Goal: Task Accomplishment & Management: Complete application form

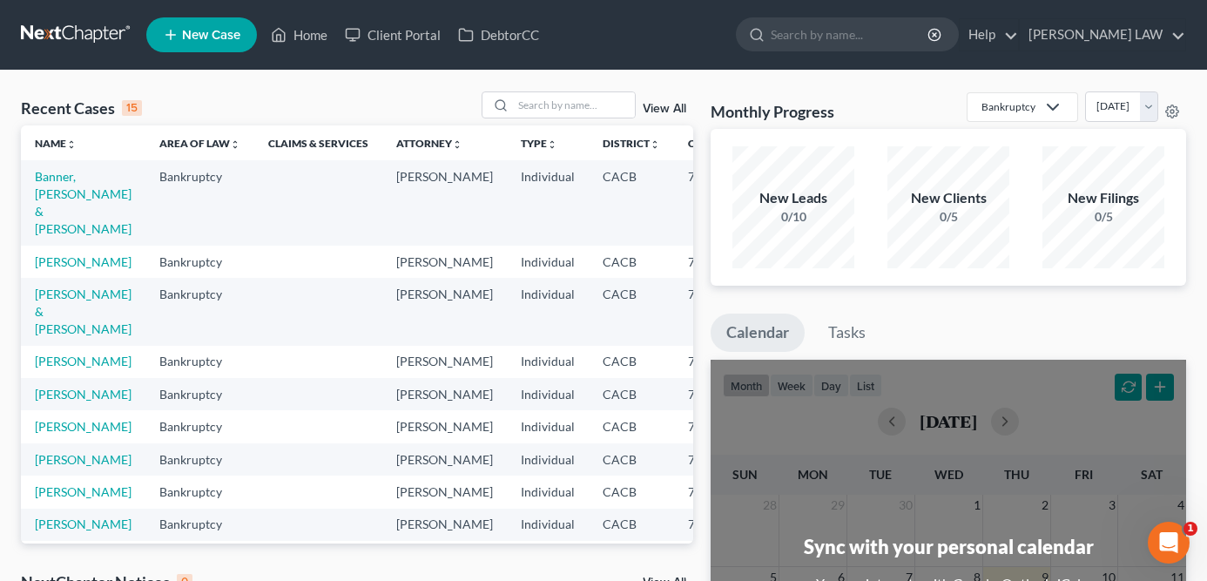
click at [69, 185] on td "Banner, [PERSON_NAME] & [PERSON_NAME]" at bounding box center [83, 202] width 125 height 84
click at [57, 188] on link "Banner, [PERSON_NAME] & [PERSON_NAME]" at bounding box center [83, 202] width 97 height 67
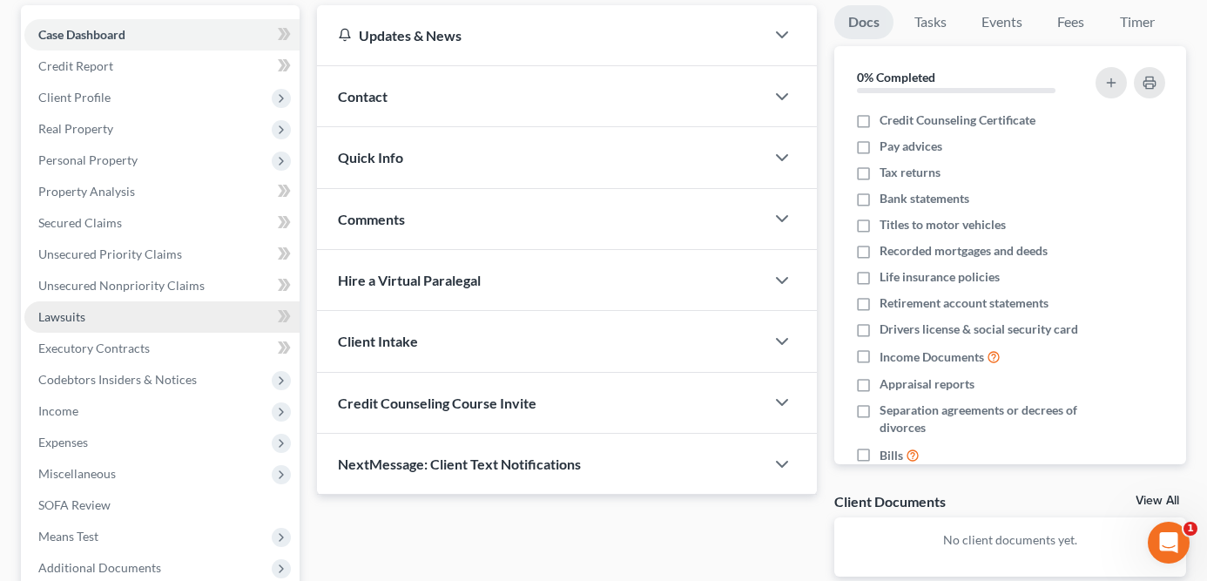
scroll to position [163, 0]
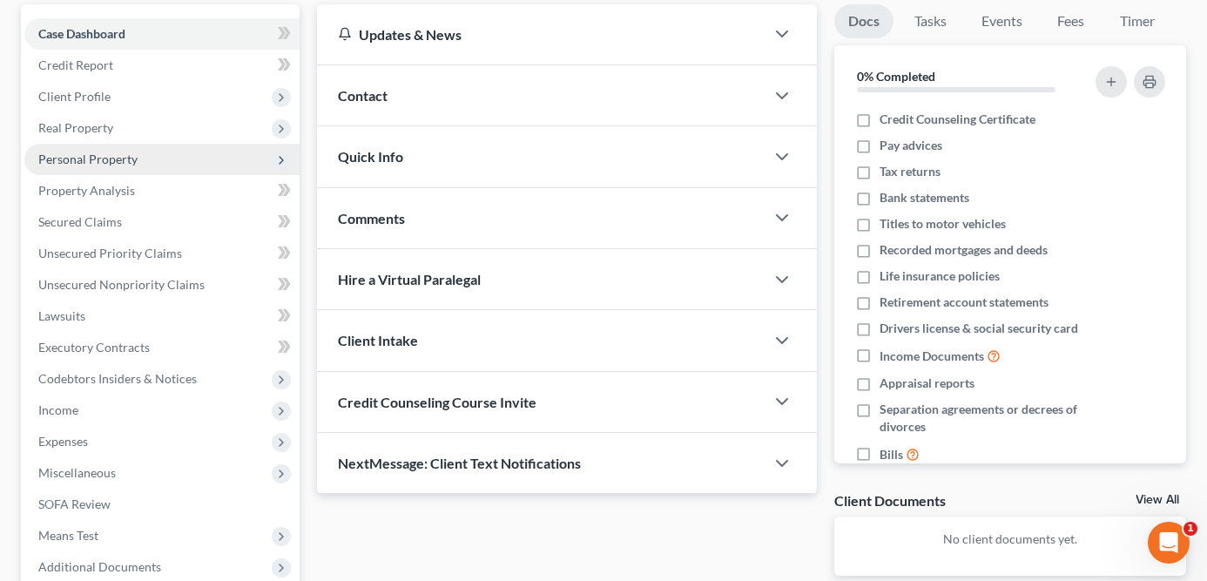
click at [149, 157] on span "Personal Property" at bounding box center [161, 159] width 275 height 31
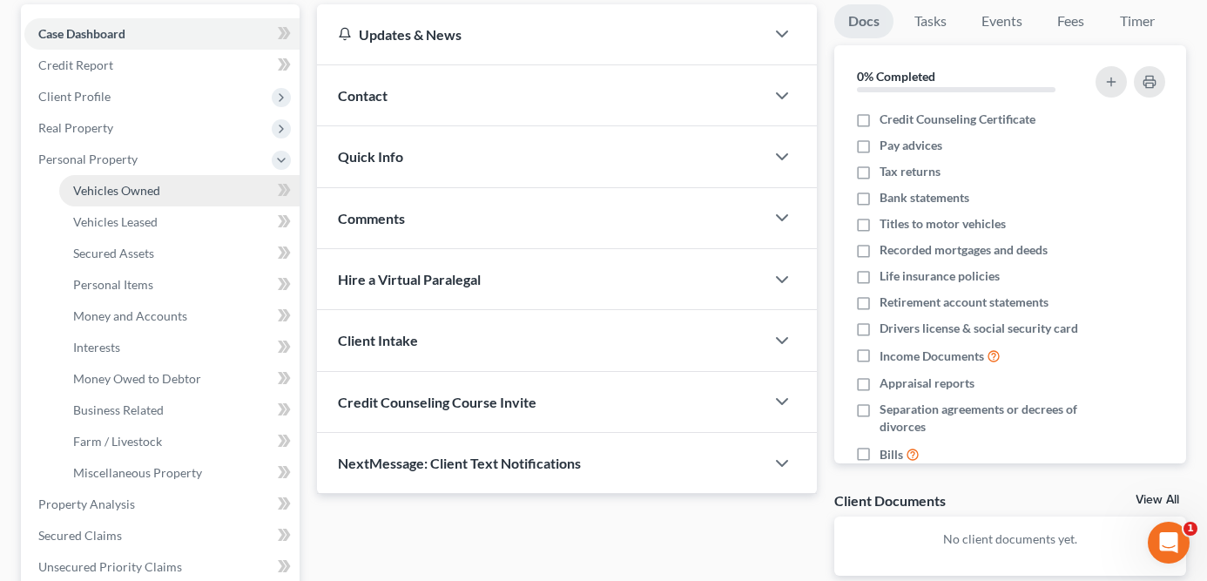
click at [147, 195] on span "Vehicles Owned" at bounding box center [116, 190] width 87 height 15
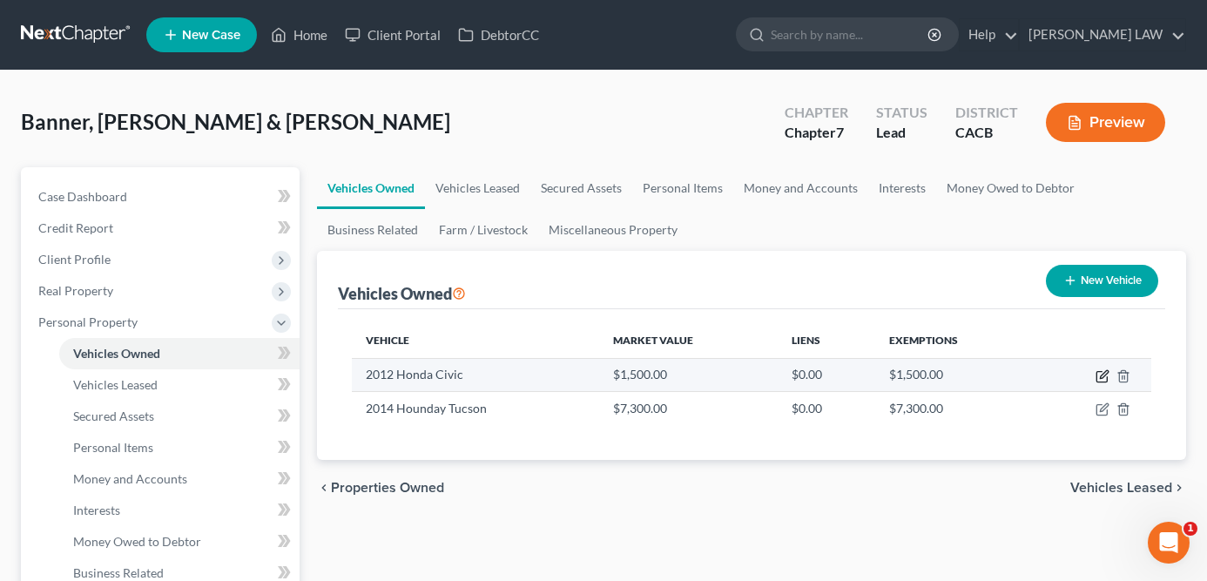
click at [1098, 377] on icon "button" at bounding box center [1103, 376] width 14 height 14
select select "0"
select select "14"
select select "2"
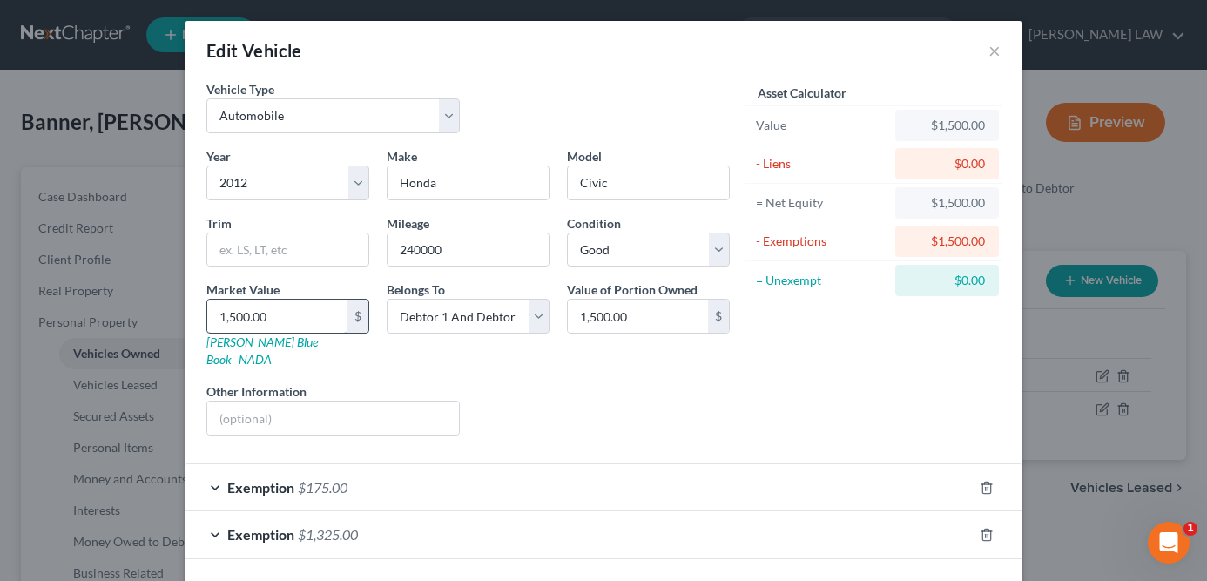
click at [282, 306] on input "1,500.00" at bounding box center [277, 316] width 140 height 33
type input "7"
type input "7.00"
type input "76"
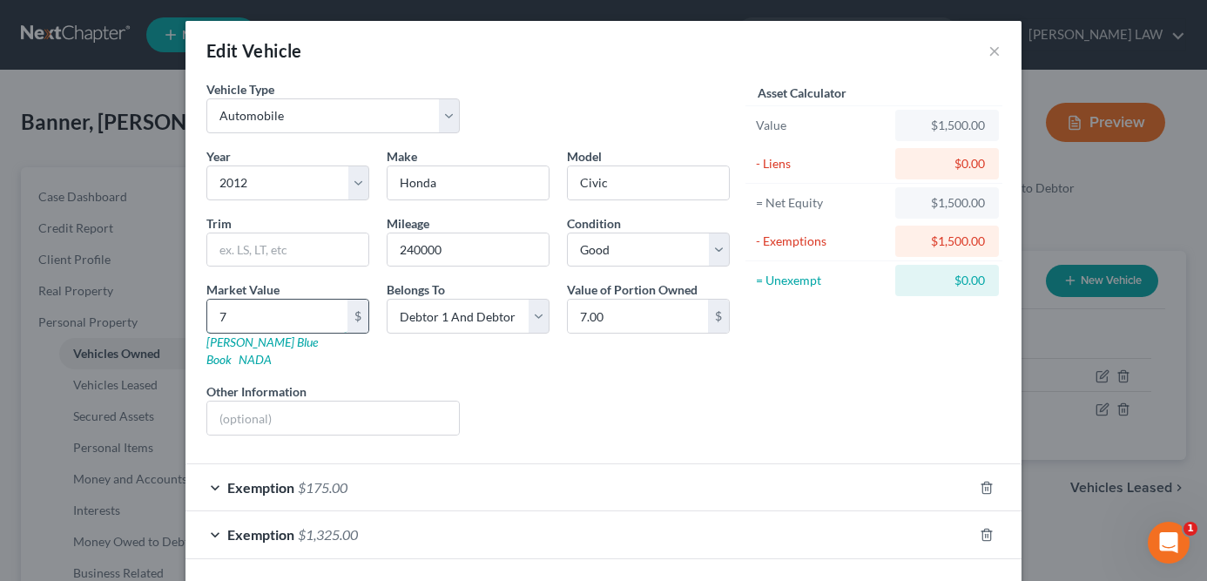
type input "76.00"
type input "7"
type input "7.00"
type input "75"
type input "75.00"
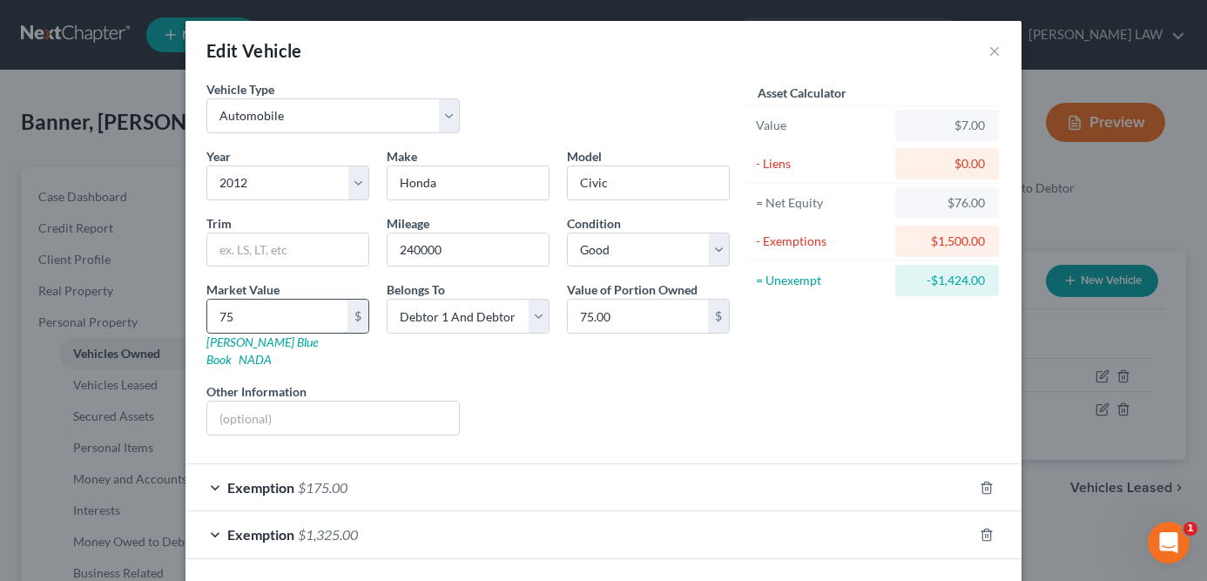
type input "750"
type input "750.00"
type input "7500"
type input "7,500.00"
type input "7,5000"
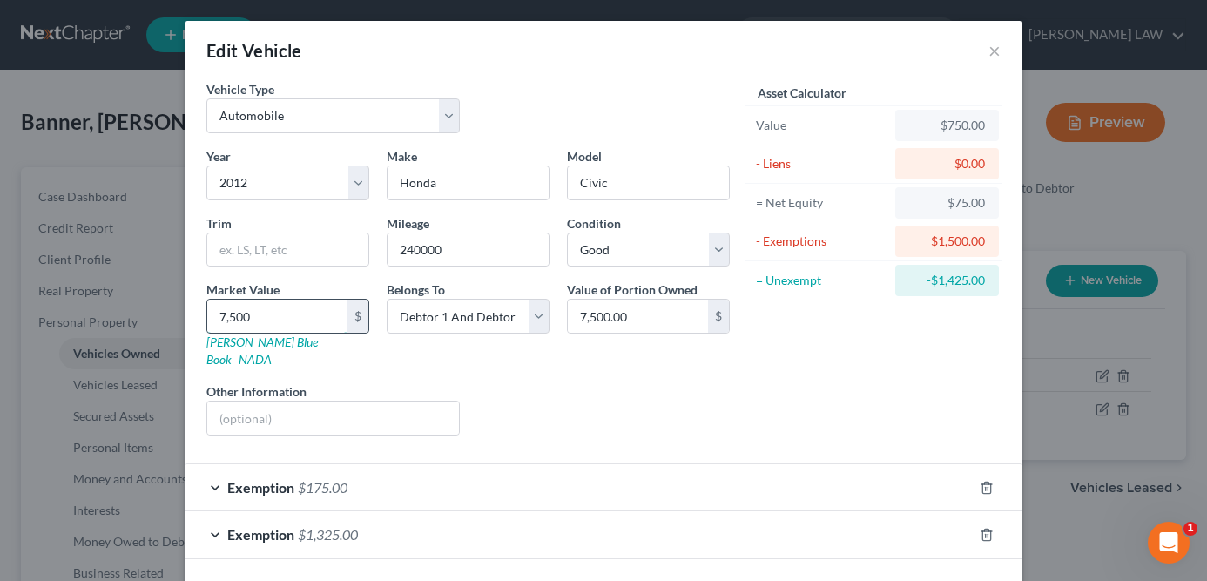
type input "75,000.00"
type input "75,00"
type input "7,500.00"
type input "7,50"
type input "750.00"
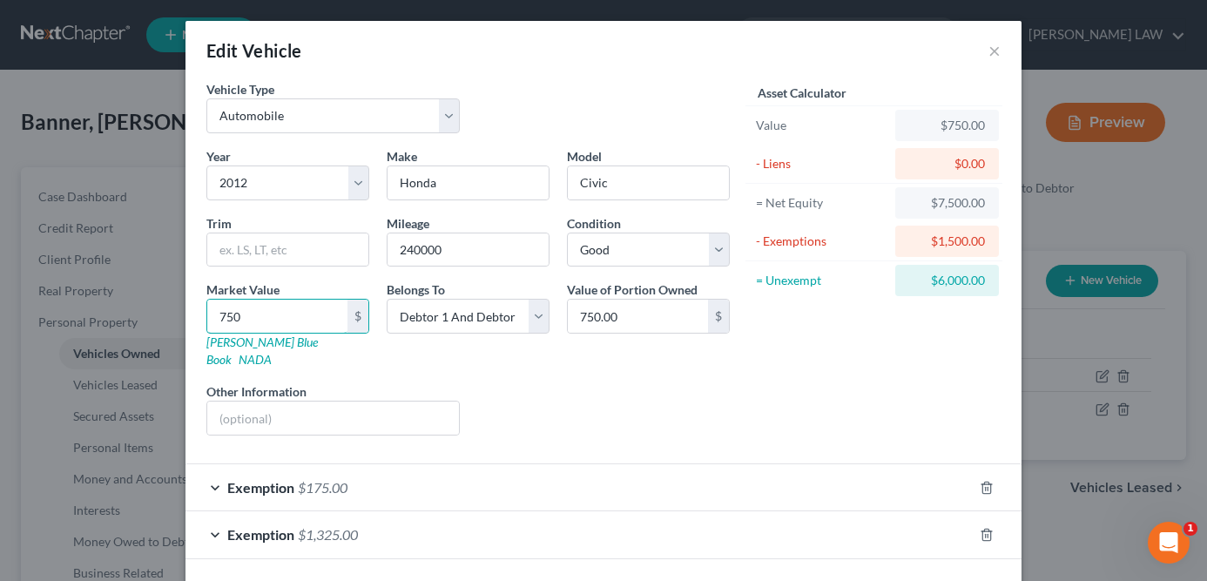
scroll to position [56, 0]
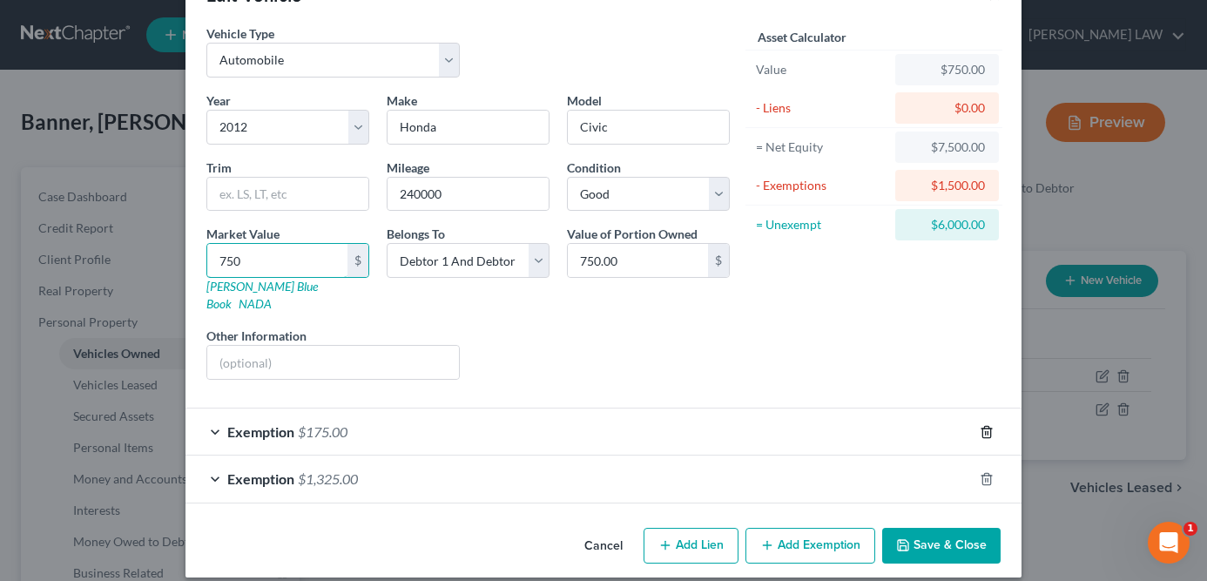
type input "750"
click at [991, 425] on icon "button" at bounding box center [987, 432] width 14 height 14
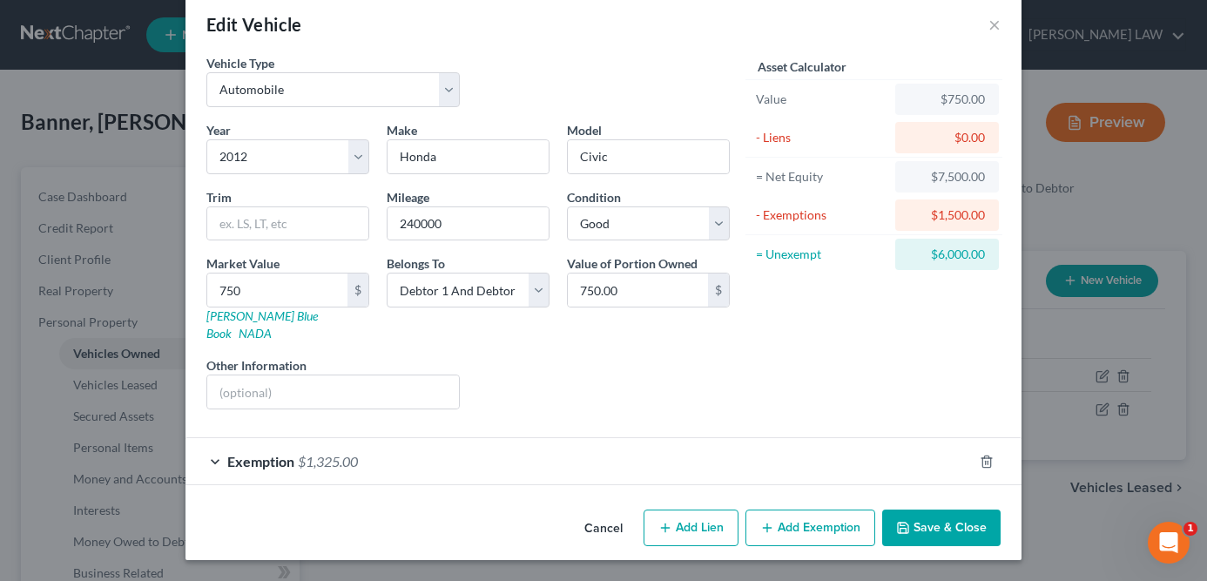
scroll to position [9, 0]
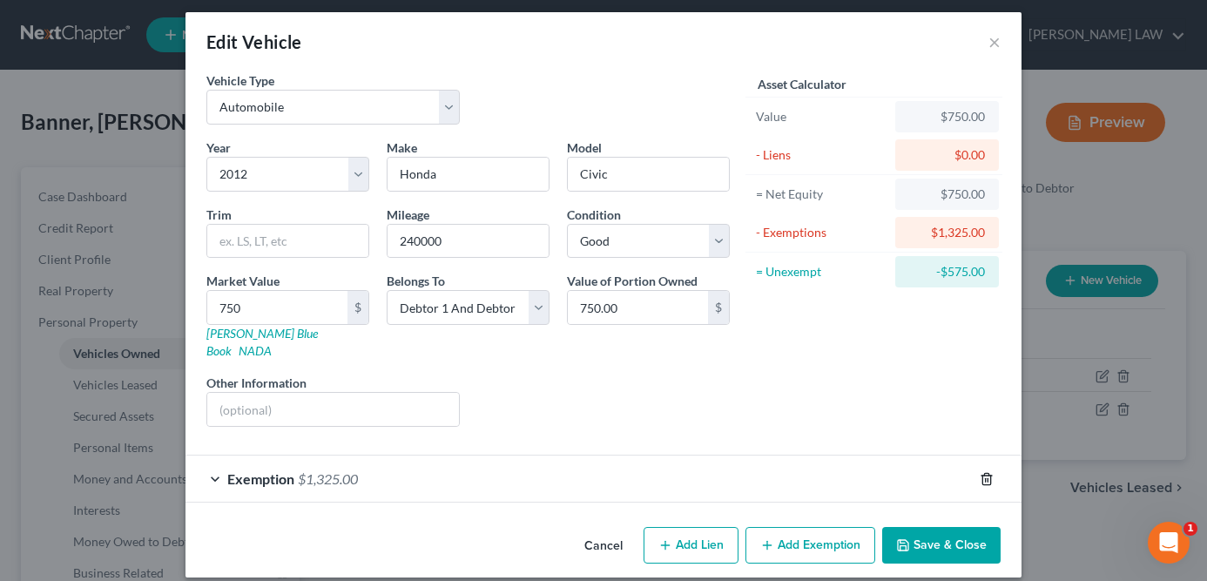
click at [986, 472] on icon "button" at bounding box center [987, 479] width 14 height 14
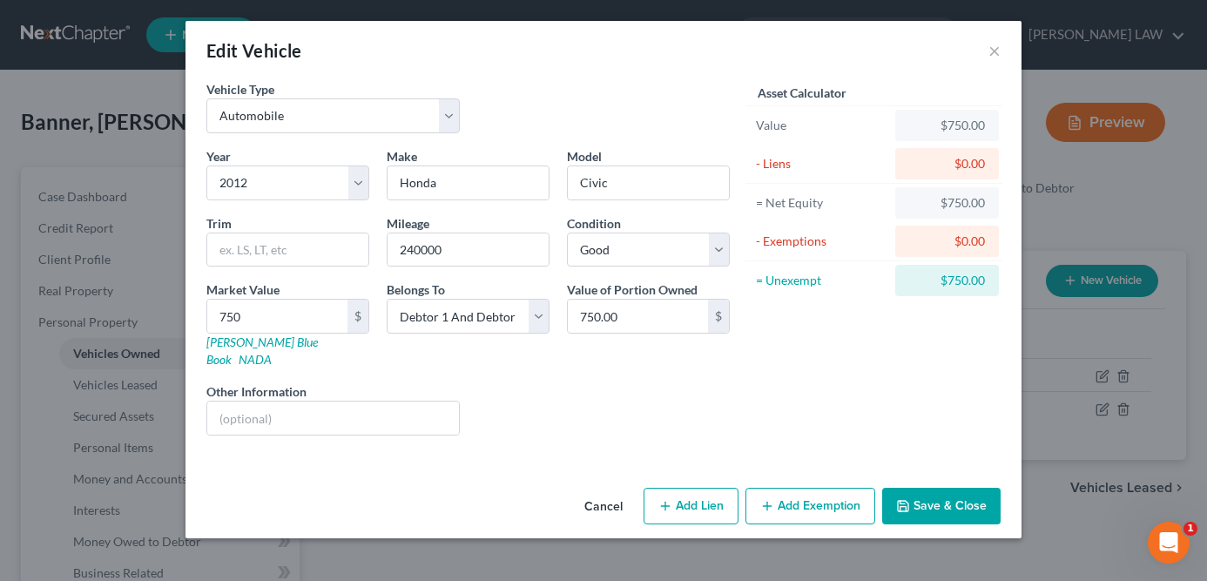
click at [827, 488] on button "Add Exemption" at bounding box center [811, 506] width 130 height 37
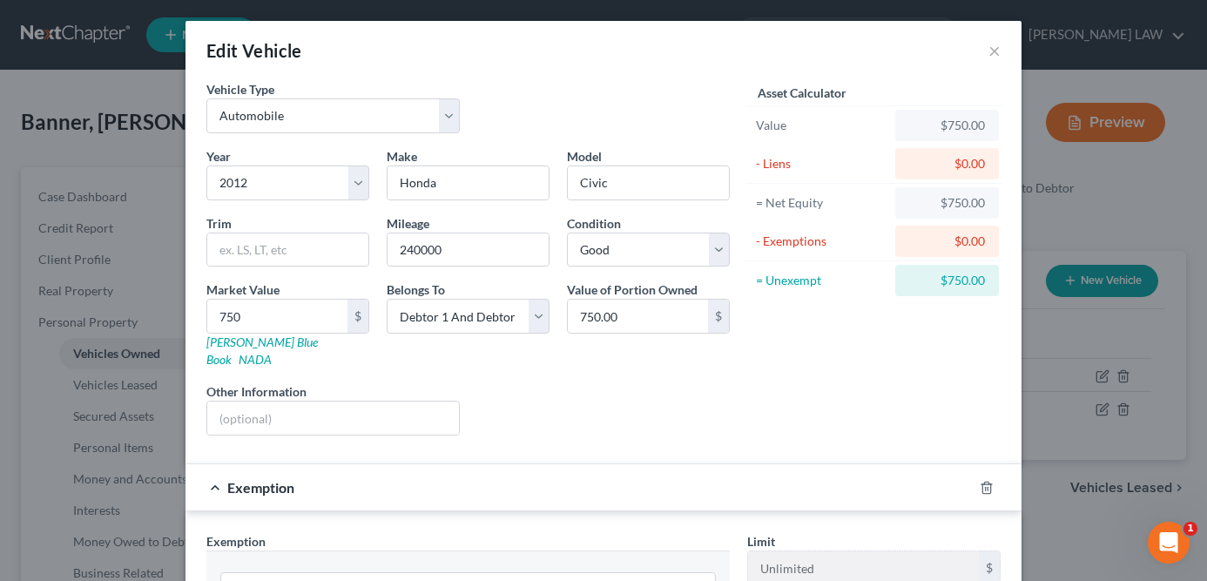
scroll to position [125, 0]
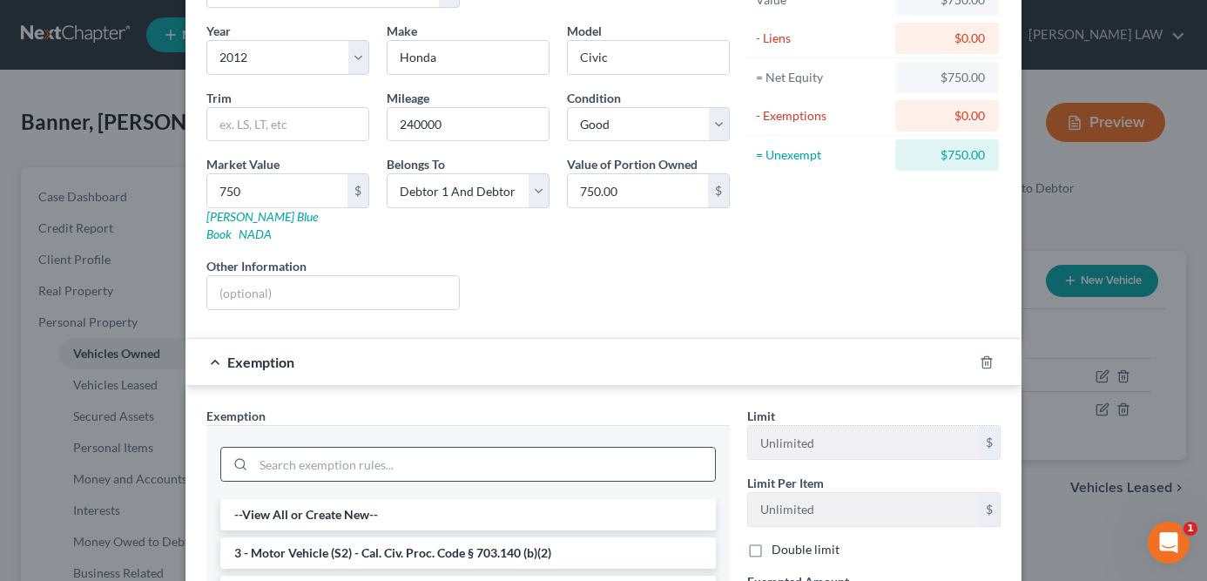
click at [586, 447] on div at bounding box center [468, 464] width 496 height 35
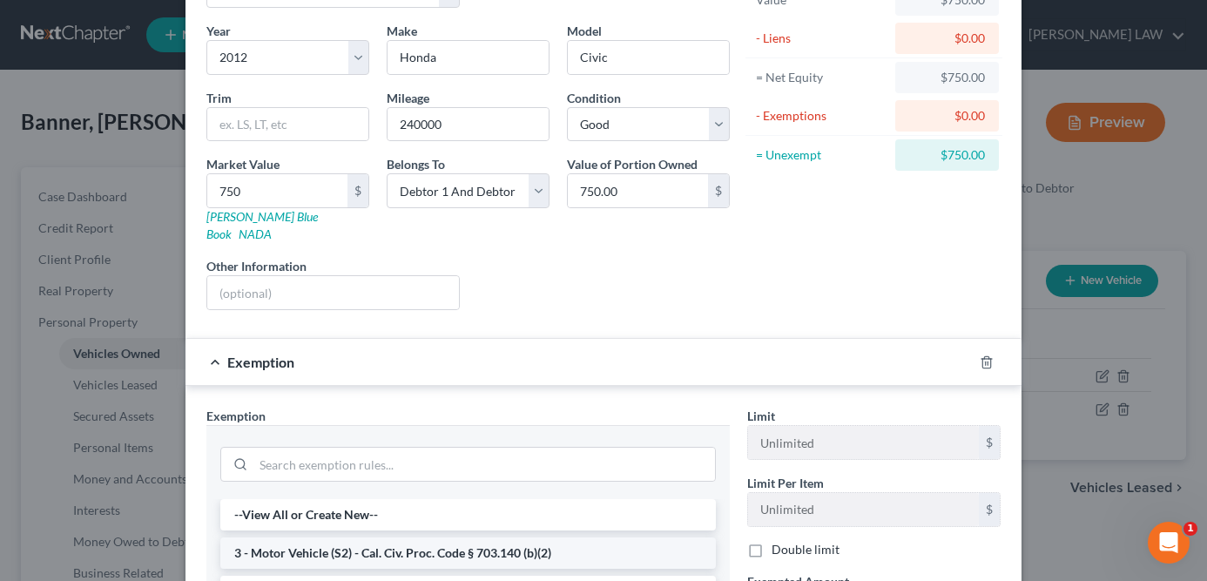
click at [525, 537] on li "3 - Motor Vehicle (S2) - Cal. Civ. Proc. Code § 703.140 (b)(2)" at bounding box center [468, 552] width 496 height 31
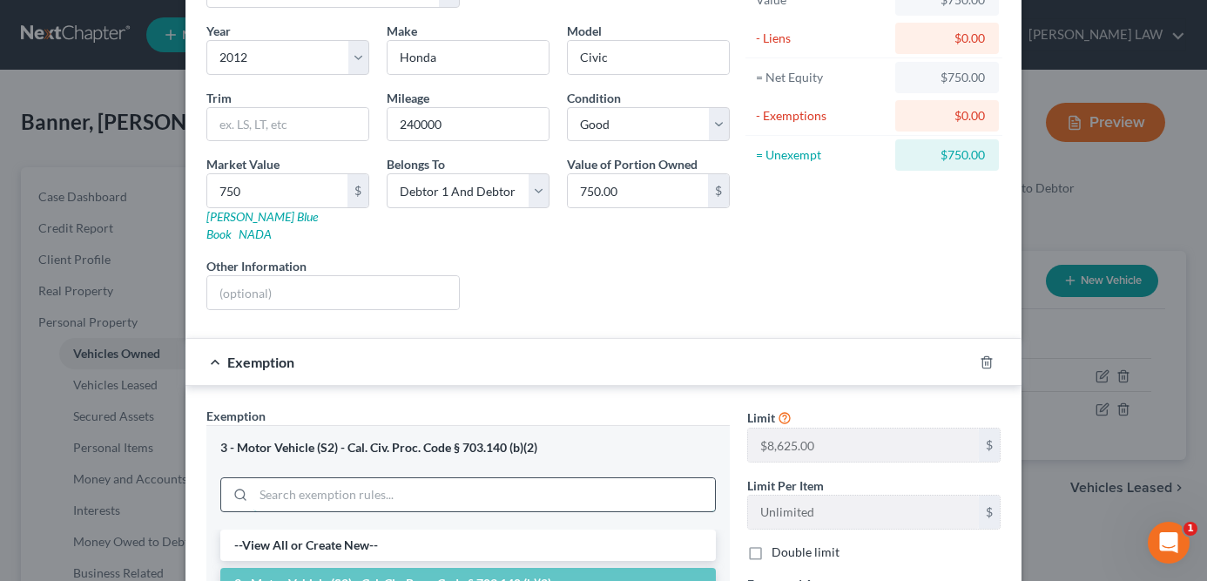
click at [627, 478] on input "search" at bounding box center [484, 494] width 462 height 33
click at [984, 355] on icon "button" at bounding box center [987, 362] width 14 height 14
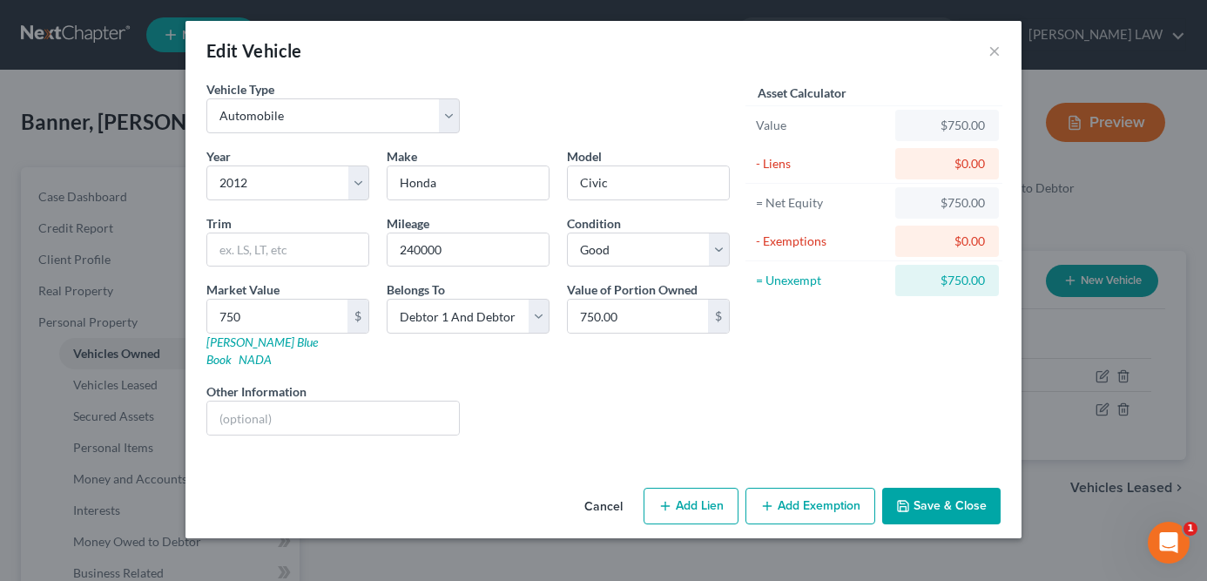
click at [935, 489] on button "Save & Close" at bounding box center [941, 506] width 118 height 37
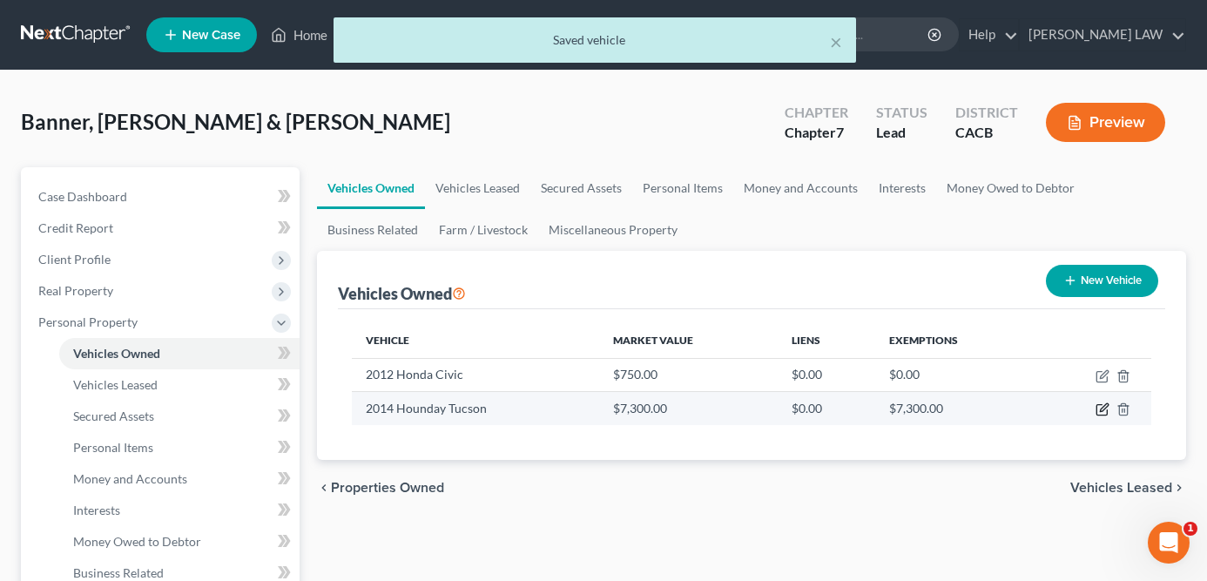
click at [1104, 406] on icon "button" at bounding box center [1103, 409] width 14 height 14
select select "0"
select select "12"
select select "2"
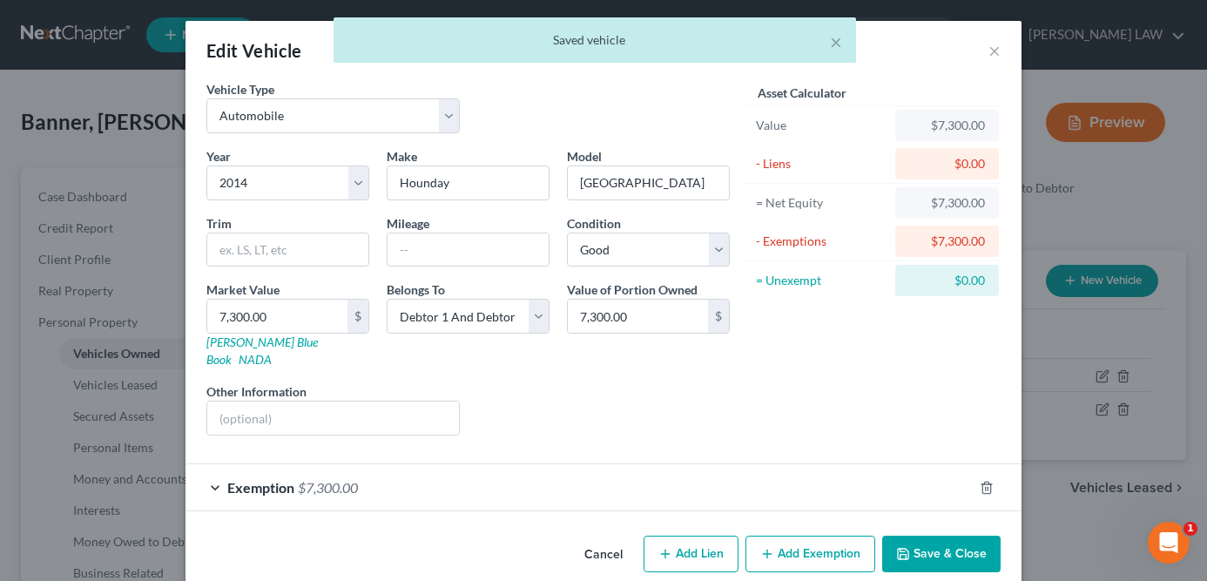
scroll to position [9, 0]
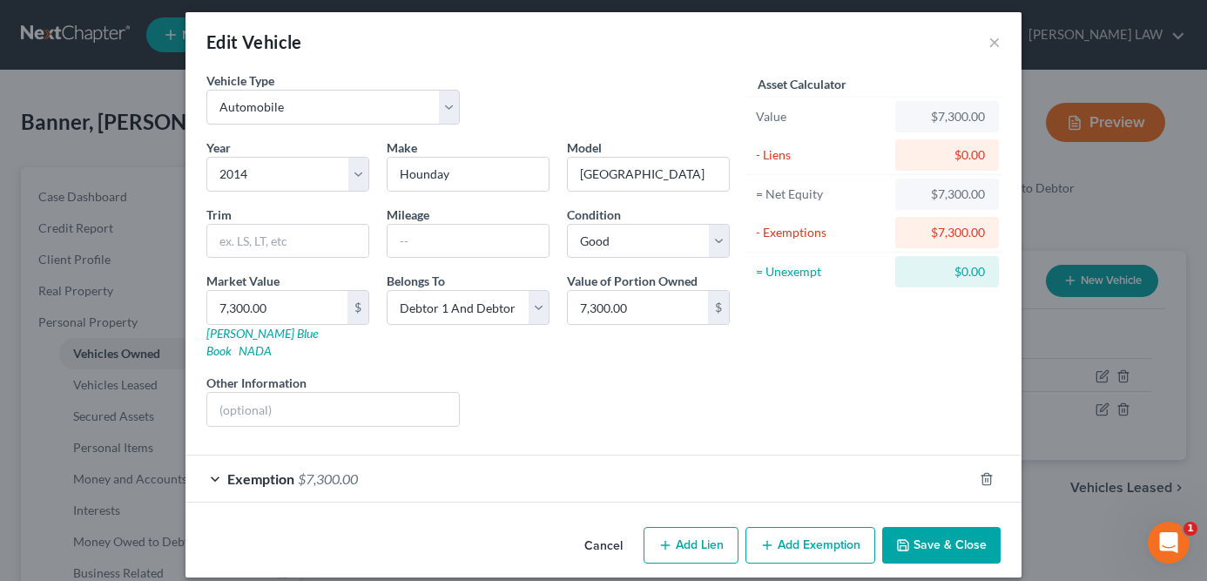
click at [803, 527] on button "Add Exemption" at bounding box center [811, 545] width 130 height 37
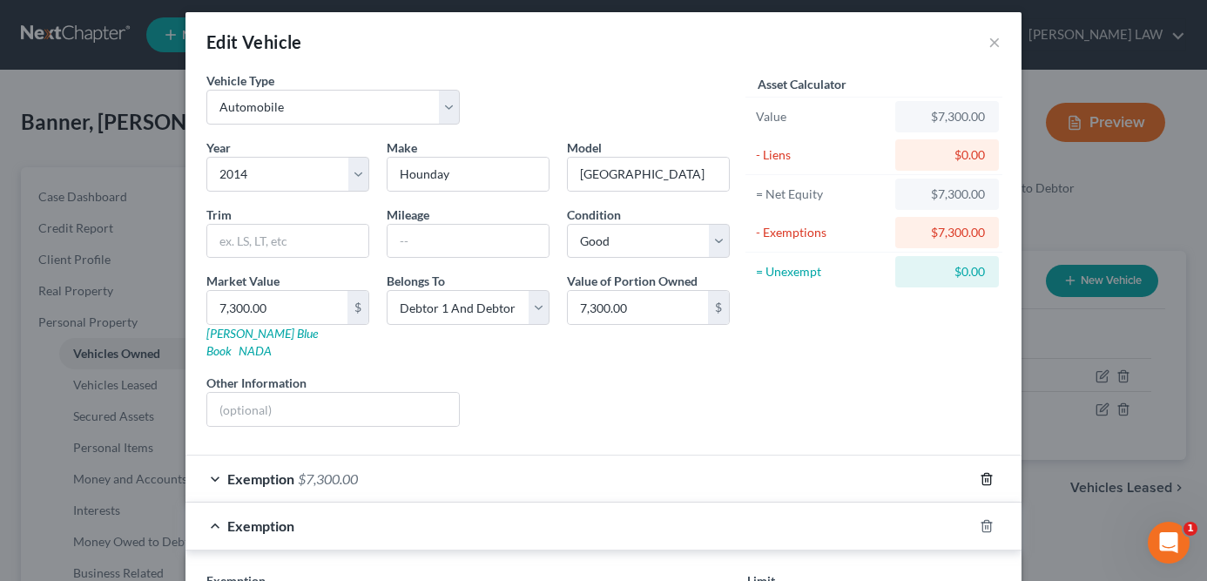
click at [981, 472] on icon "button" at bounding box center [987, 479] width 14 height 14
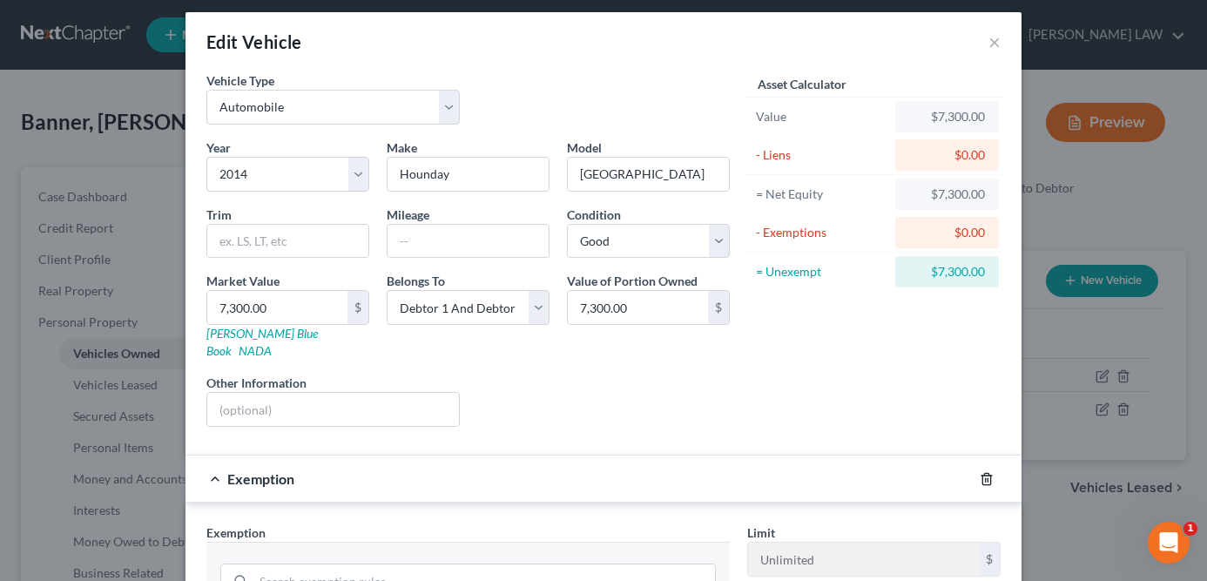
click at [986, 472] on icon "button" at bounding box center [987, 479] width 14 height 14
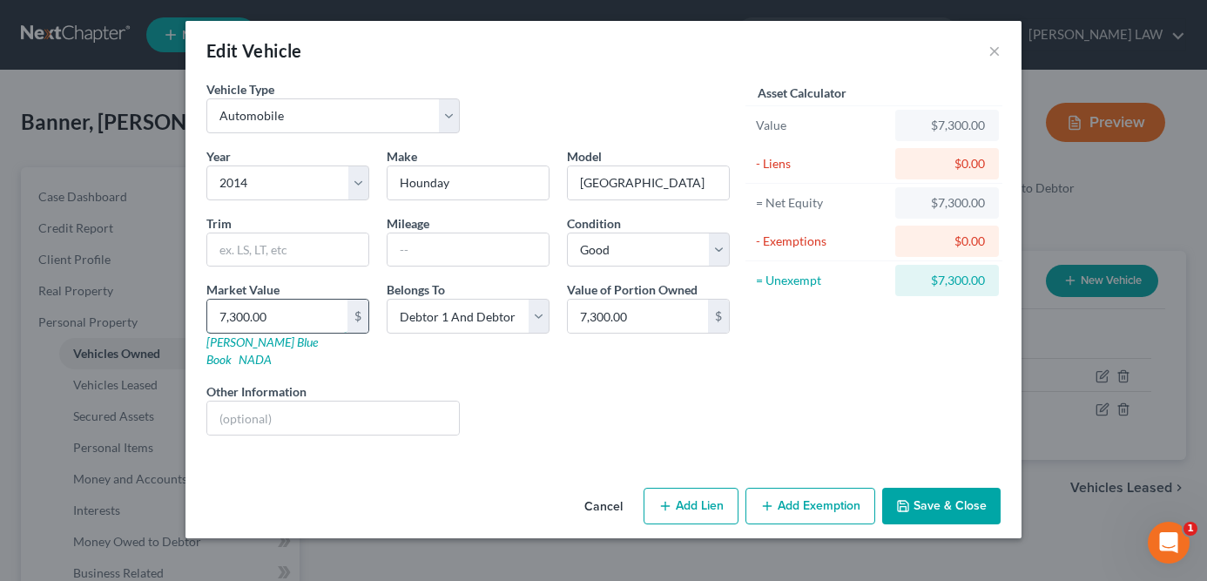
click at [281, 322] on input "7,300.00" at bounding box center [277, 316] width 140 height 33
type input "9"
type input "9.00"
type input "95"
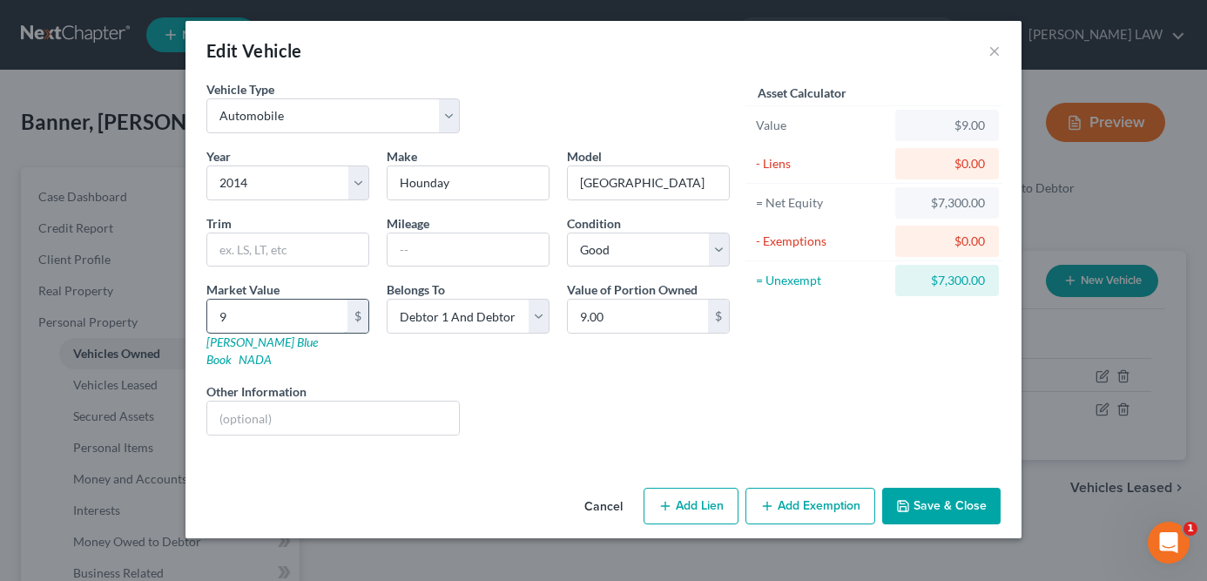
type input "95.00"
type input "950"
type input "950.00"
type input "9500"
type input "9,500.00"
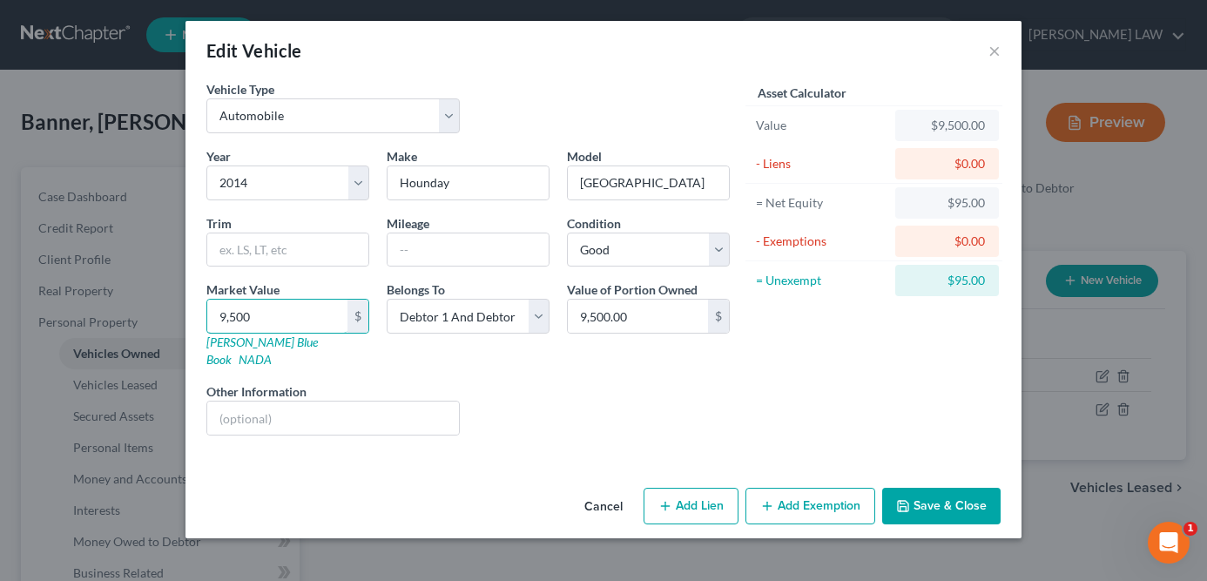
type input "9,500"
click at [836, 488] on button "Add Exemption" at bounding box center [811, 506] width 130 height 37
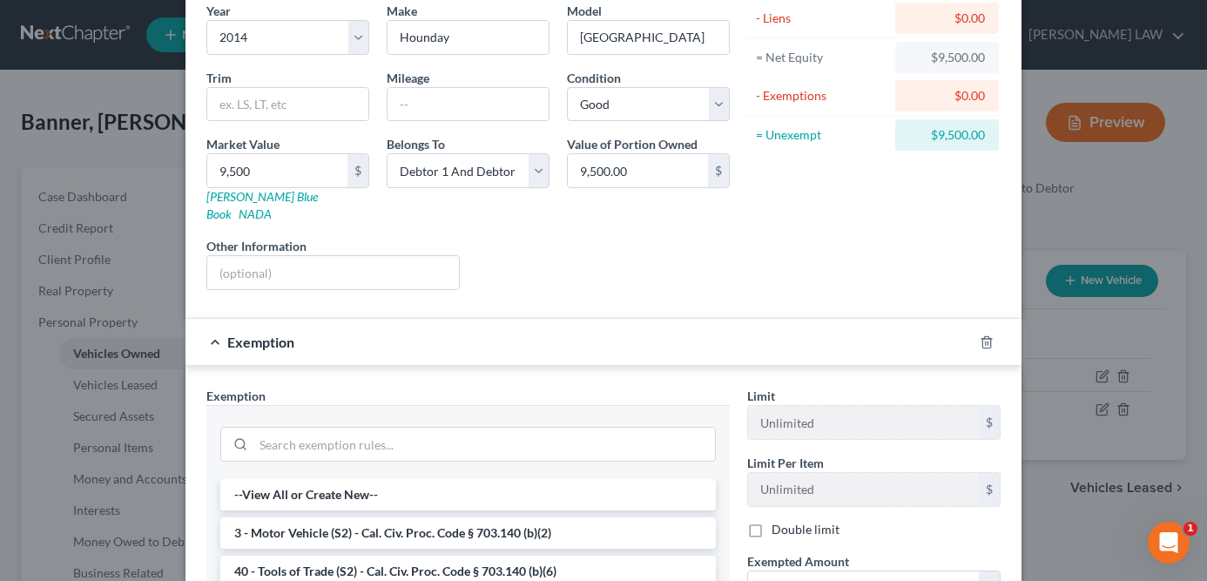
scroll to position [147, 0]
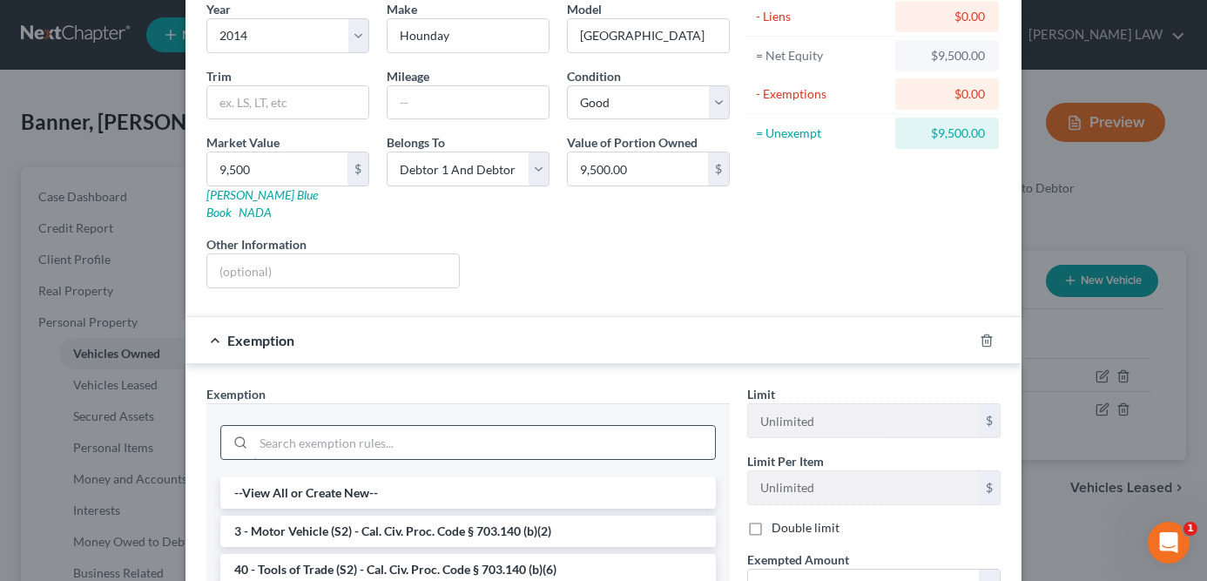
click at [548, 430] on input "search" at bounding box center [484, 442] width 462 height 33
click at [532, 517] on li "3 - Motor Vehicle (S2) - Cal. Civ. Proc. Code § 703.140 (b)(2)" at bounding box center [468, 531] width 496 height 31
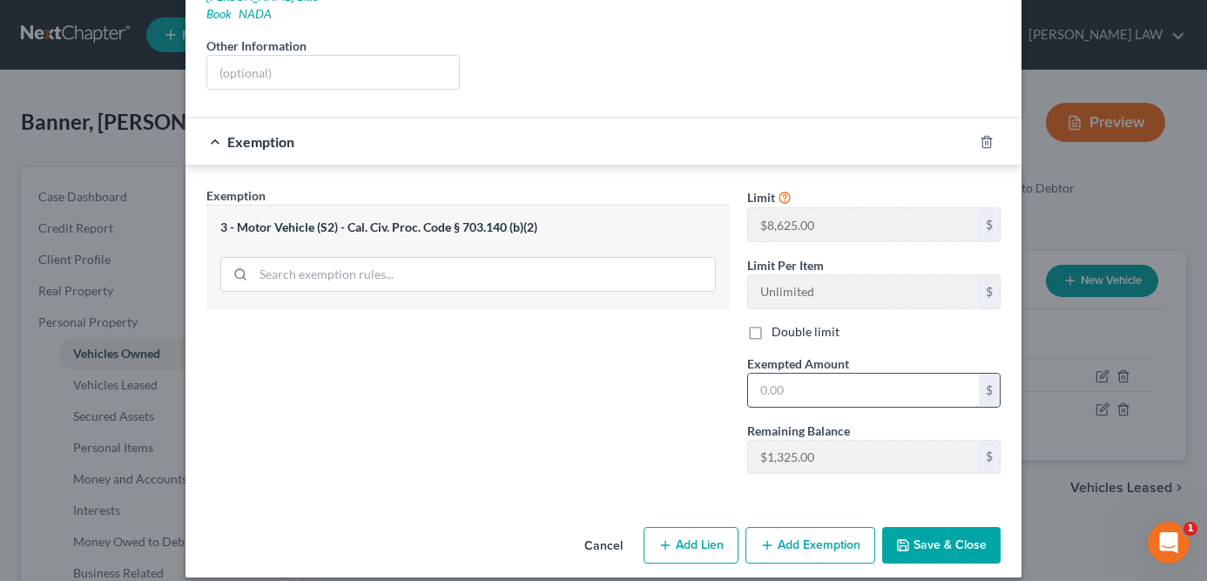
scroll to position [190, 0]
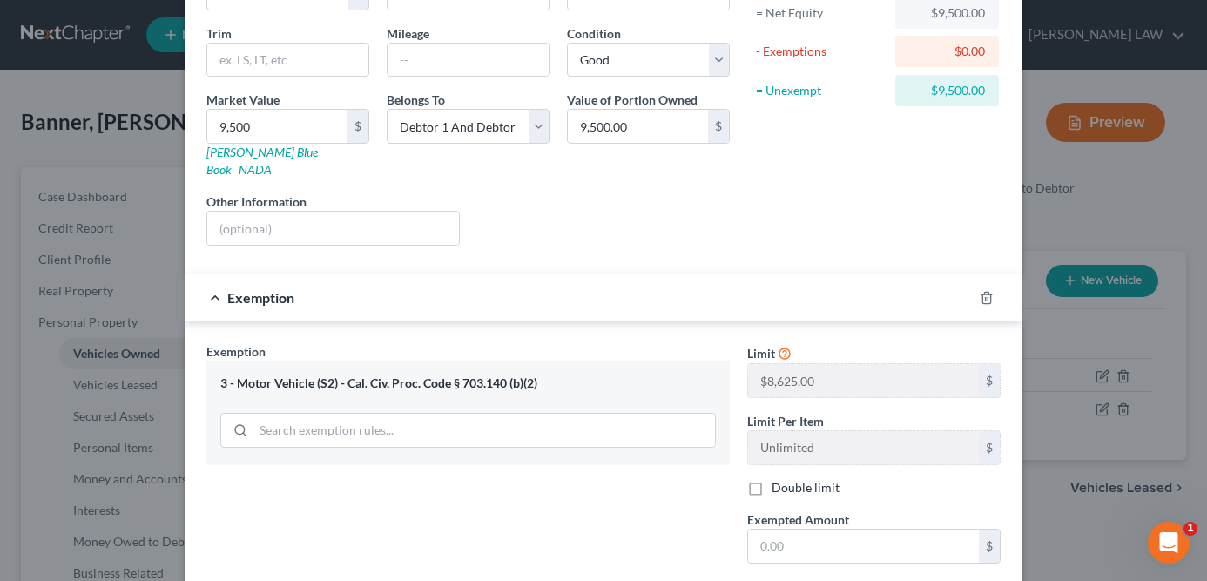
click at [977, 284] on div at bounding box center [997, 298] width 49 height 28
click at [986, 297] on line "button" at bounding box center [986, 298] width 0 height 3
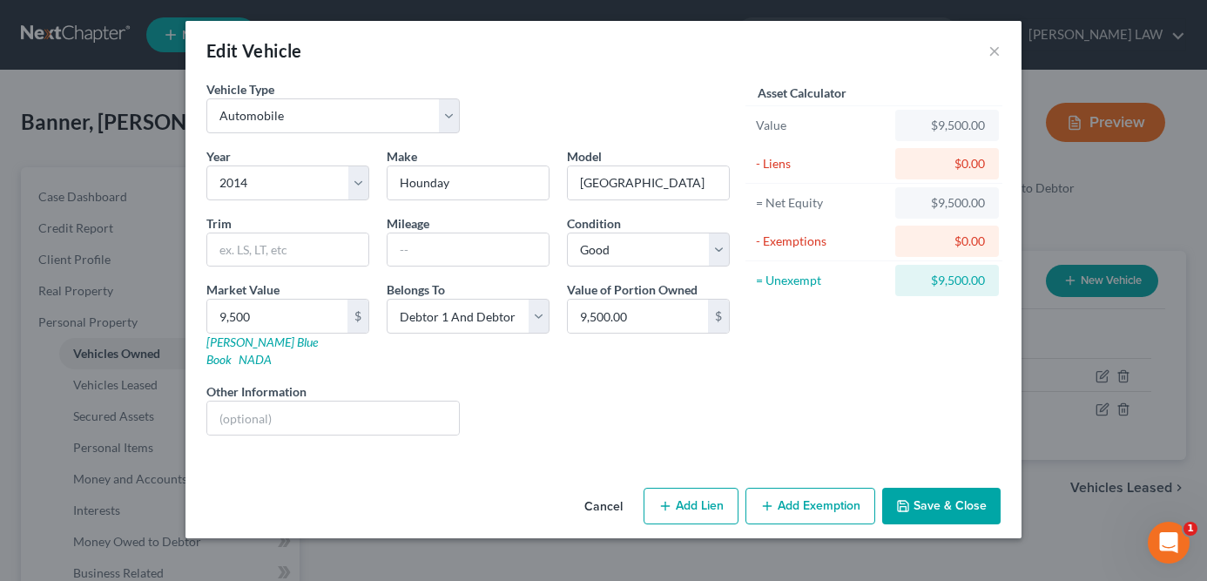
scroll to position [0, 0]
click at [817, 499] on button "Add Exemption" at bounding box center [811, 506] width 130 height 37
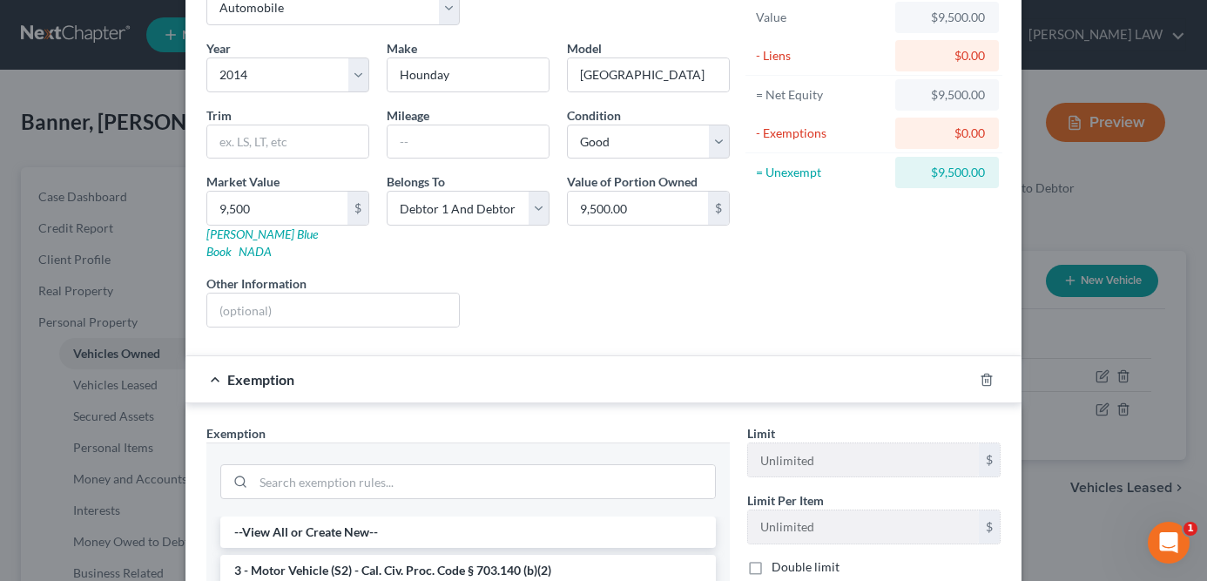
scroll to position [138, 0]
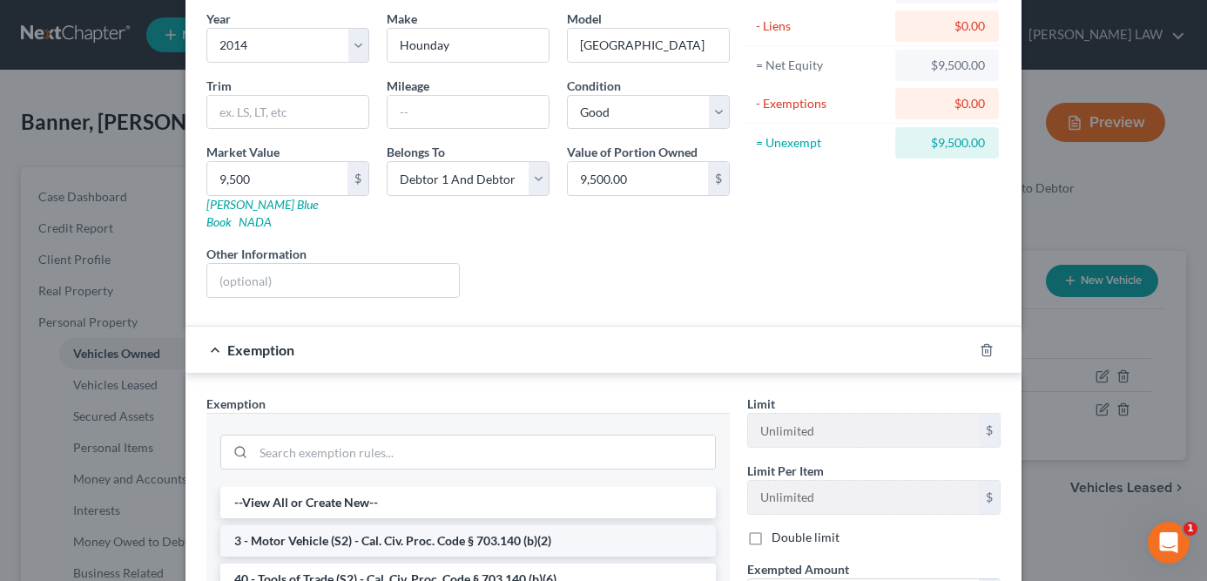
click at [539, 525] on li "3 - Motor Vehicle (S2) - Cal. Civ. Proc. Code § 703.140 (b)(2)" at bounding box center [468, 540] width 496 height 31
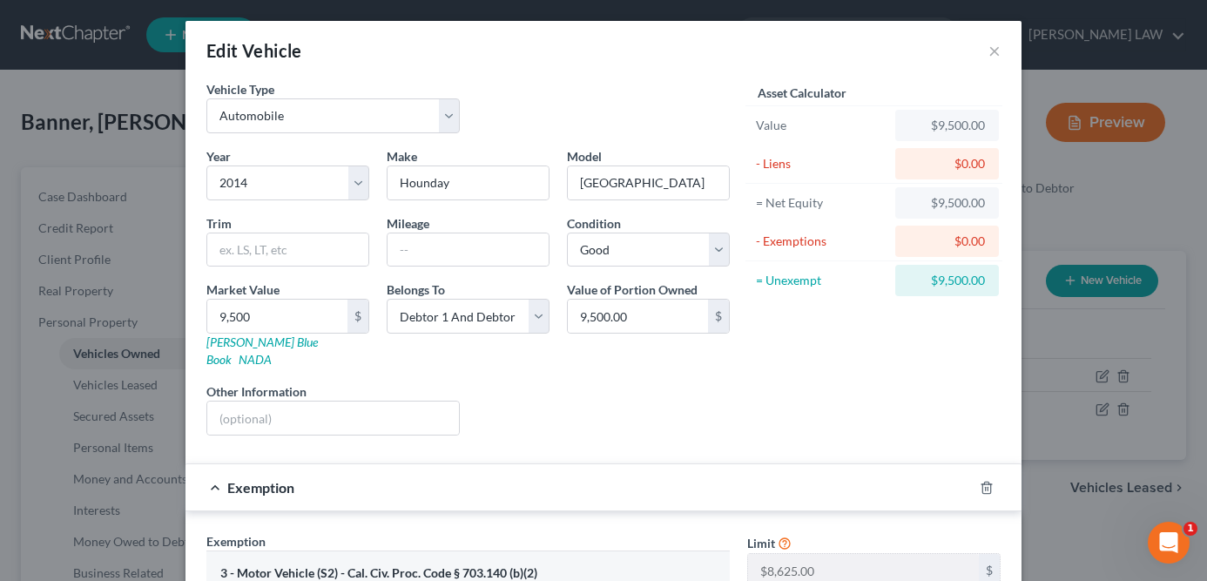
scroll to position [251, 0]
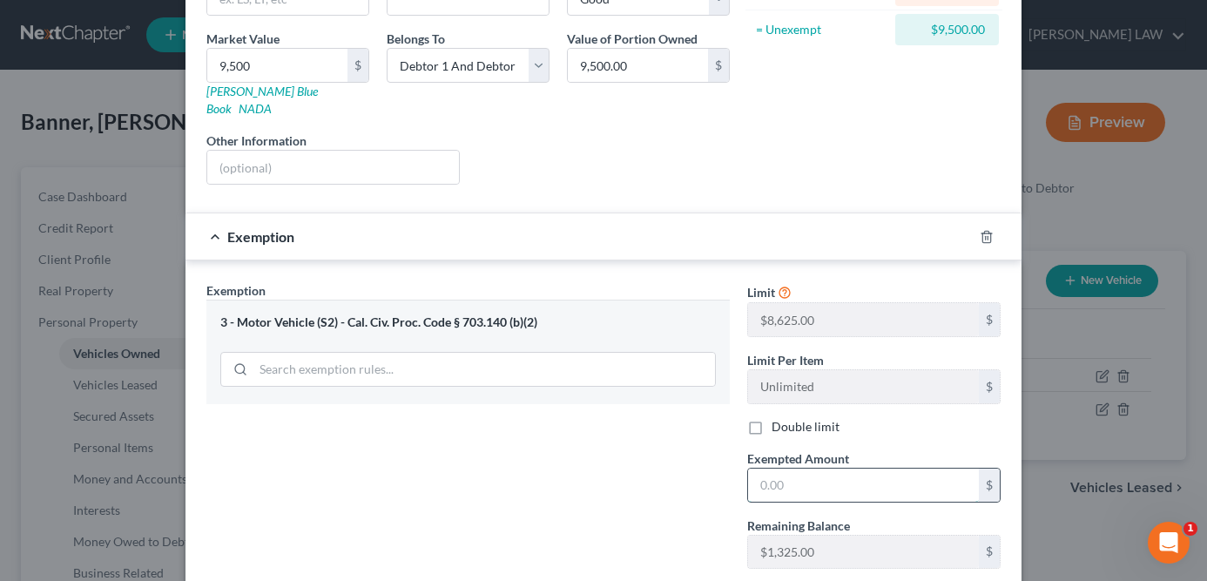
click at [811, 471] on input "text" at bounding box center [863, 485] width 231 height 33
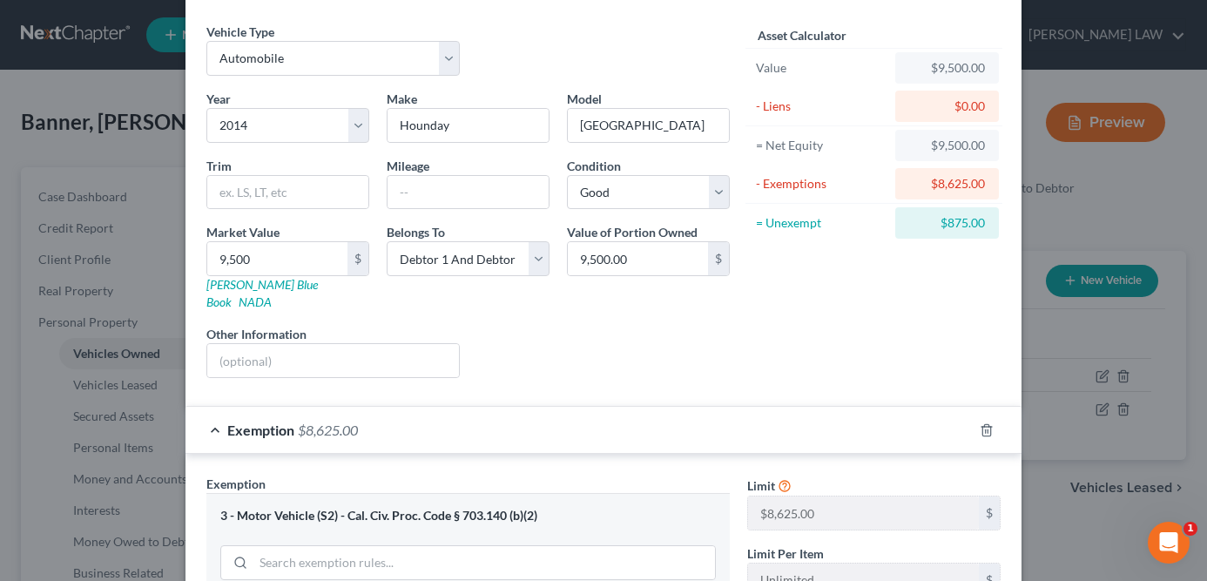
scroll to position [346, 0]
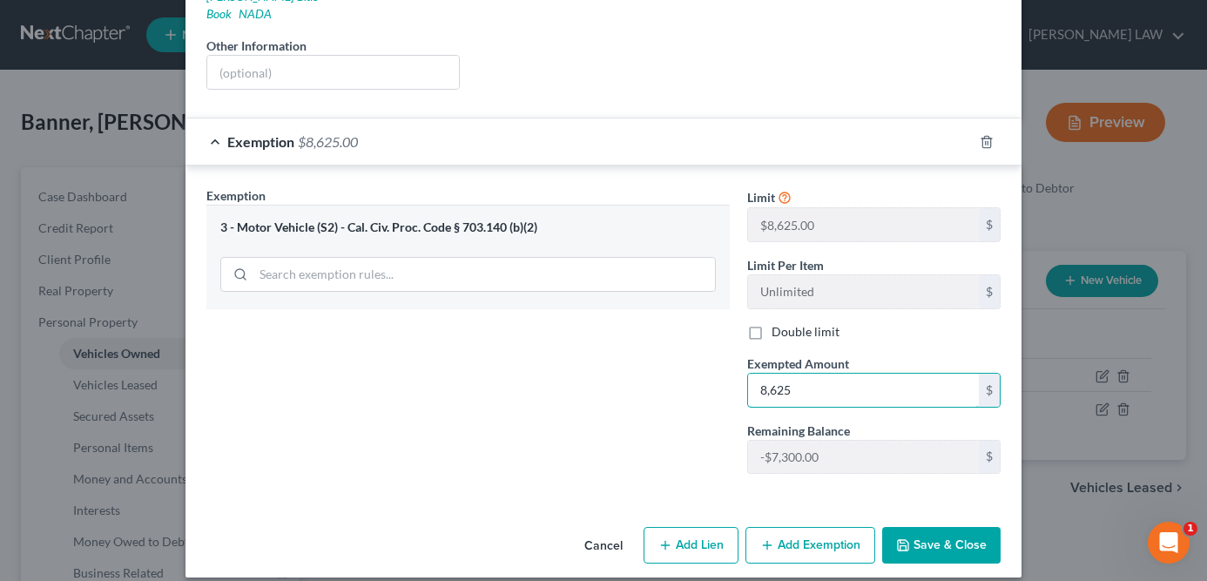
type input "8,625"
click at [958, 527] on button "Save & Close" at bounding box center [941, 545] width 118 height 37
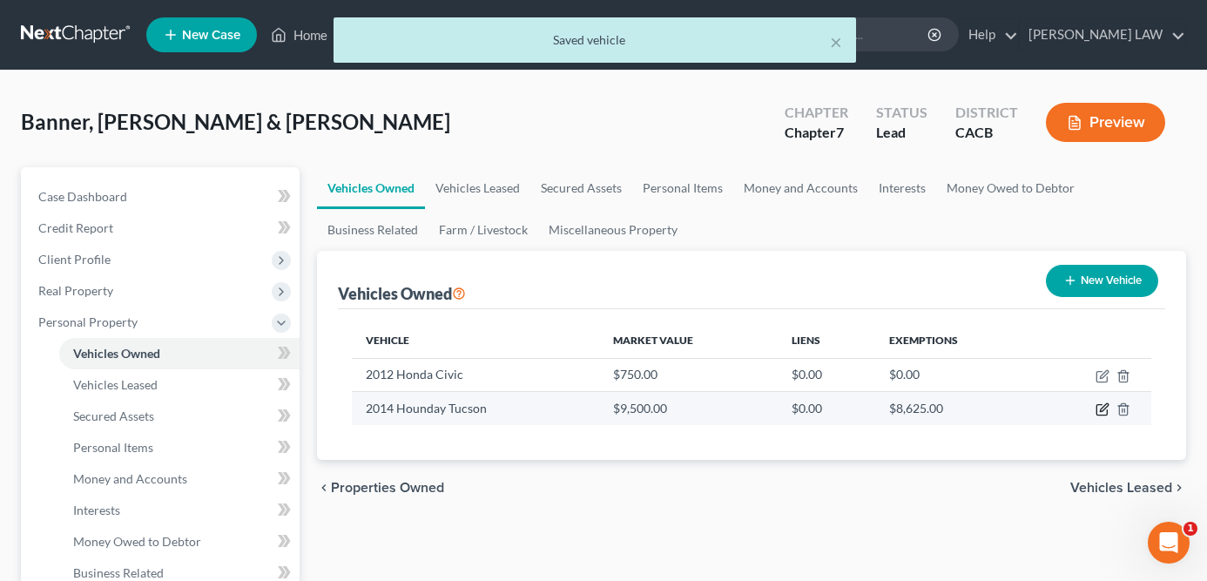
click at [1097, 402] on icon "button" at bounding box center [1103, 409] width 14 height 14
select select "0"
select select "12"
select select "2"
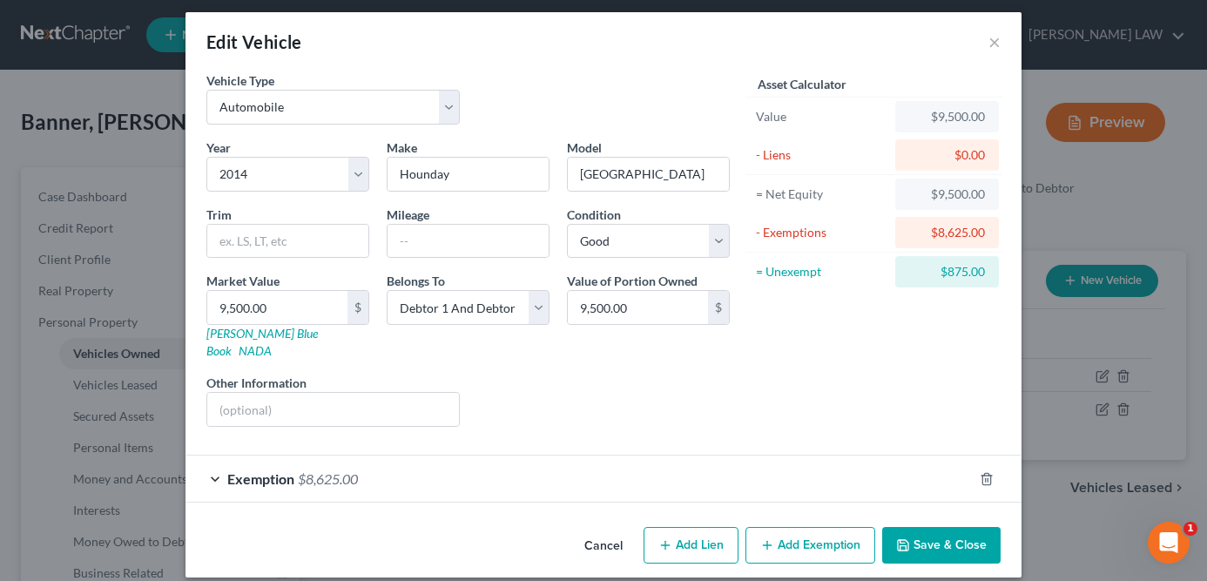
scroll to position [0, 0]
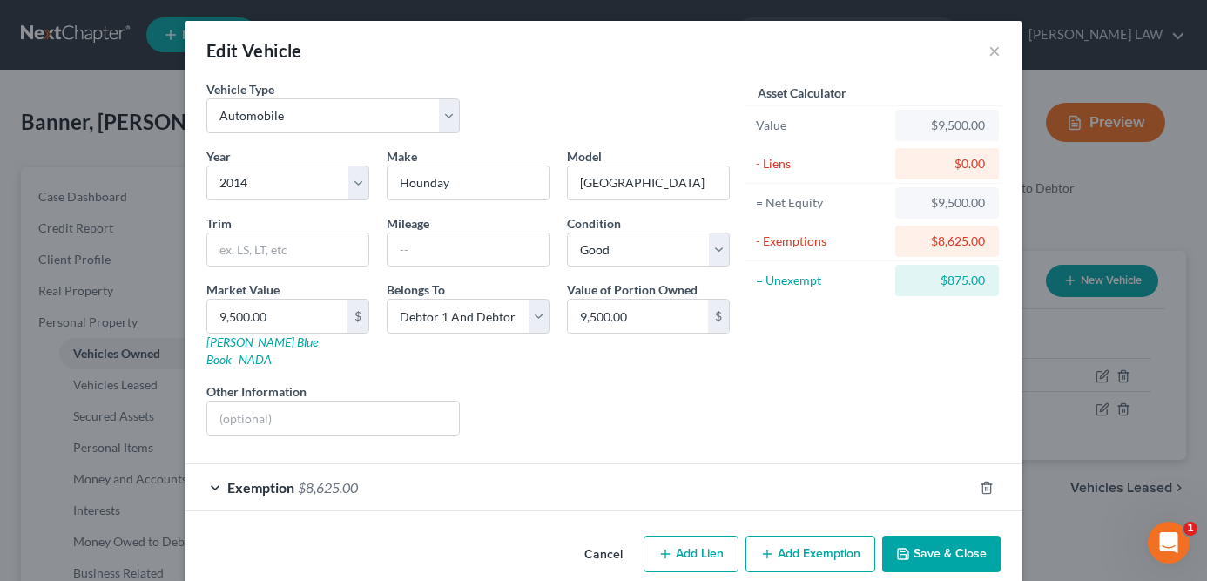
click at [795, 536] on button "Add Exemption" at bounding box center [811, 554] width 130 height 37
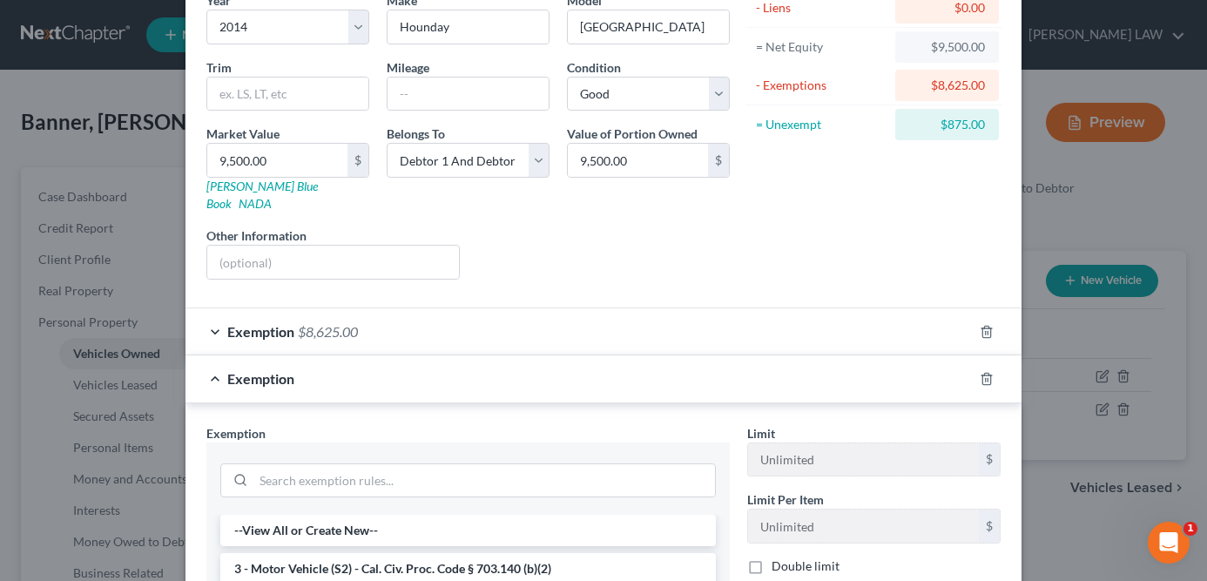
scroll to position [266, 0]
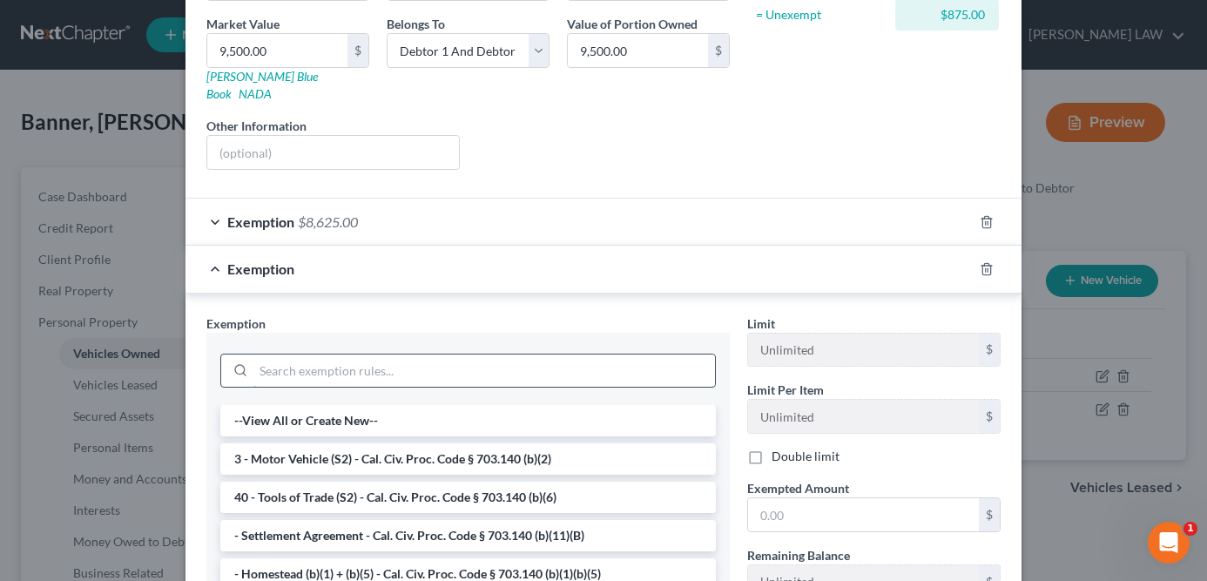
click at [588, 355] on input "search" at bounding box center [484, 371] width 462 height 33
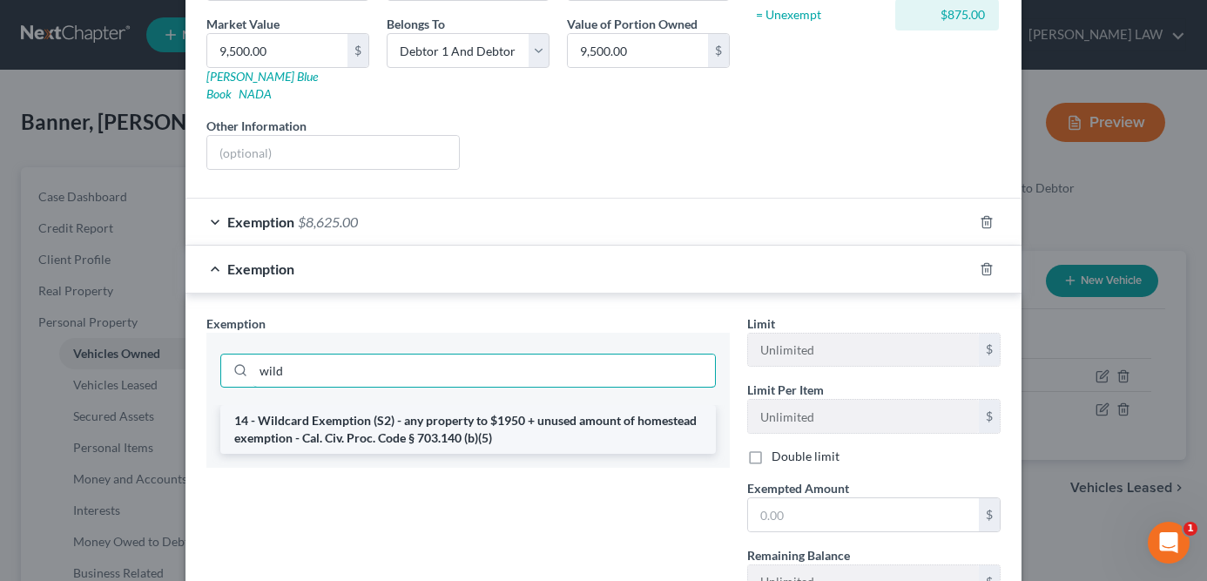
type input "wild"
click at [488, 415] on li "14 - Wildcard Exemption (S2) - any property to $1950 + unused amount of homeste…" at bounding box center [468, 429] width 496 height 49
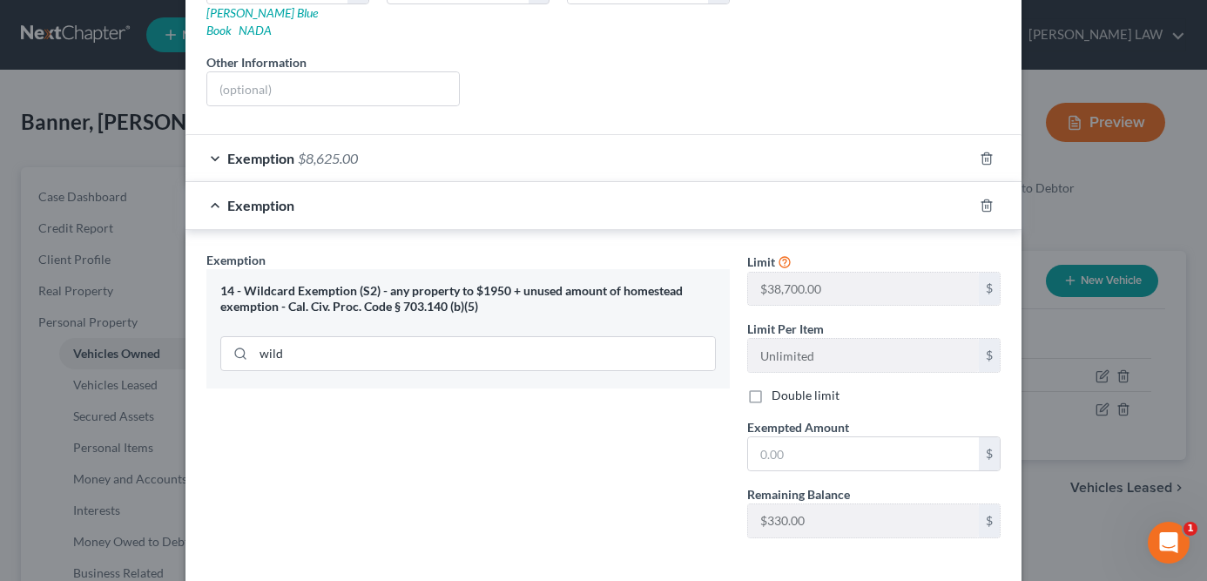
scroll to position [236, 0]
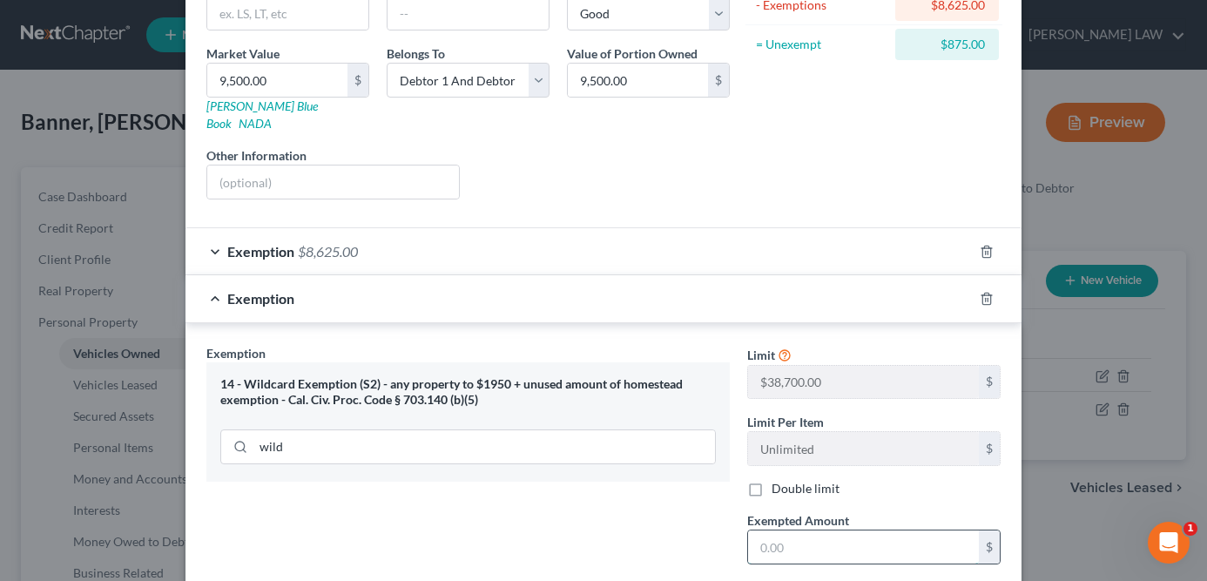
click at [826, 530] on input "text" at bounding box center [863, 546] width 231 height 33
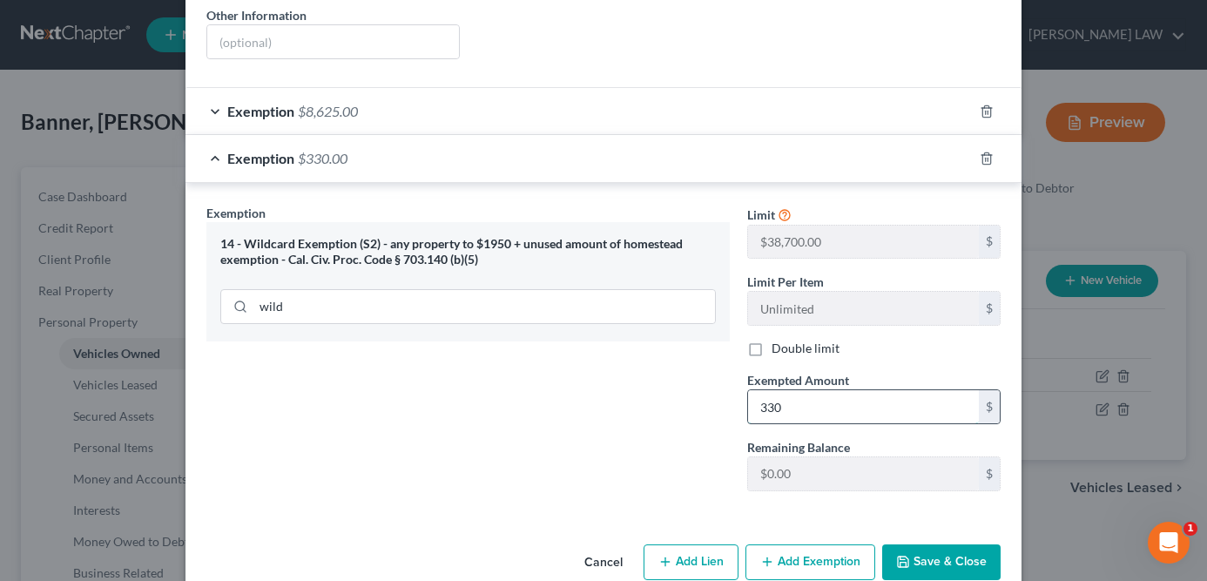
scroll to position [393, 0]
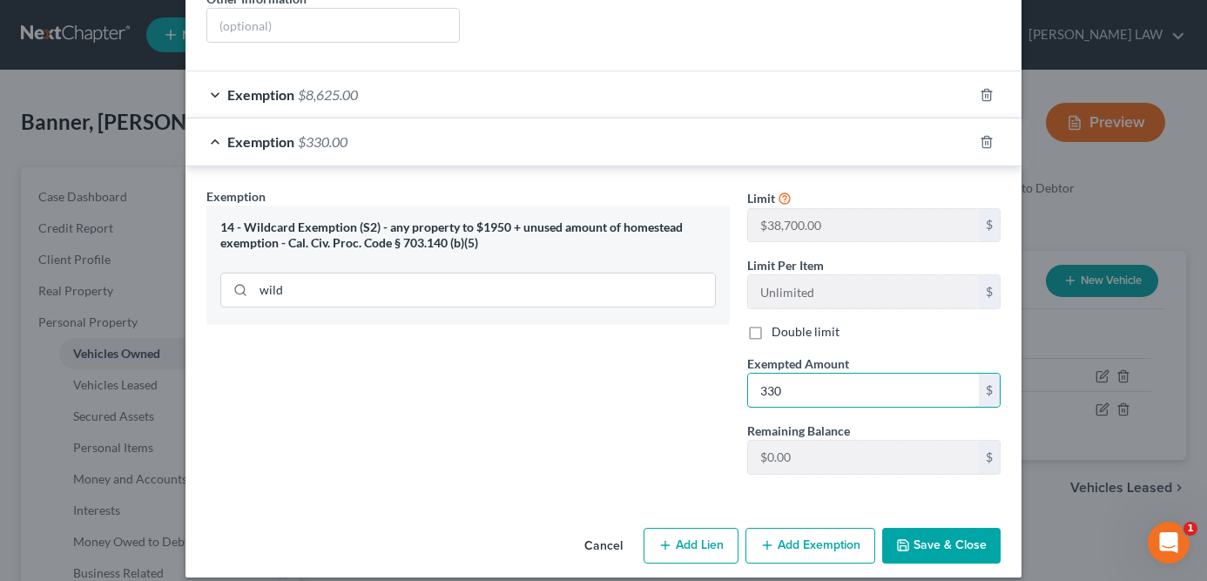
type input "330"
click at [636, 455] on div "Exemption Set must be selected for CA. Exemption * 14 - Wildcard Exemption (S2)…" at bounding box center [468, 337] width 541 height 301
click at [929, 533] on button "Save & Close" at bounding box center [941, 546] width 118 height 37
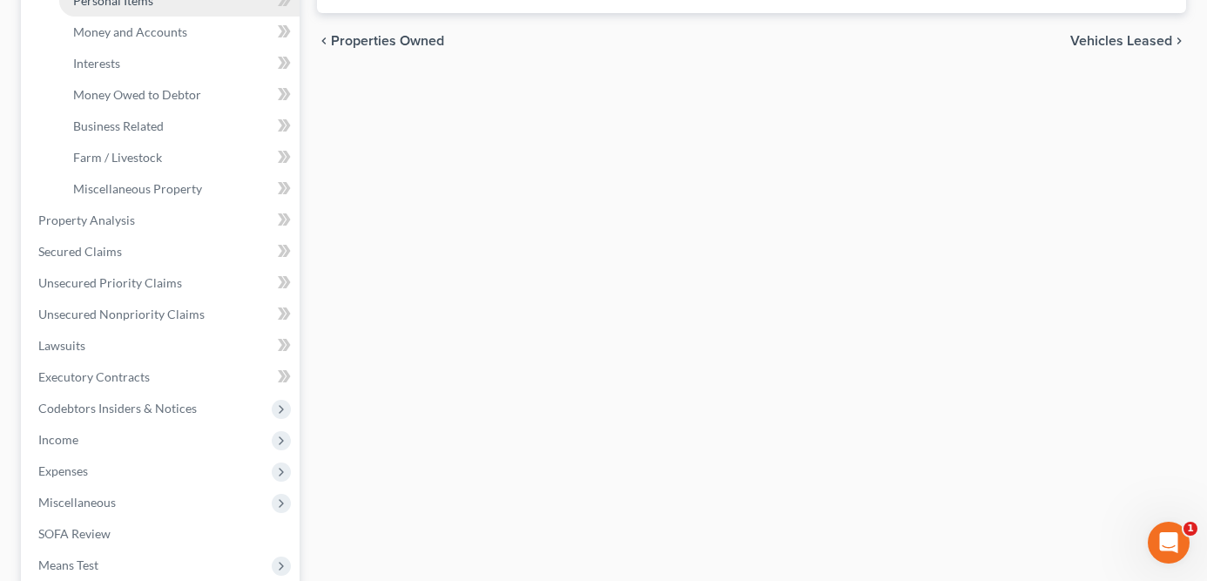
scroll to position [390, 0]
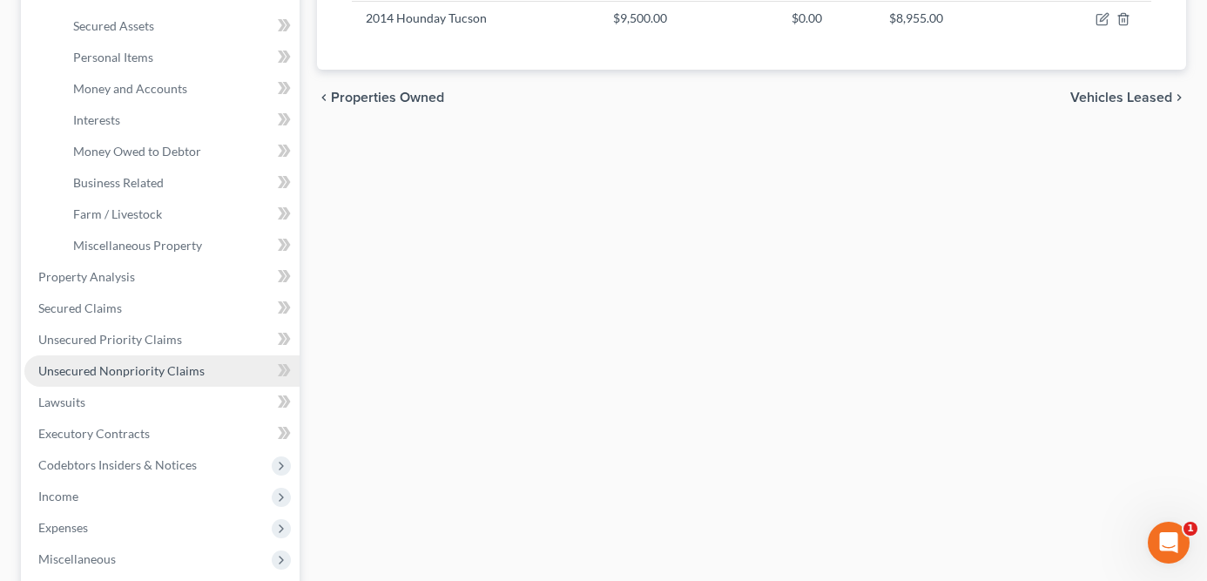
click at [192, 374] on span "Unsecured Nonpriority Claims" at bounding box center [121, 370] width 166 height 15
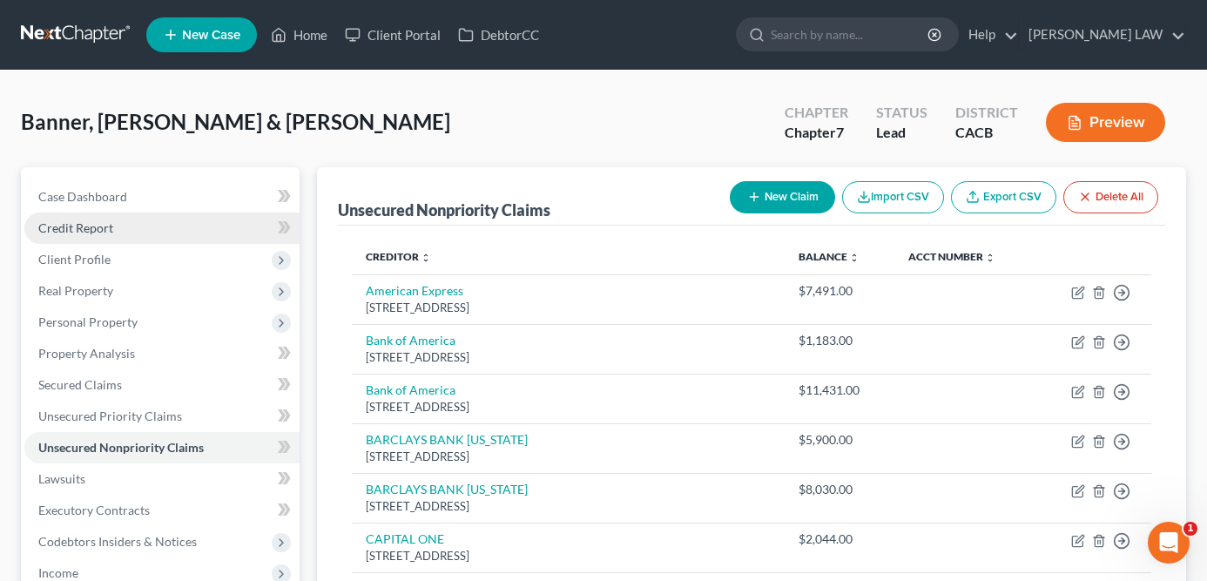
click at [133, 225] on link "Credit Report" at bounding box center [161, 228] width 275 height 31
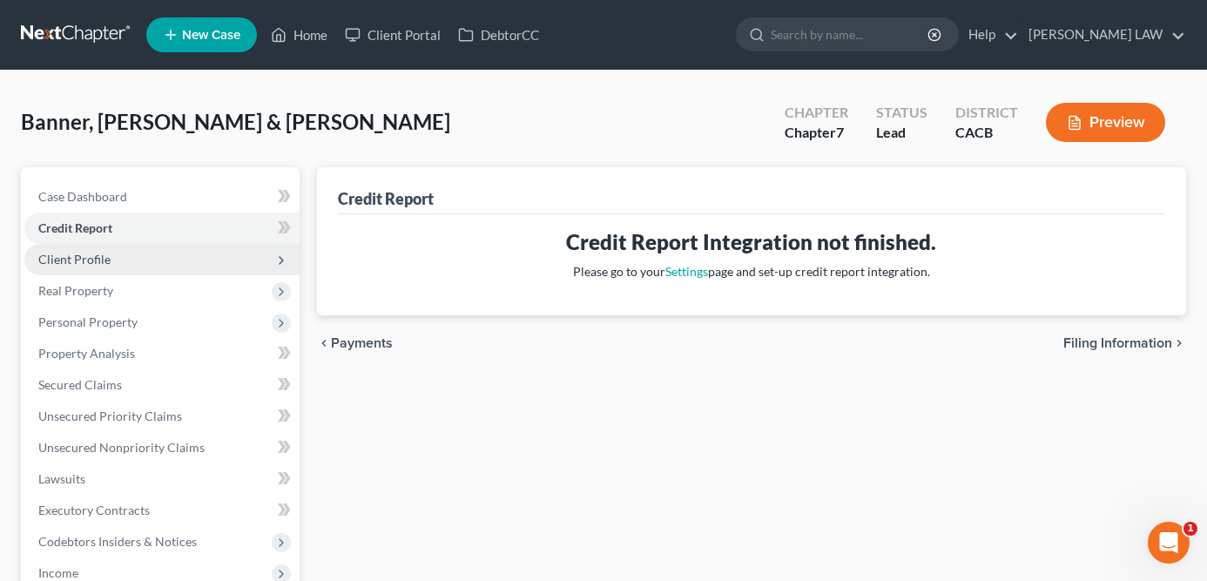
click at [125, 264] on span "Client Profile" at bounding box center [161, 259] width 275 height 31
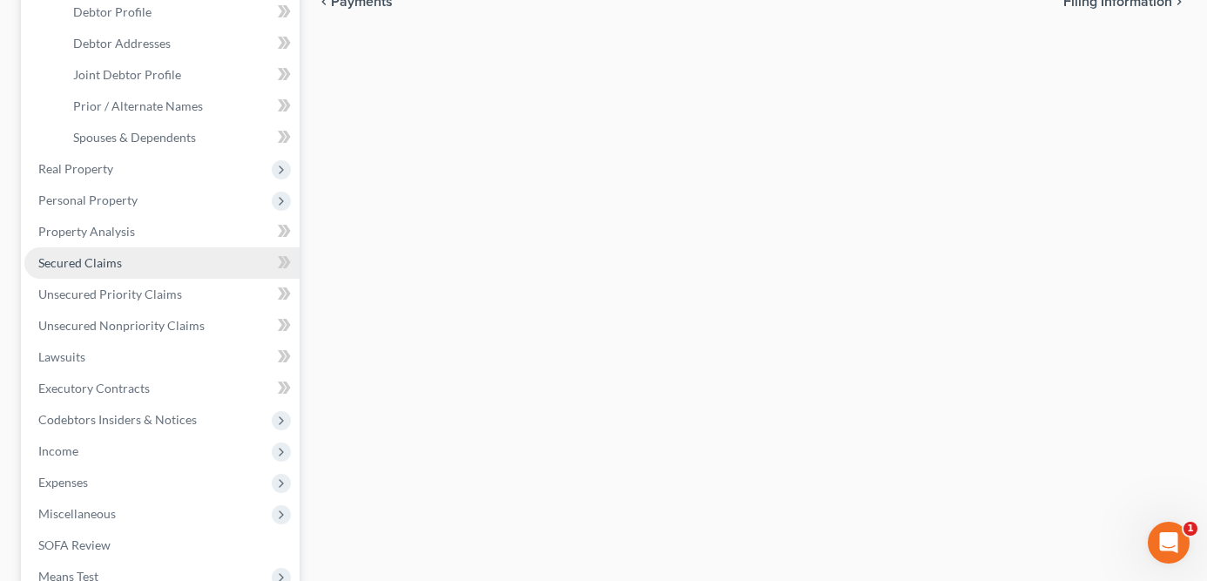
scroll to position [152, 0]
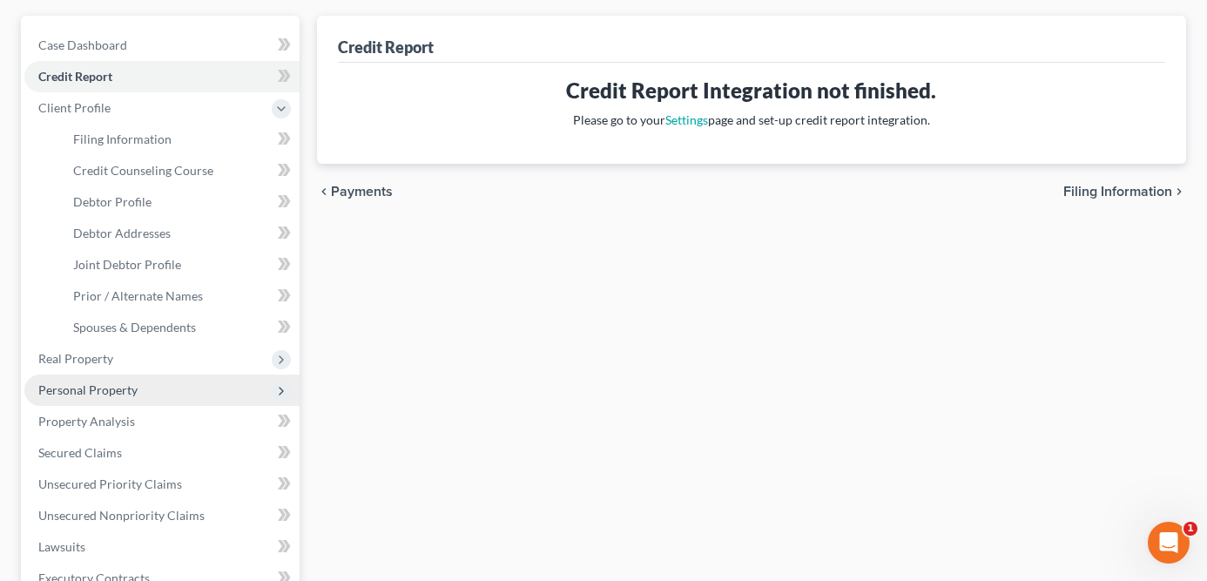
click at [133, 385] on span "Personal Property" at bounding box center [87, 389] width 99 height 15
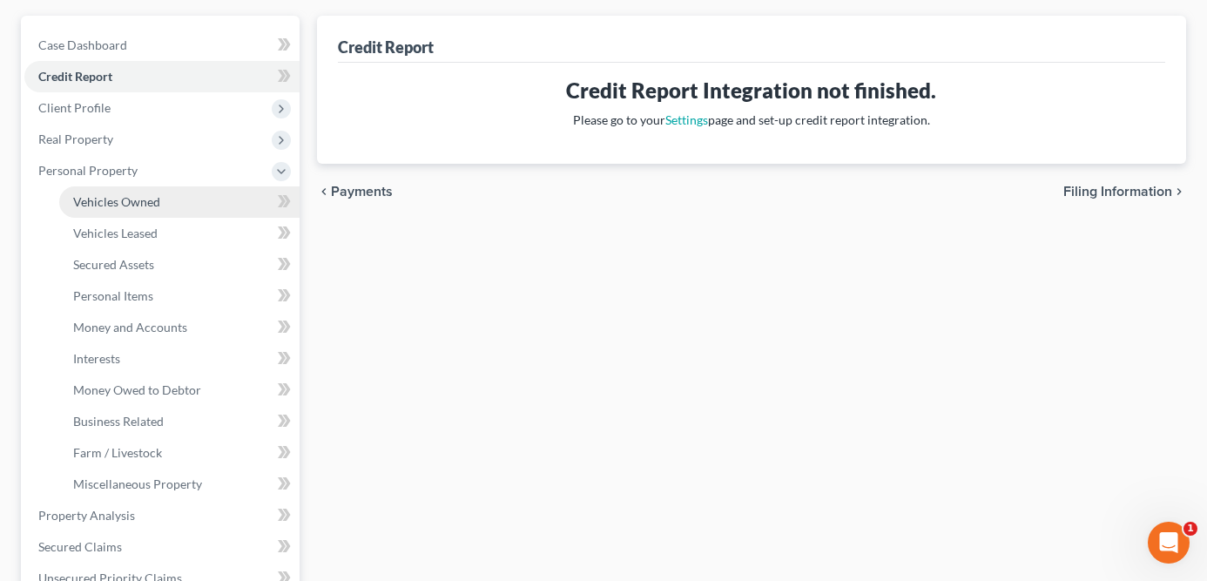
click at [138, 194] on span "Vehicles Owned" at bounding box center [116, 201] width 87 height 15
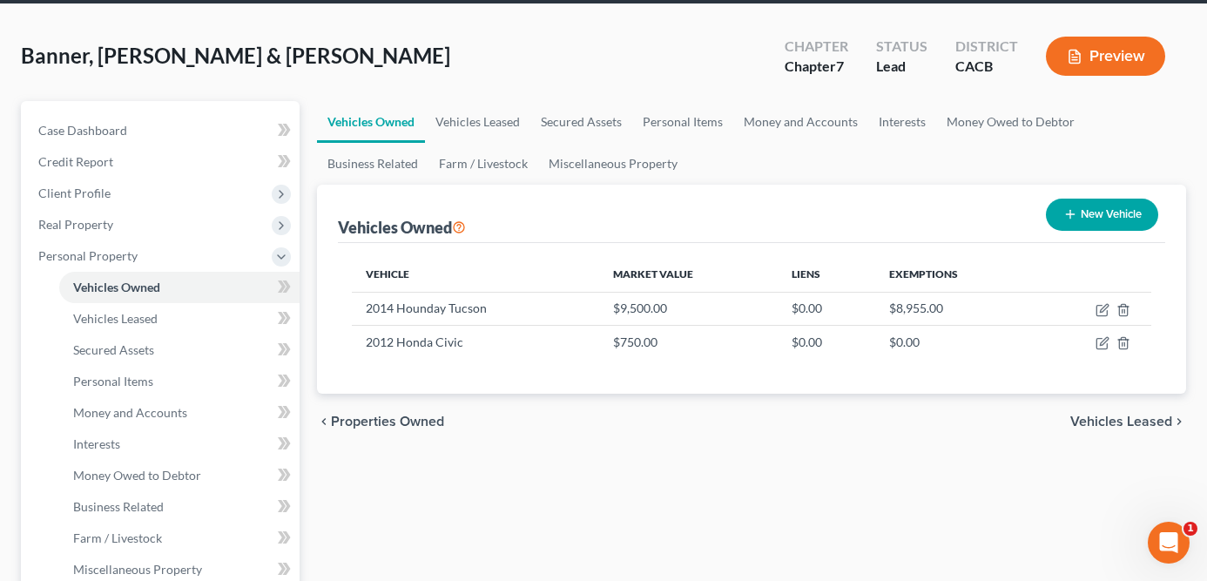
scroll to position [76, 0]
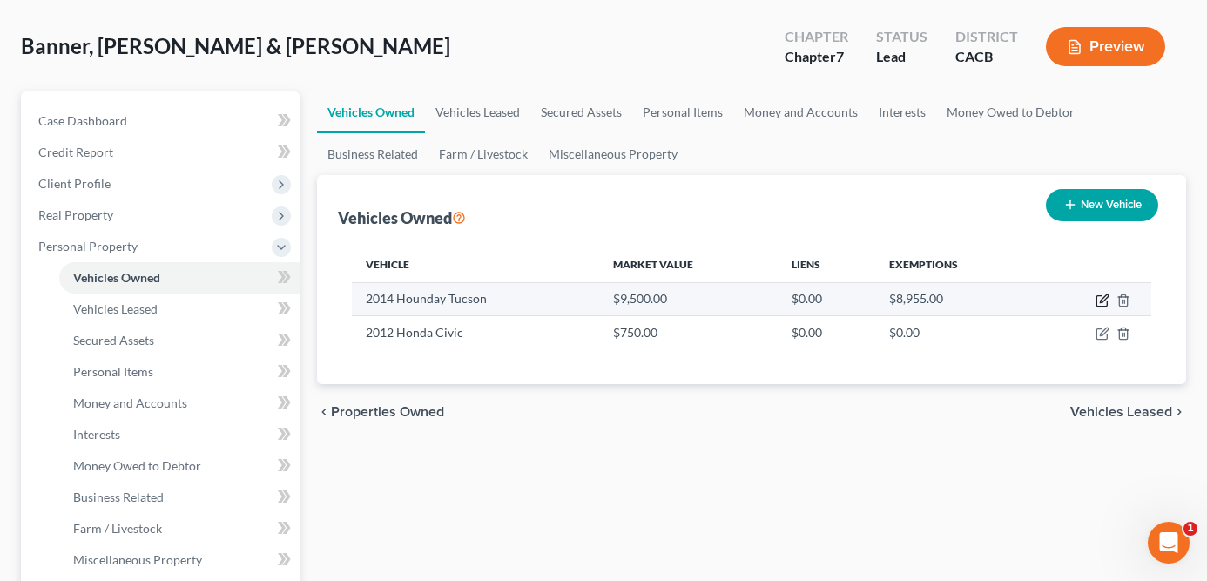
click at [1101, 301] on icon "button" at bounding box center [1104, 298] width 8 height 8
select select "0"
select select "12"
select select "2"
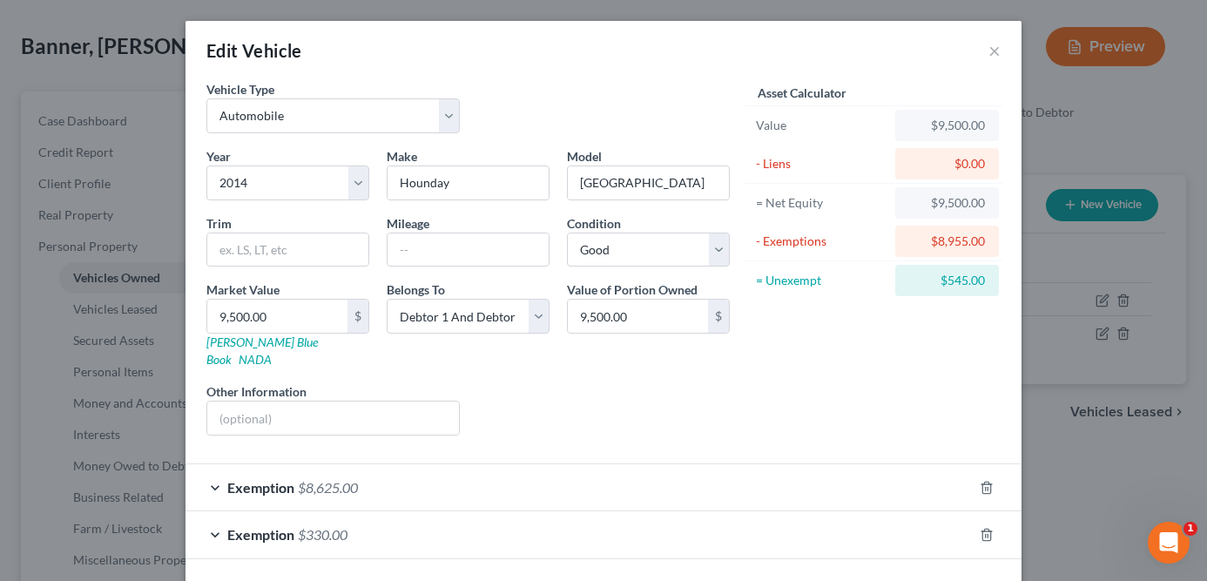
scroll to position [56, 0]
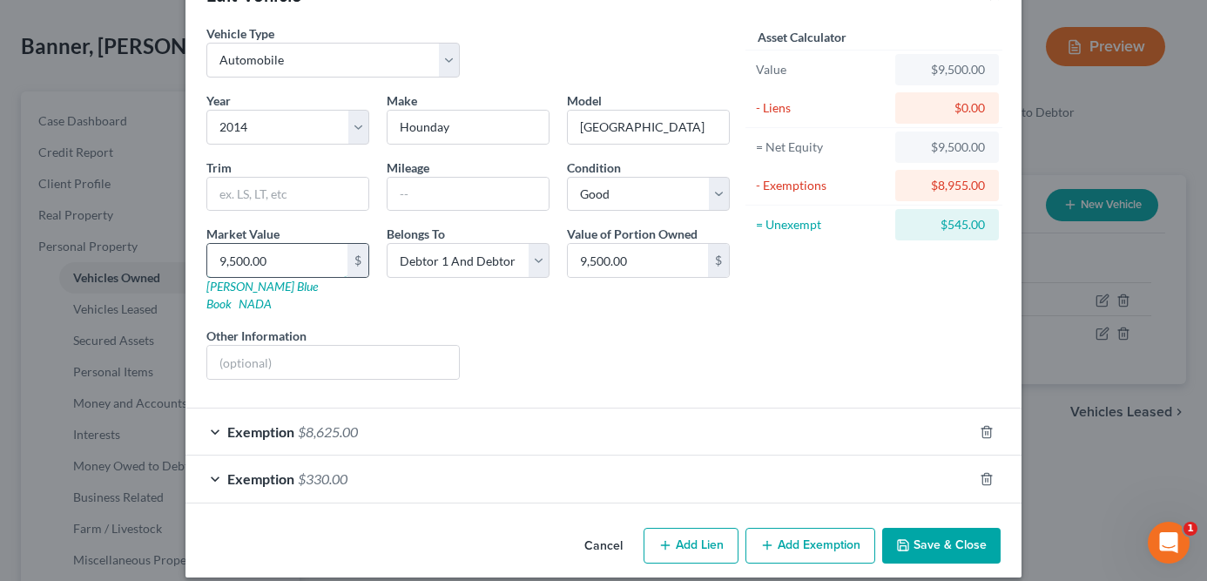
click at [327, 259] on input "9,500.00" at bounding box center [277, 260] width 140 height 33
type input "8"
type input "8.00"
type input "89"
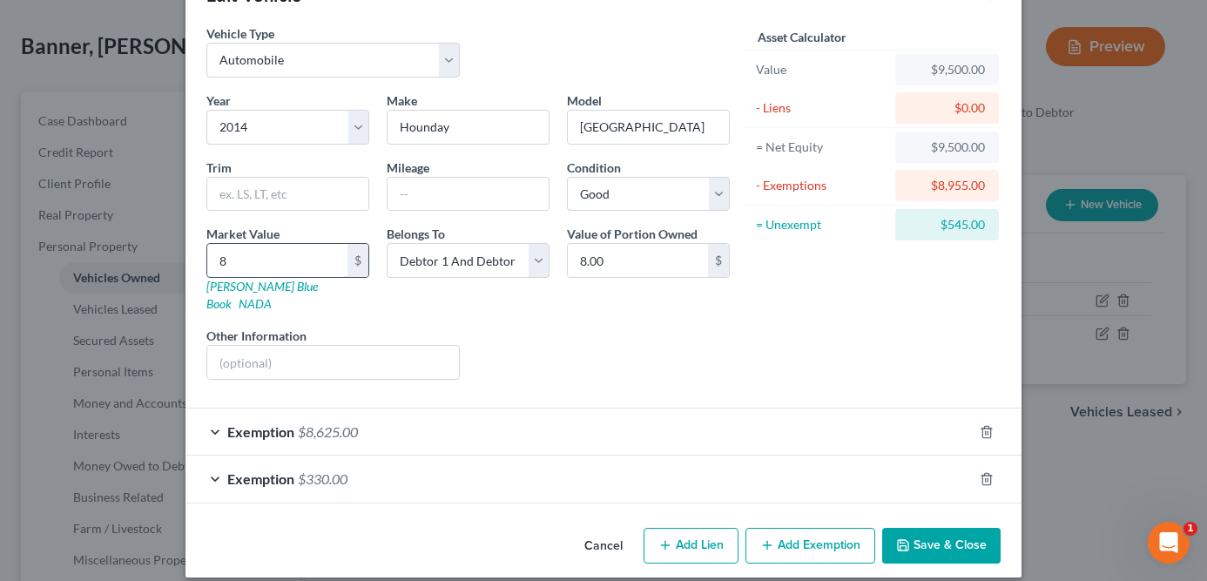
type input "89.00"
type input "890"
type input "890.00"
type input "8900"
type input "8,900.00"
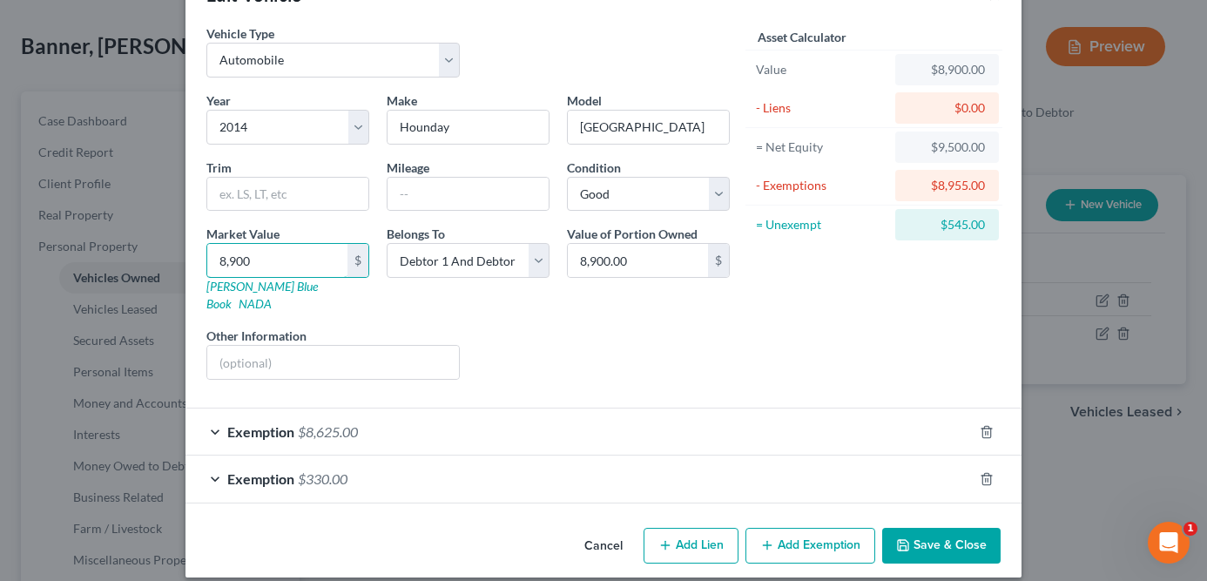
type input "8,900"
click at [559, 327] on div "Liens Select" at bounding box center [604, 353] width 271 height 53
click at [987, 472] on icon "button" at bounding box center [987, 479] width 14 height 14
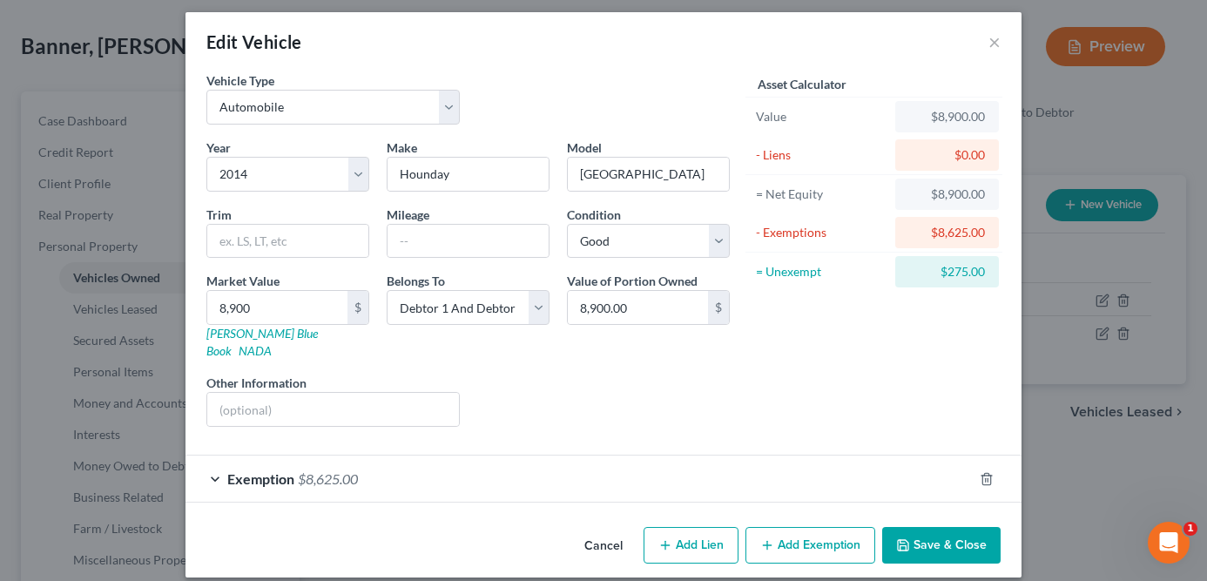
click at [931, 460] on div "Exemption $8,625.00" at bounding box center [579, 479] width 787 height 46
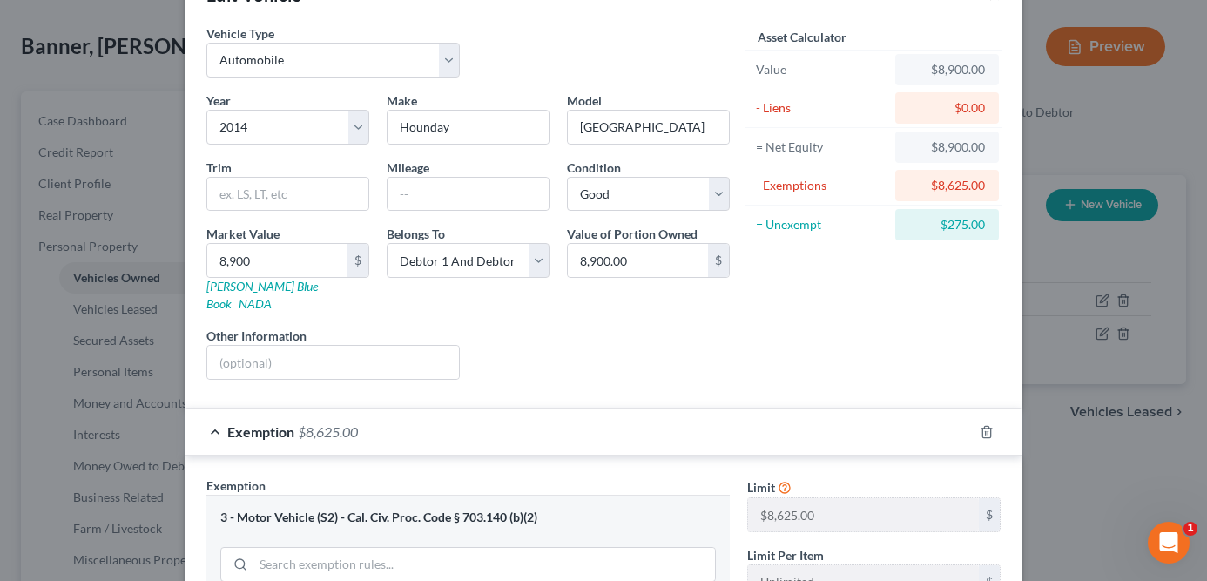
scroll to position [417, 0]
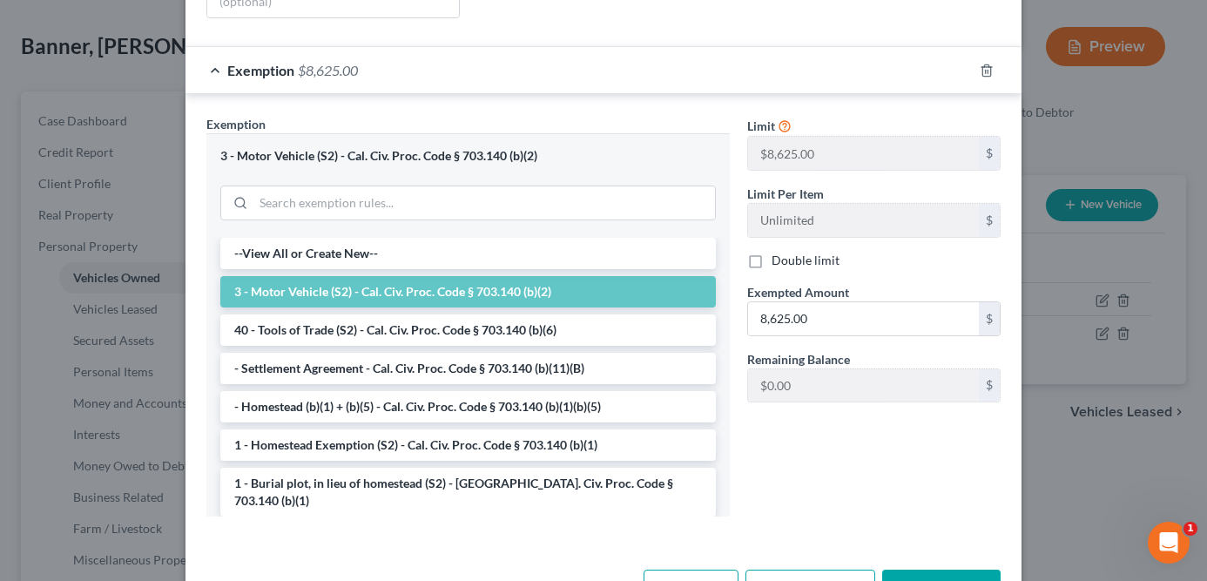
click at [482, 276] on li "3 - Motor Vehicle (S2) - Cal. Civ. Proc. Code § 703.140 (b)(2)" at bounding box center [468, 291] width 496 height 31
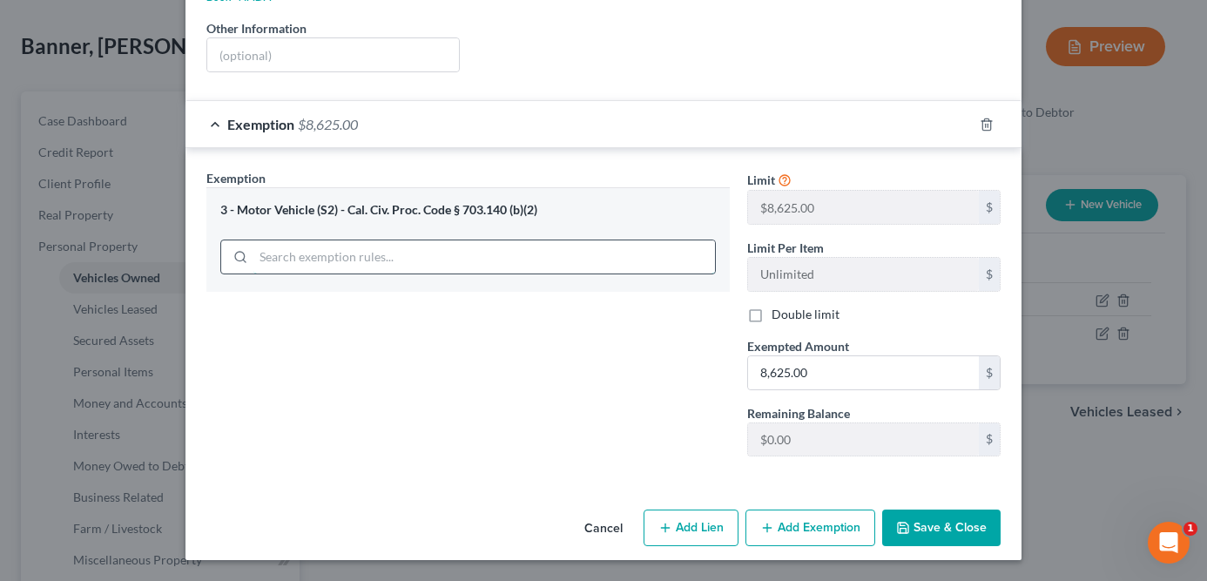
click at [483, 259] on div "3 - Motor Vehicle (S2) - Cal. Civ. Proc. Code § 703.140 (b)(2)" at bounding box center [467, 239] width 523 height 104
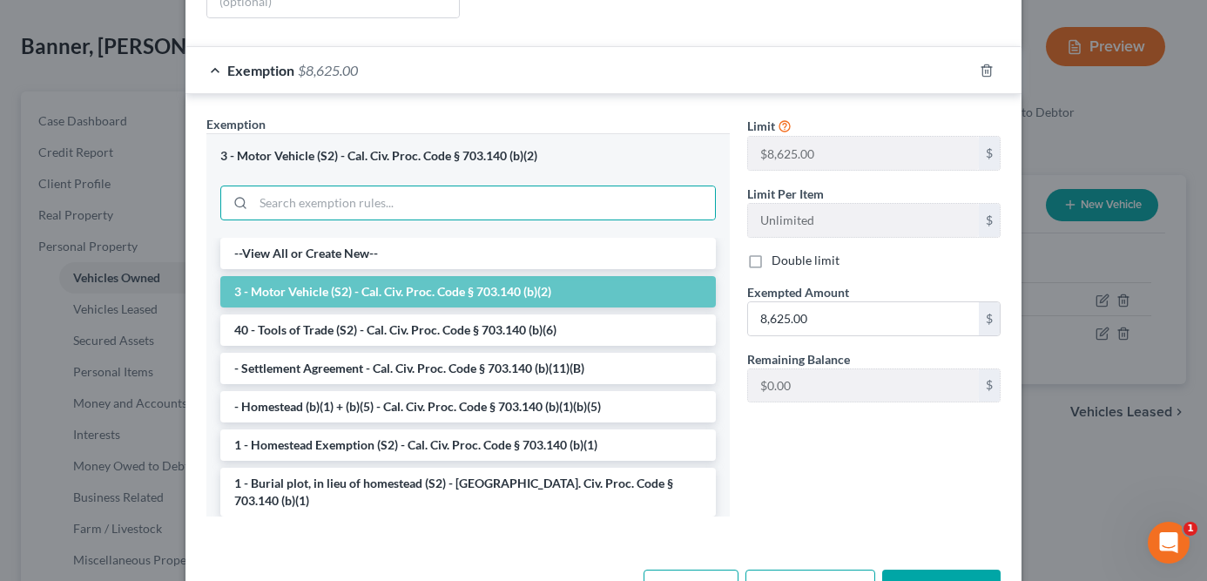
click at [908, 426] on div "Limit $8,625.00 $ Limit Per Item Unlimited $ Double limit Exempted Amount * 8,6…" at bounding box center [874, 322] width 271 height 415
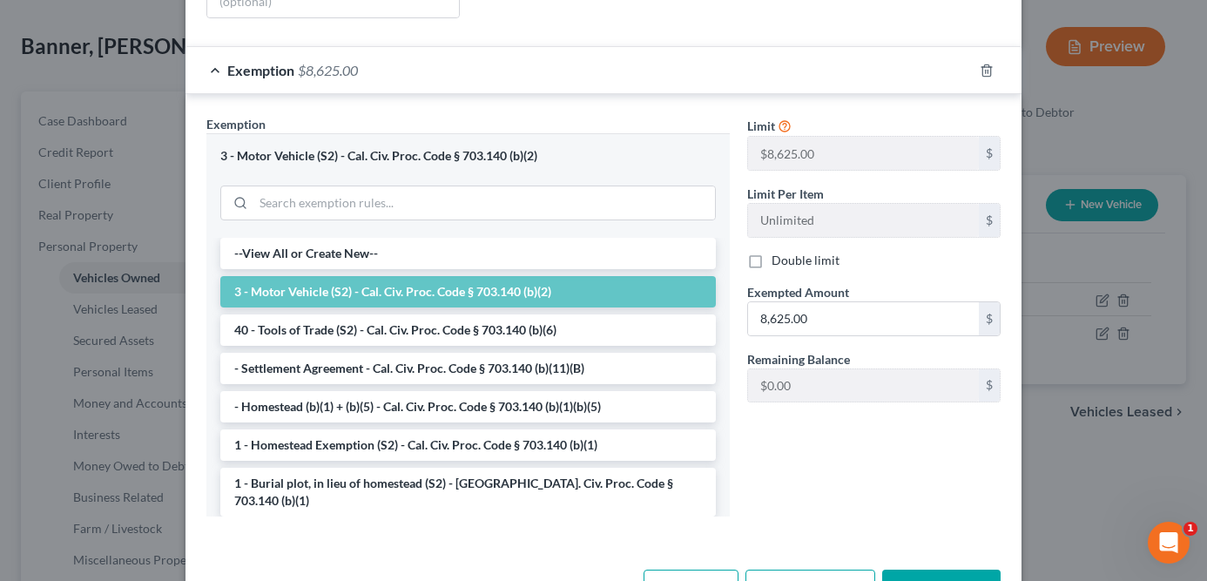
click at [934, 570] on button "Save & Close" at bounding box center [941, 588] width 118 height 37
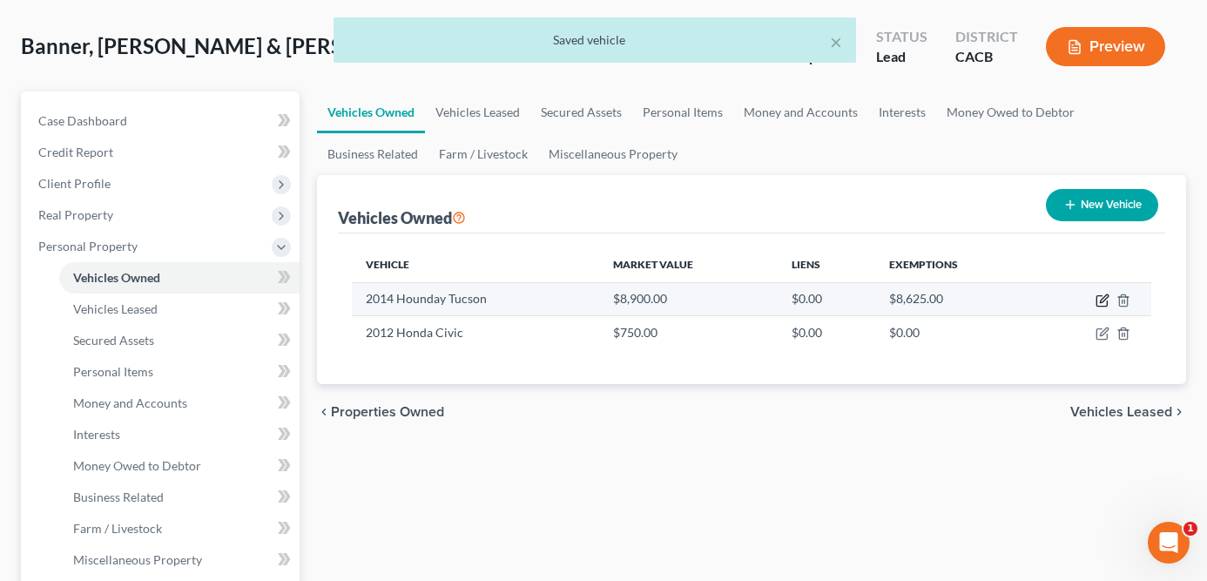
click at [1097, 302] on icon "button" at bounding box center [1103, 301] width 14 height 14
select select "0"
select select "12"
select select "2"
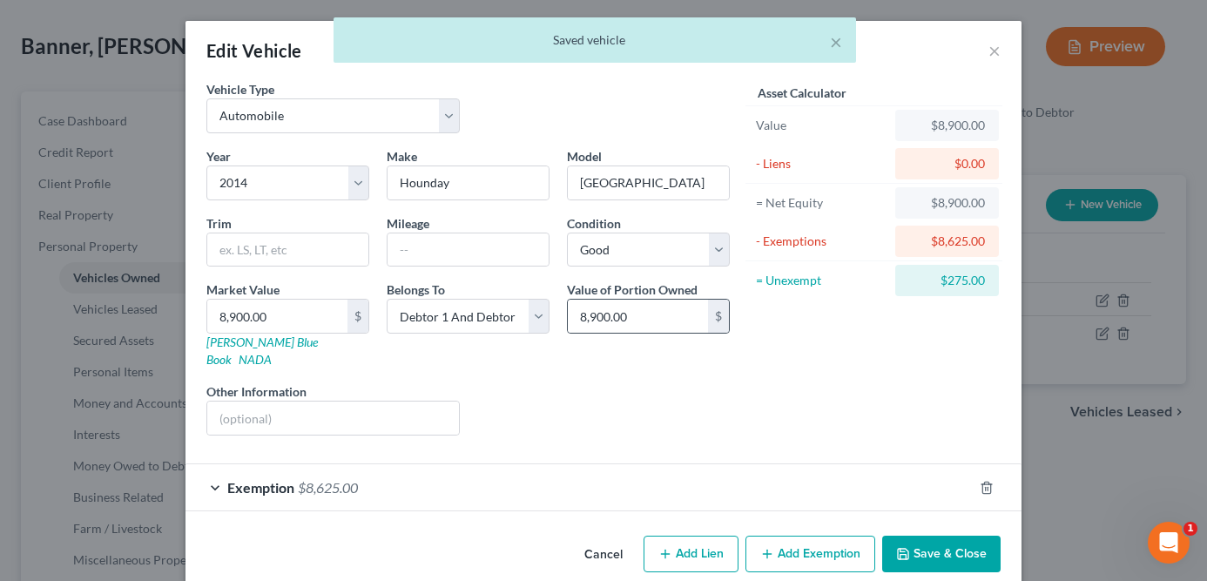
scroll to position [9, 0]
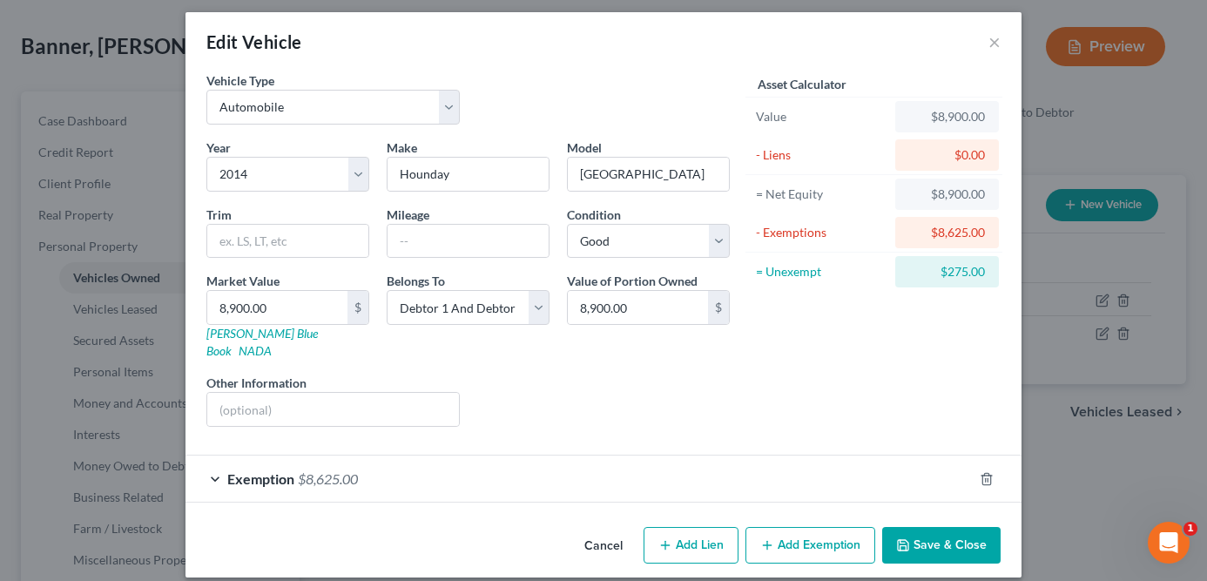
click at [794, 531] on button "Add Exemption" at bounding box center [811, 545] width 130 height 37
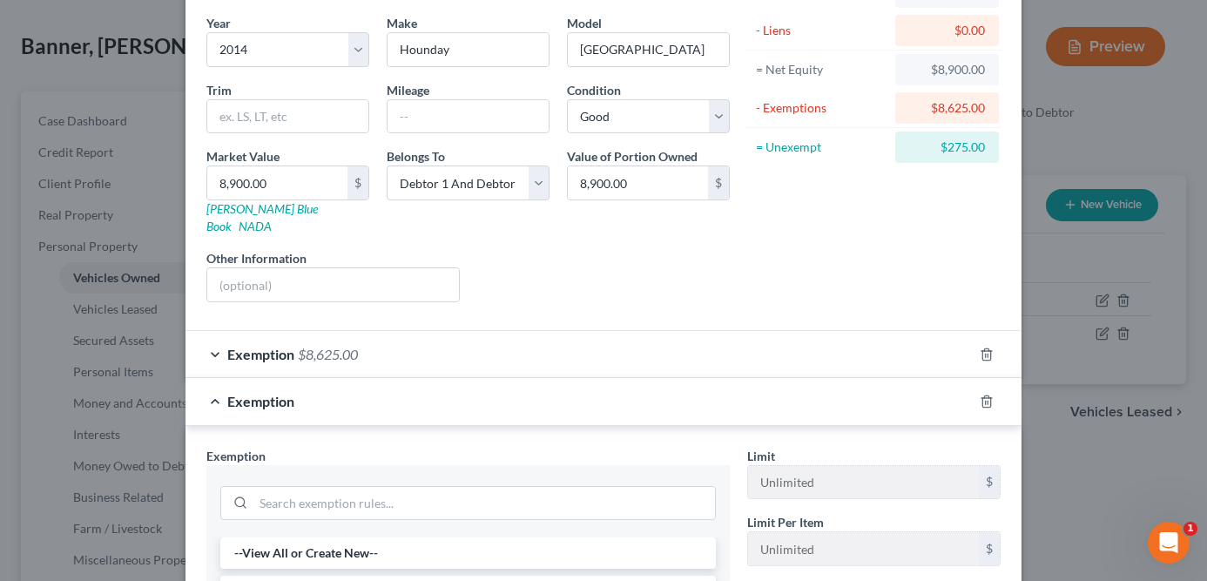
scroll to position [137, 0]
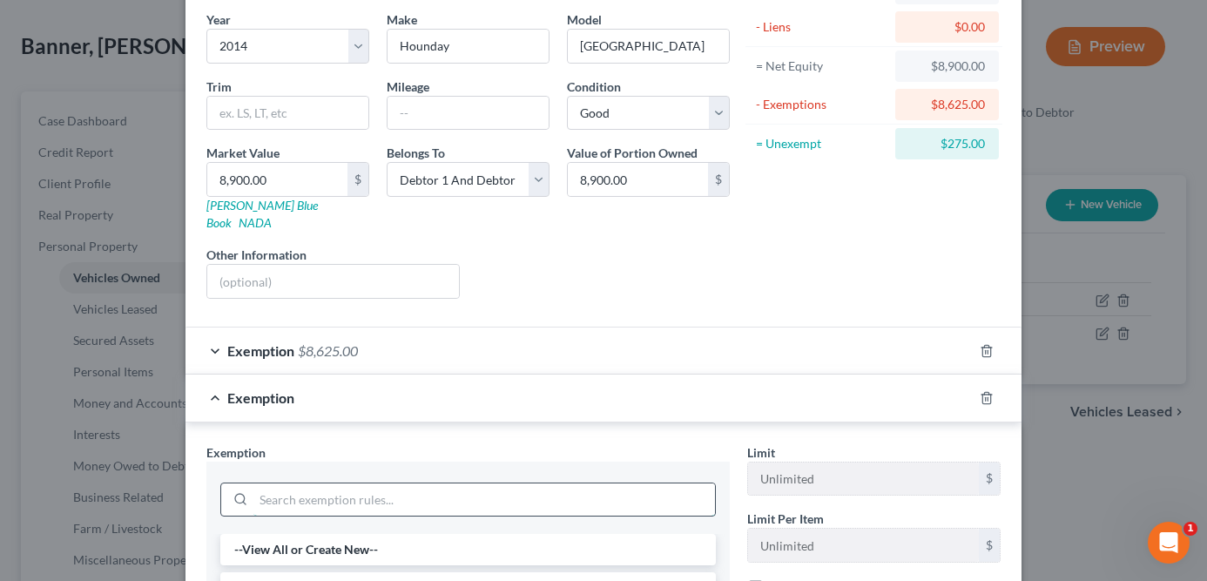
click at [501, 483] on input "search" at bounding box center [484, 499] width 462 height 33
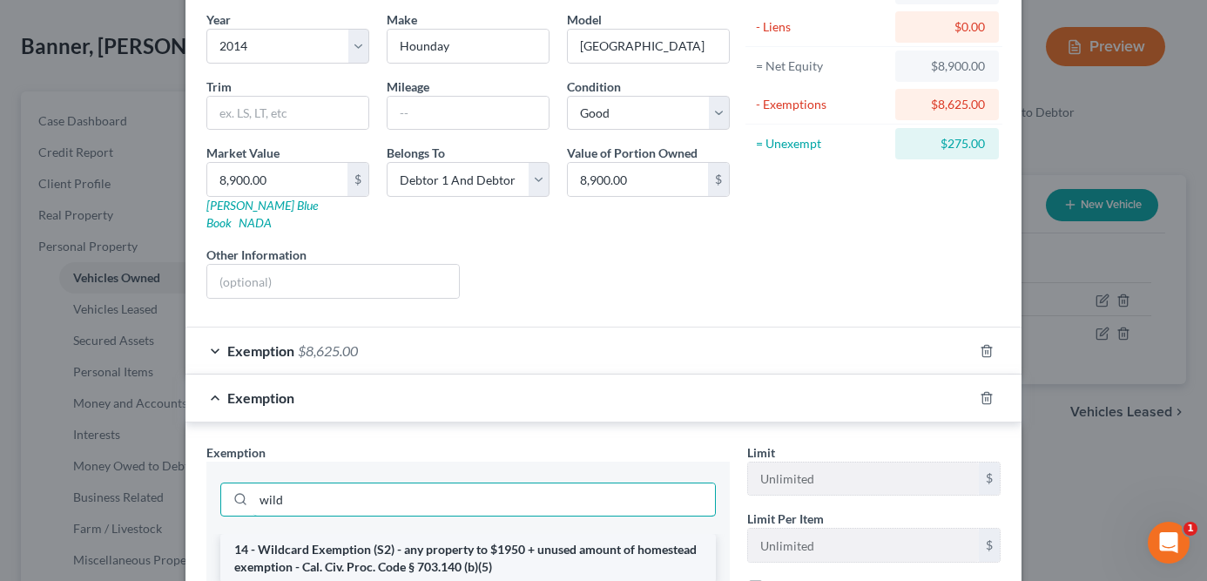
type input "wild"
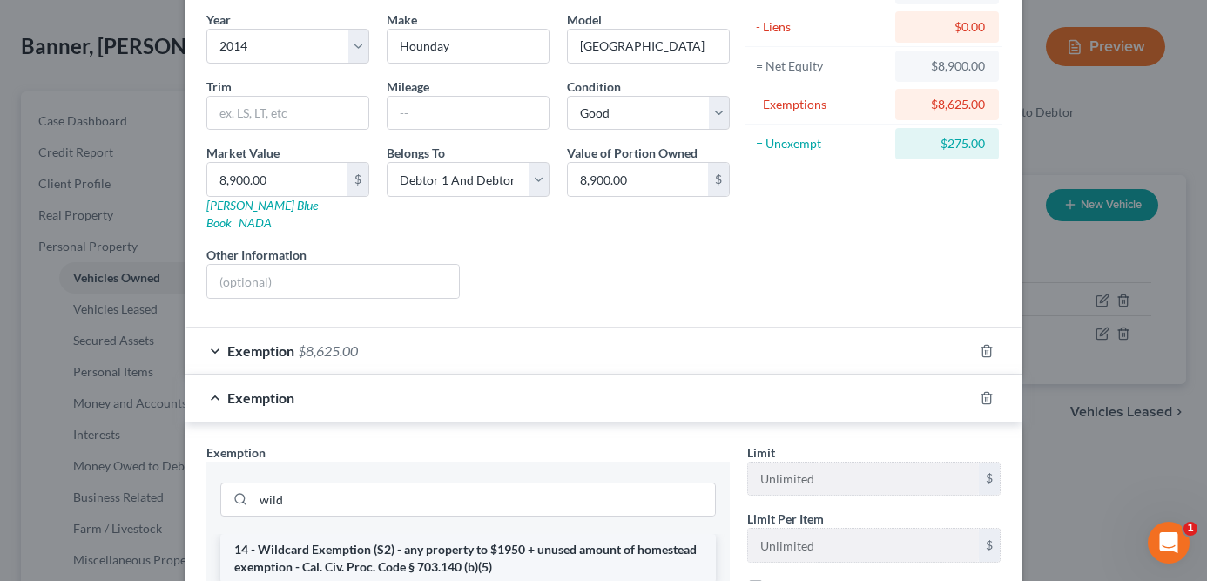
click at [434, 537] on li "14 - Wildcard Exemption (S2) - any property to $1950 + unused amount of homeste…" at bounding box center [468, 558] width 496 height 49
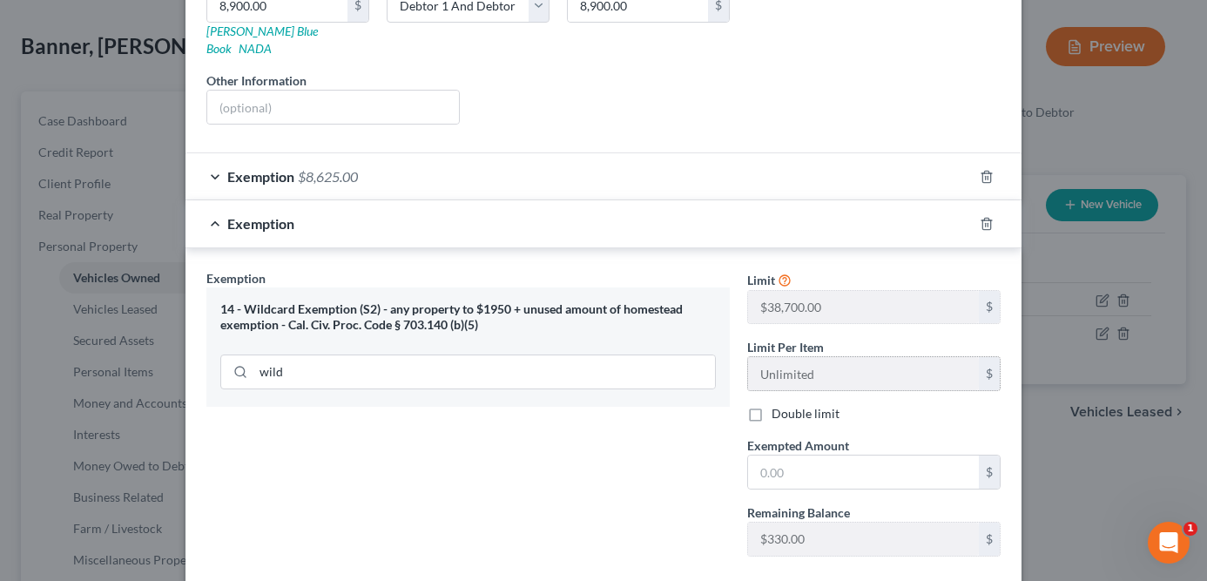
scroll to position [393, 0]
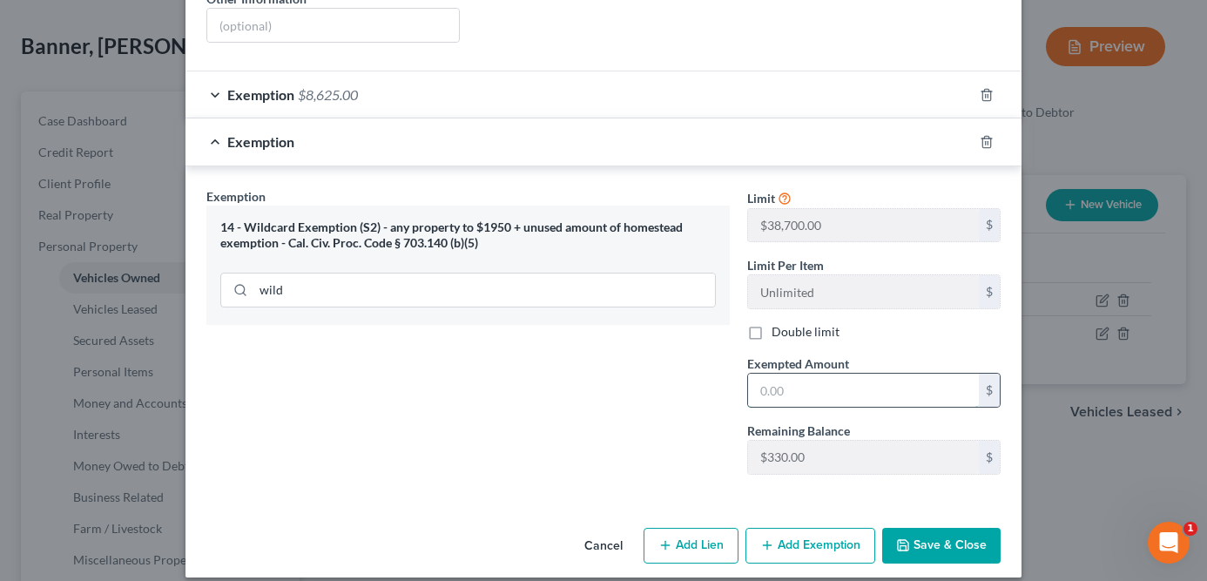
click at [761, 374] on input "text" at bounding box center [863, 390] width 231 height 33
type input "275"
click at [958, 536] on button "Save & Close" at bounding box center [941, 546] width 118 height 37
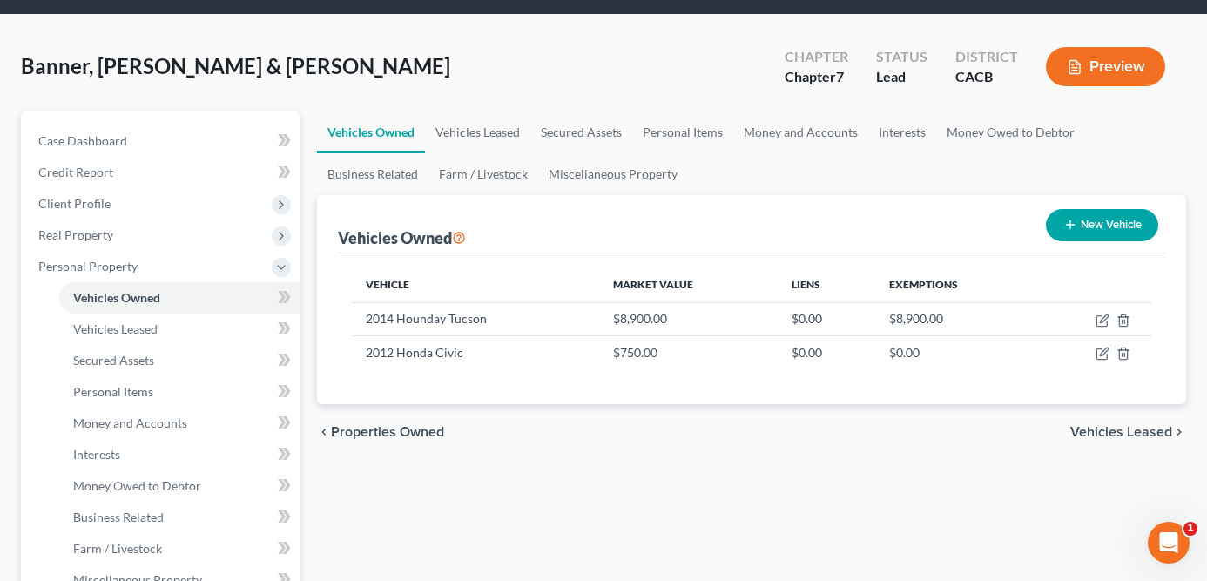
scroll to position [57, 0]
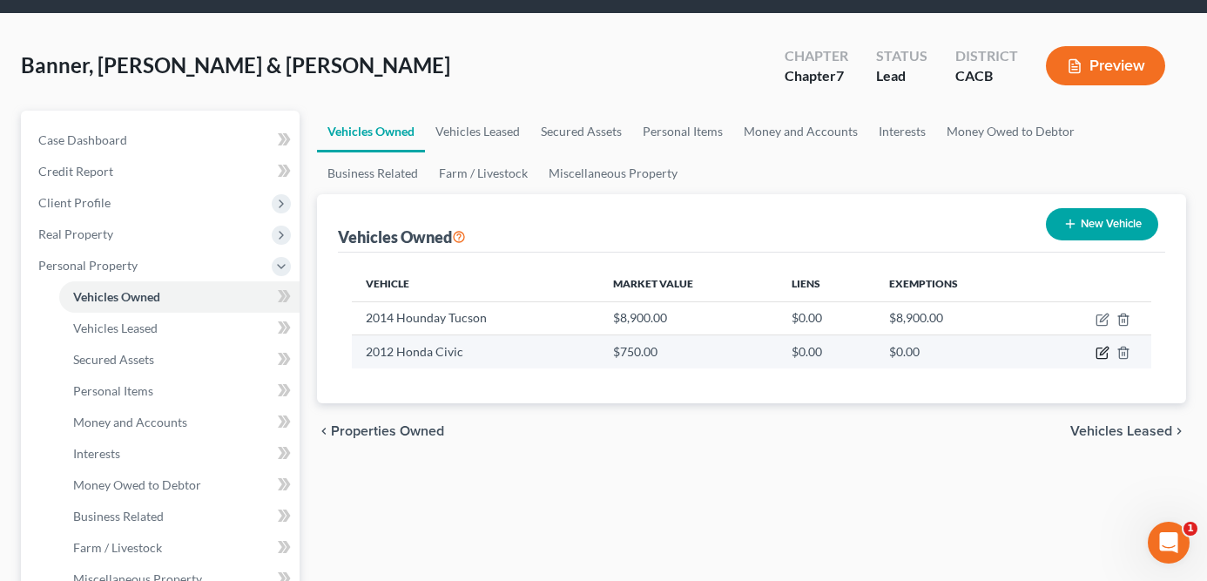
click at [1104, 354] on icon "button" at bounding box center [1103, 353] width 14 height 14
select select "0"
select select "14"
select select "2"
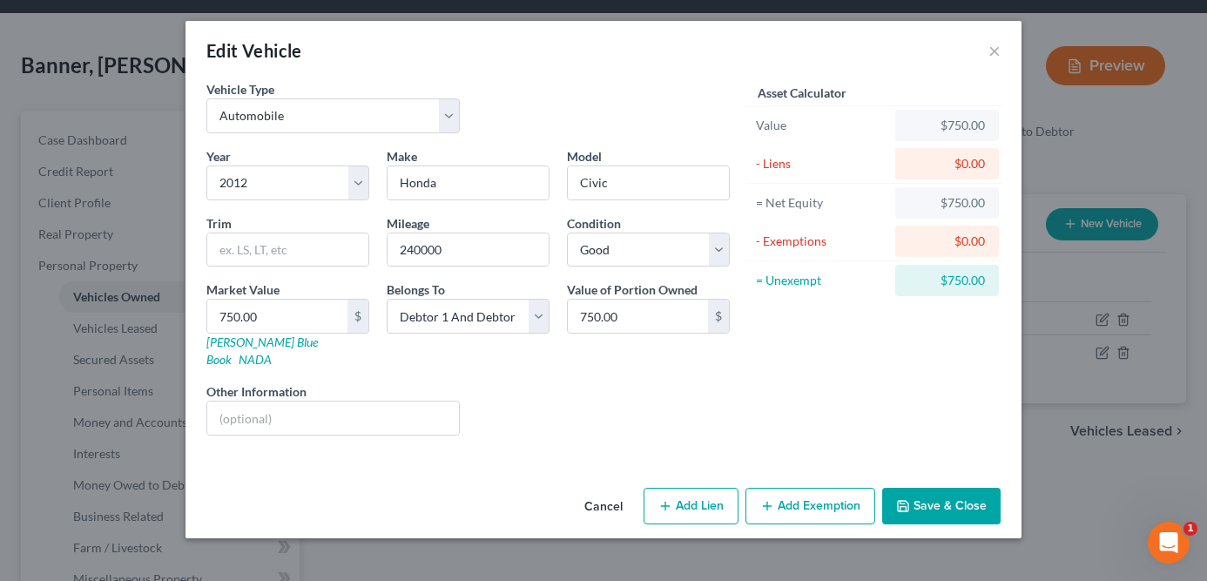
click at [830, 488] on button "Add Exemption" at bounding box center [811, 506] width 130 height 37
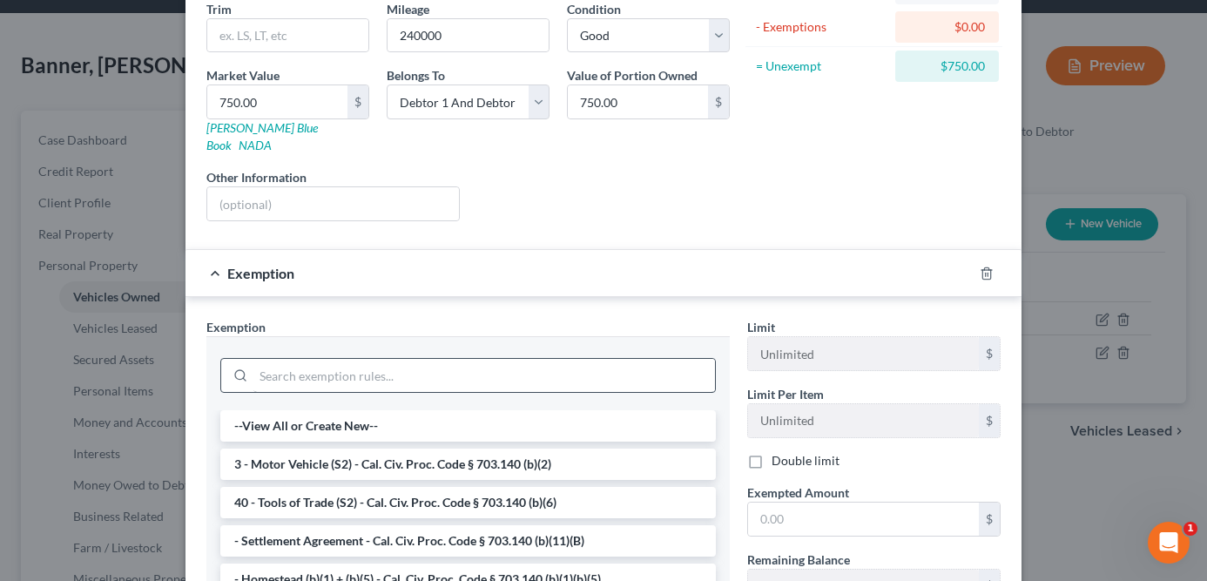
scroll to position [234, 0]
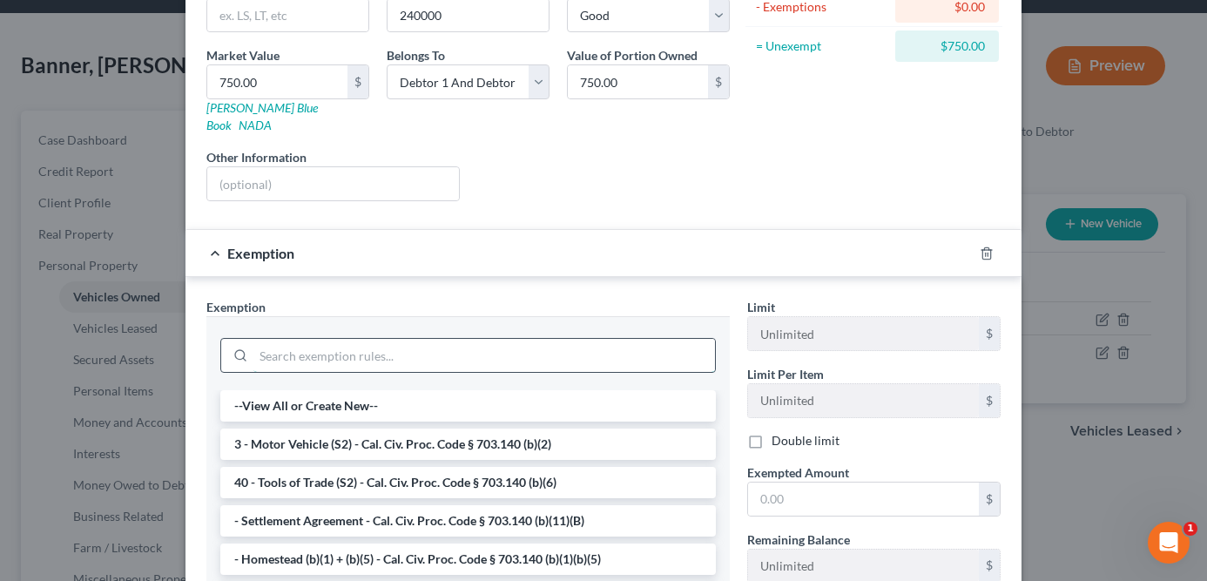
click at [468, 341] on input "search" at bounding box center [484, 355] width 462 height 33
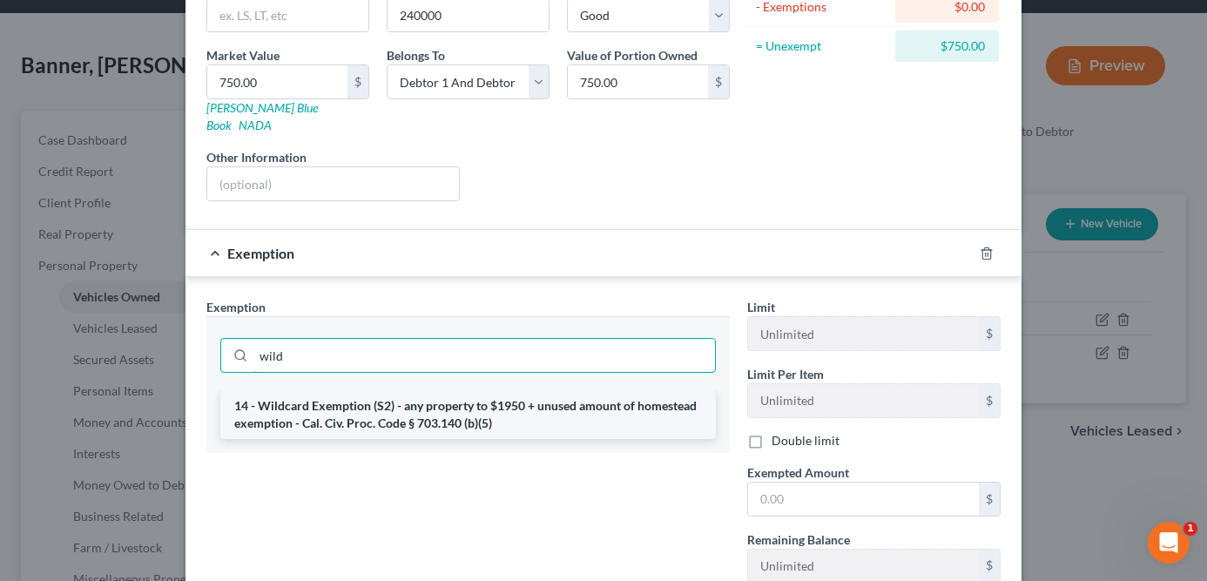
type input "wild"
click at [362, 397] on li "14 - Wildcard Exemption (S2) - any property to $1950 + unused amount of homeste…" at bounding box center [468, 414] width 496 height 49
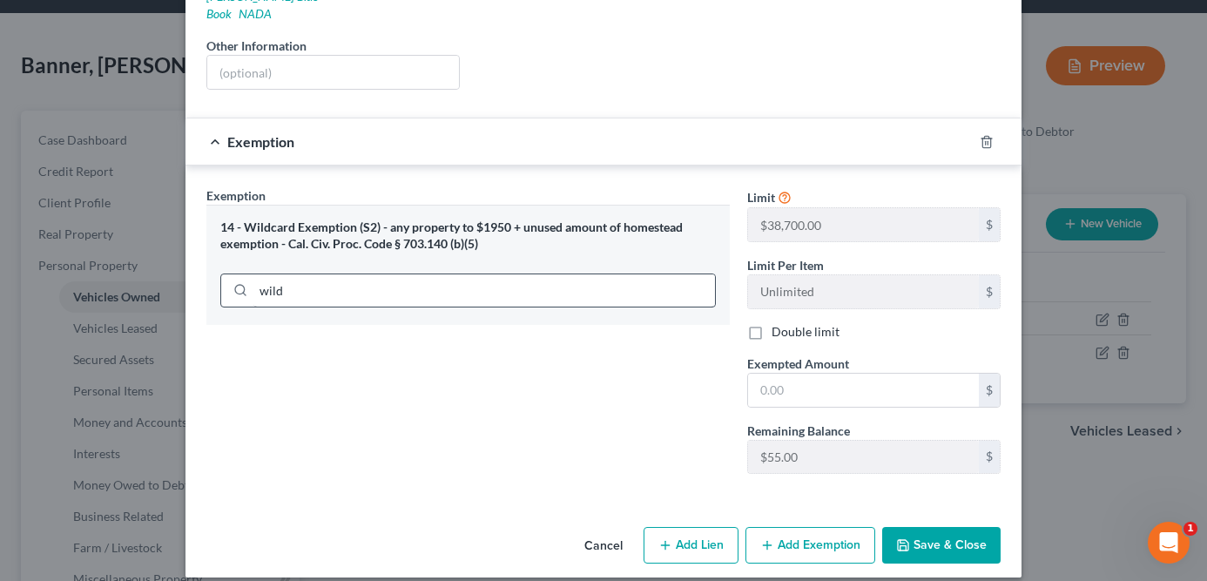
scroll to position [24, 0]
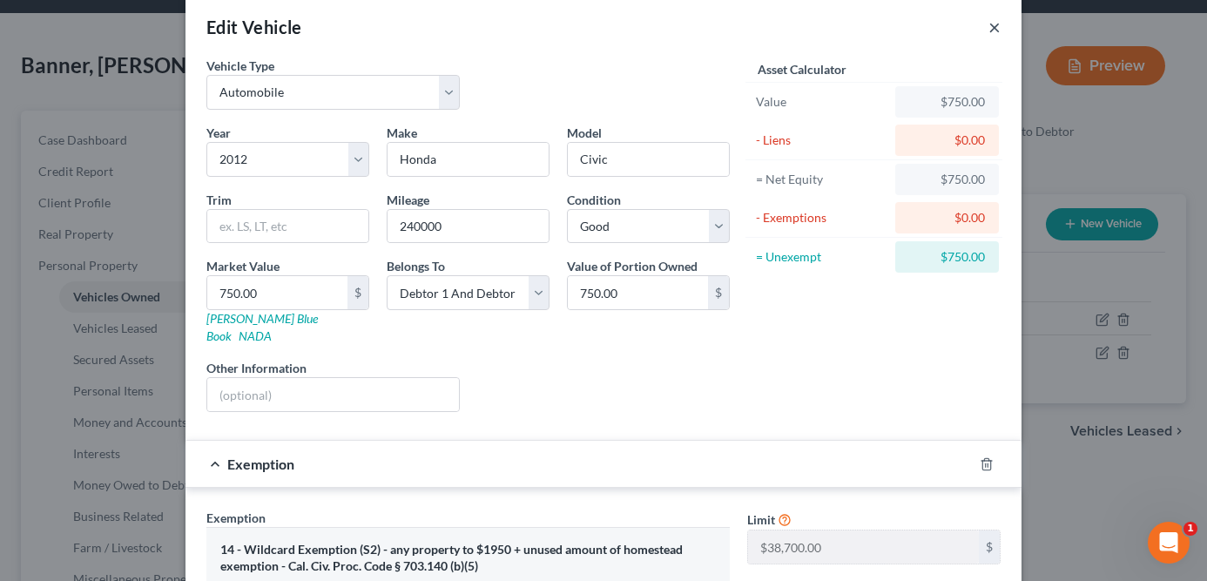
click at [993, 19] on button "×" at bounding box center [995, 27] width 12 height 21
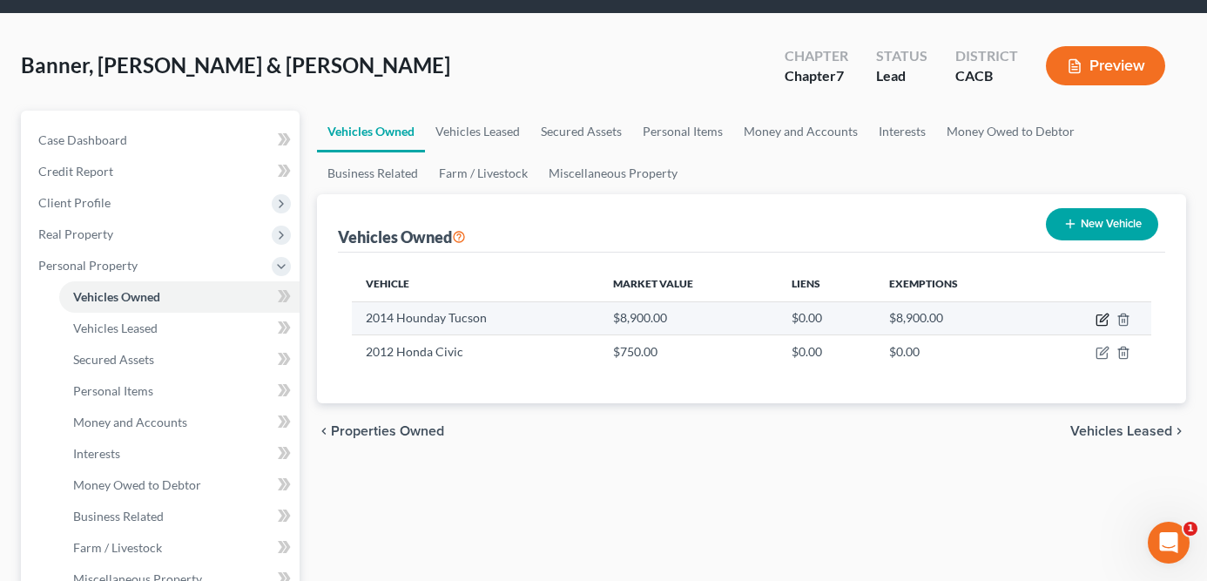
click at [1103, 322] on icon "button" at bounding box center [1103, 320] width 14 height 14
select select "0"
select select "12"
select select "2"
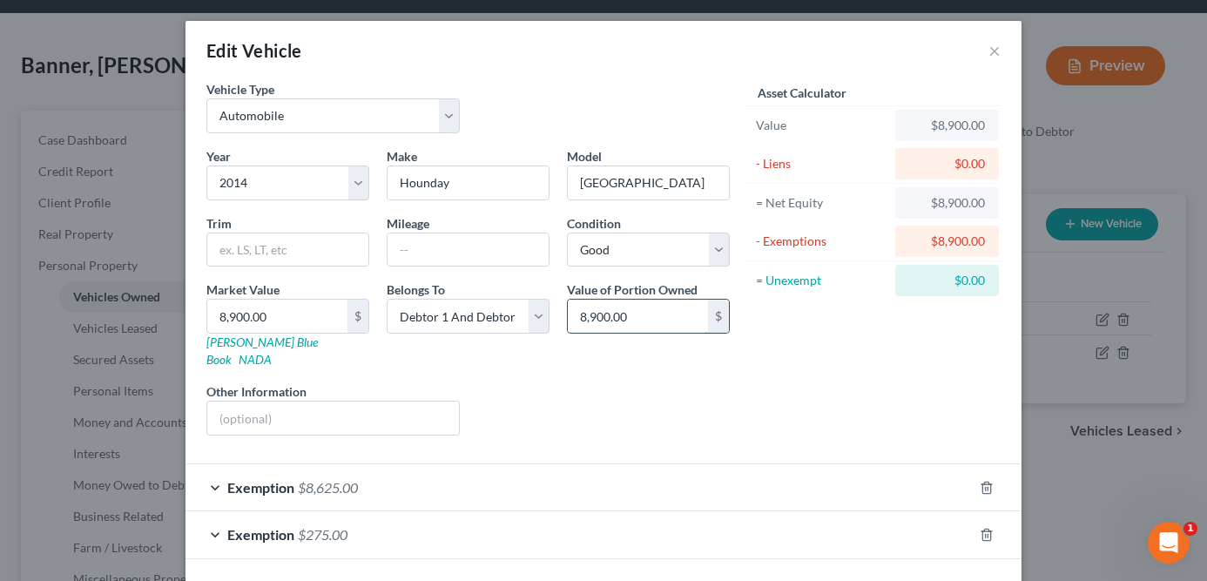
click at [608, 324] on input "8,900.00" at bounding box center [638, 316] width 140 height 33
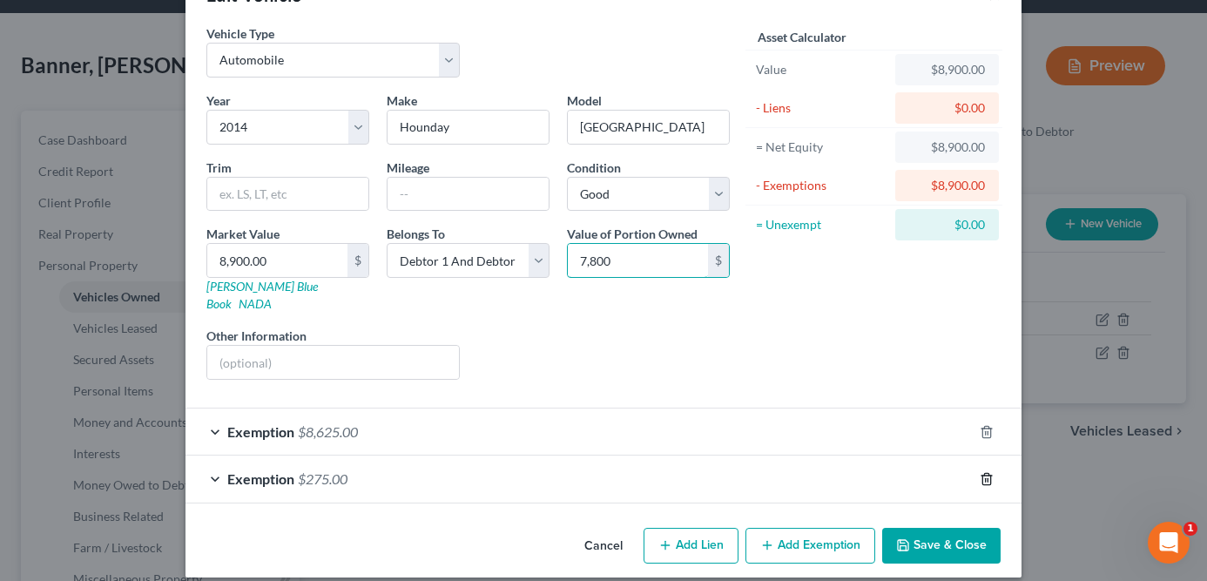
type input "7,800"
click at [987, 472] on icon "button" at bounding box center [987, 479] width 14 height 14
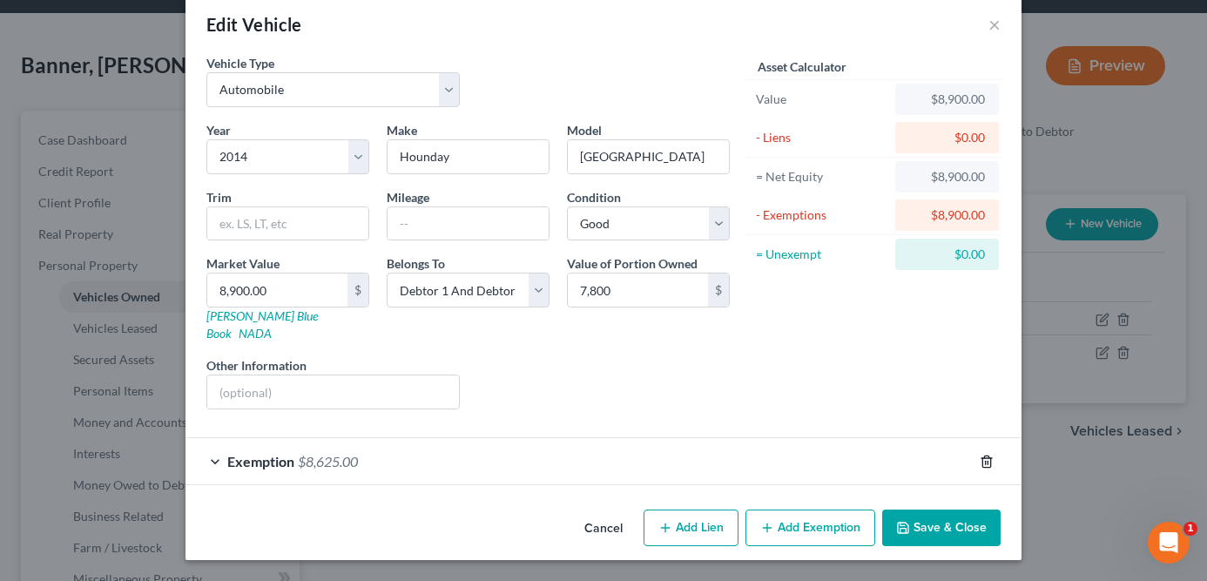
scroll to position [9, 0]
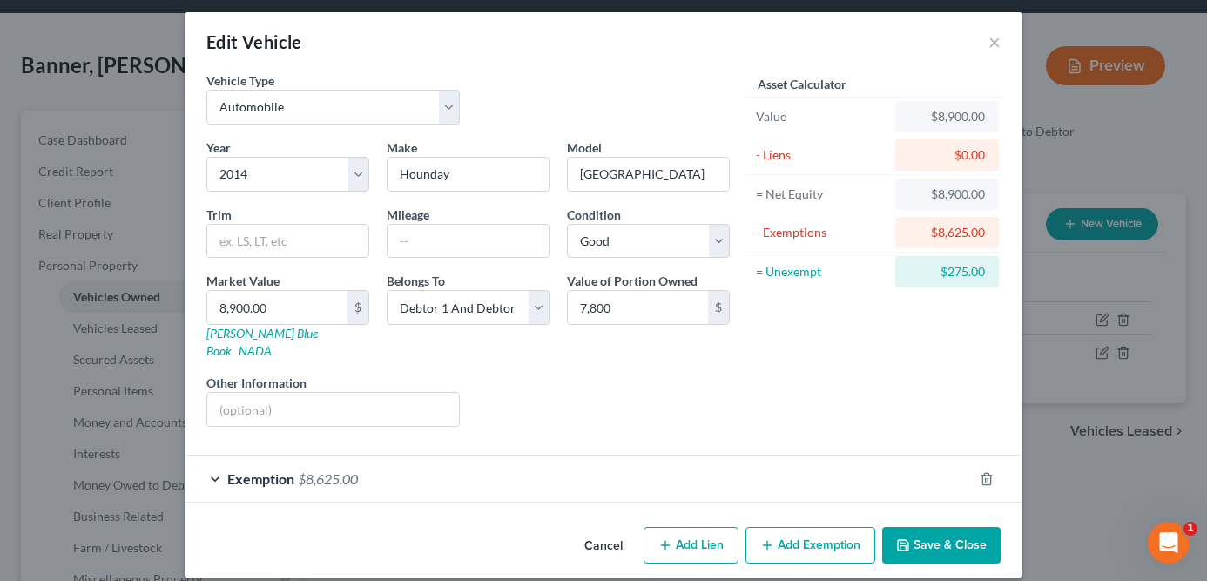
click at [942, 463] on div "Exemption $8,625.00" at bounding box center [579, 479] width 787 height 46
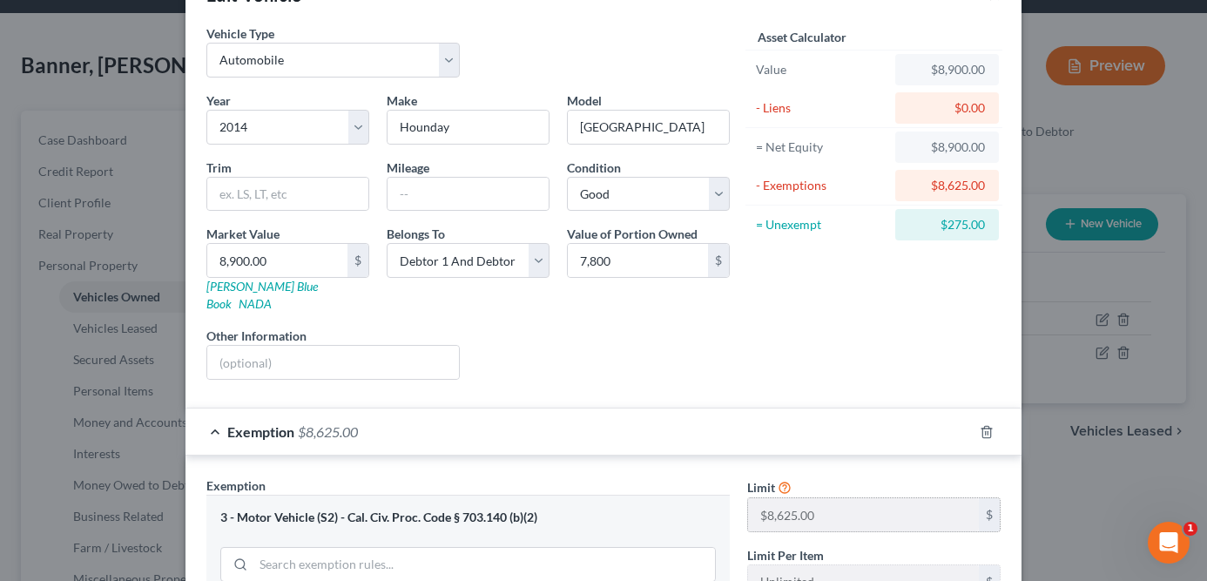
scroll to position [362, 0]
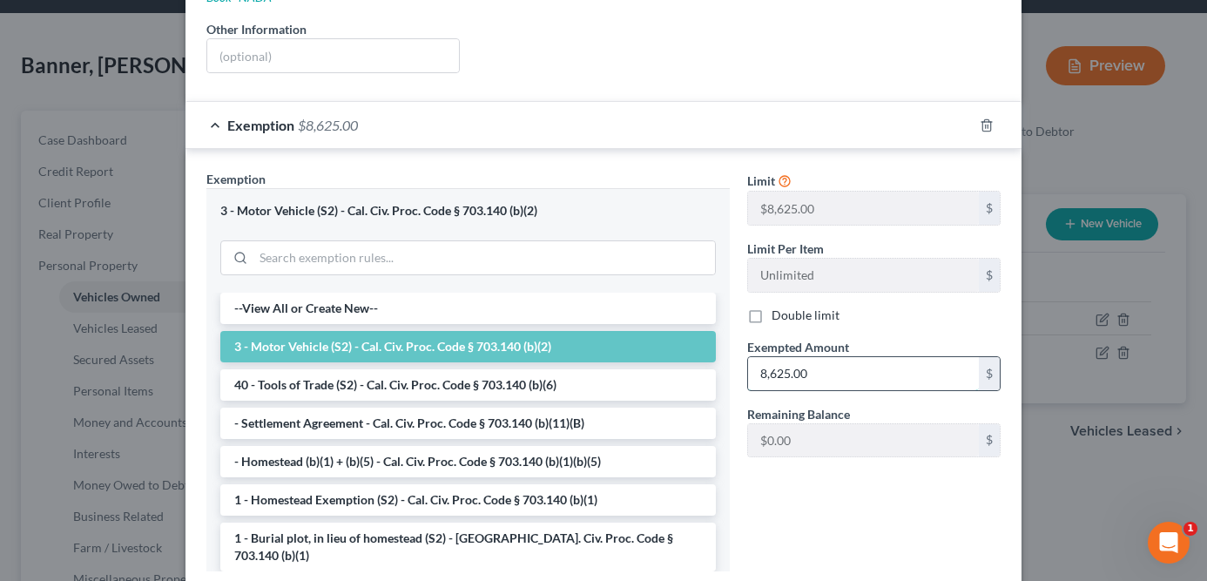
click at [827, 360] on input "8,625.00" at bounding box center [863, 373] width 231 height 33
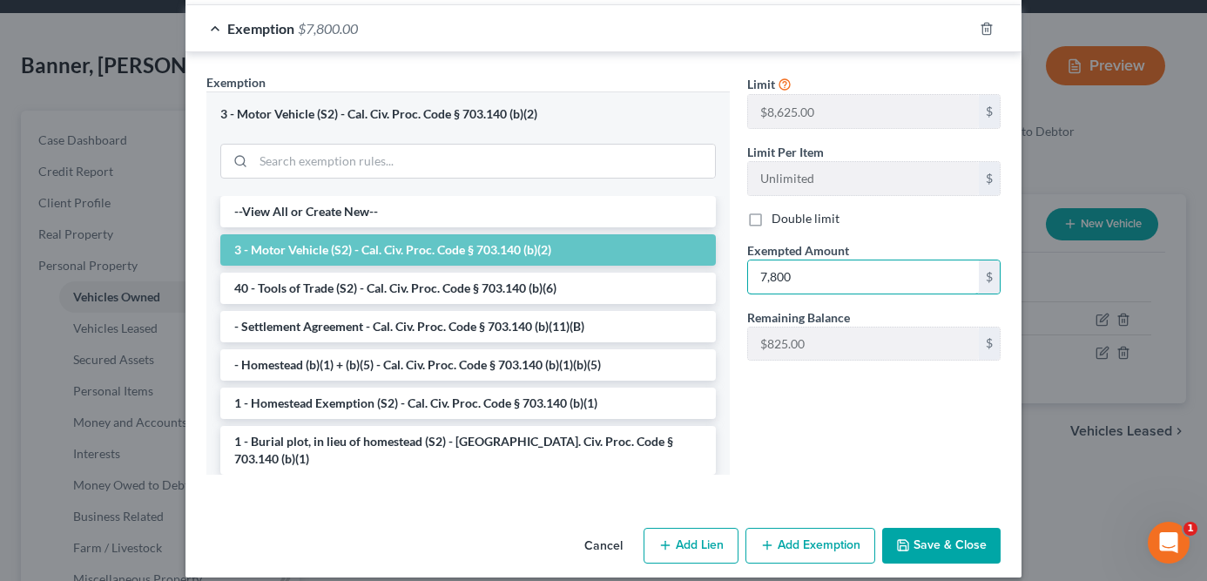
type input "7,800"
click at [932, 528] on button "Save & Close" at bounding box center [941, 546] width 118 height 37
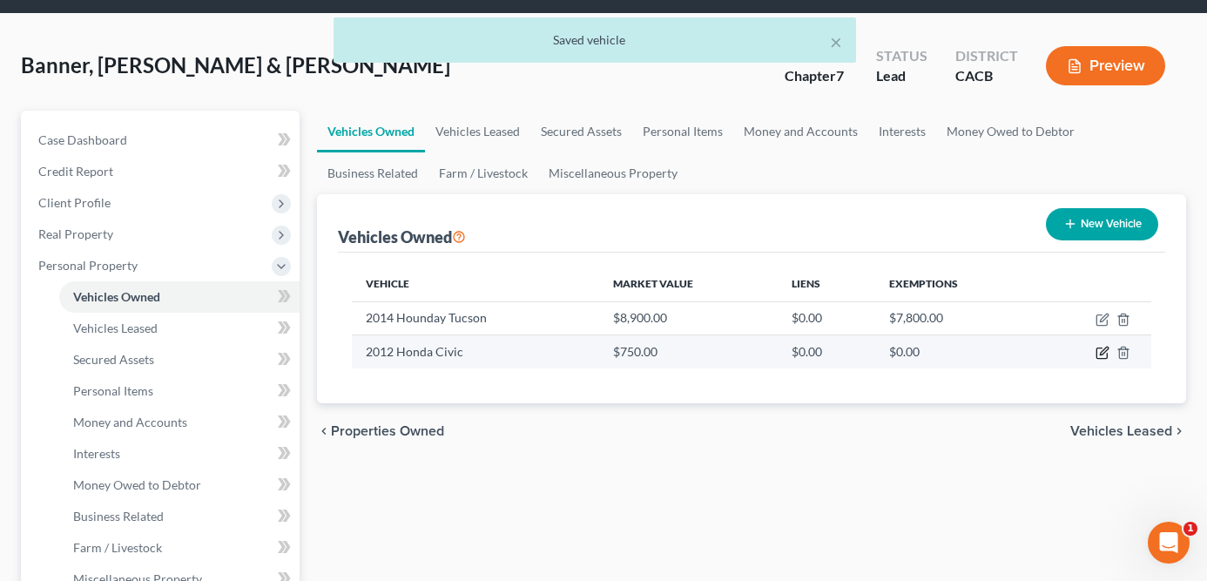
click at [1105, 353] on icon "button" at bounding box center [1103, 353] width 14 height 14
select select "0"
select select "14"
select select "2"
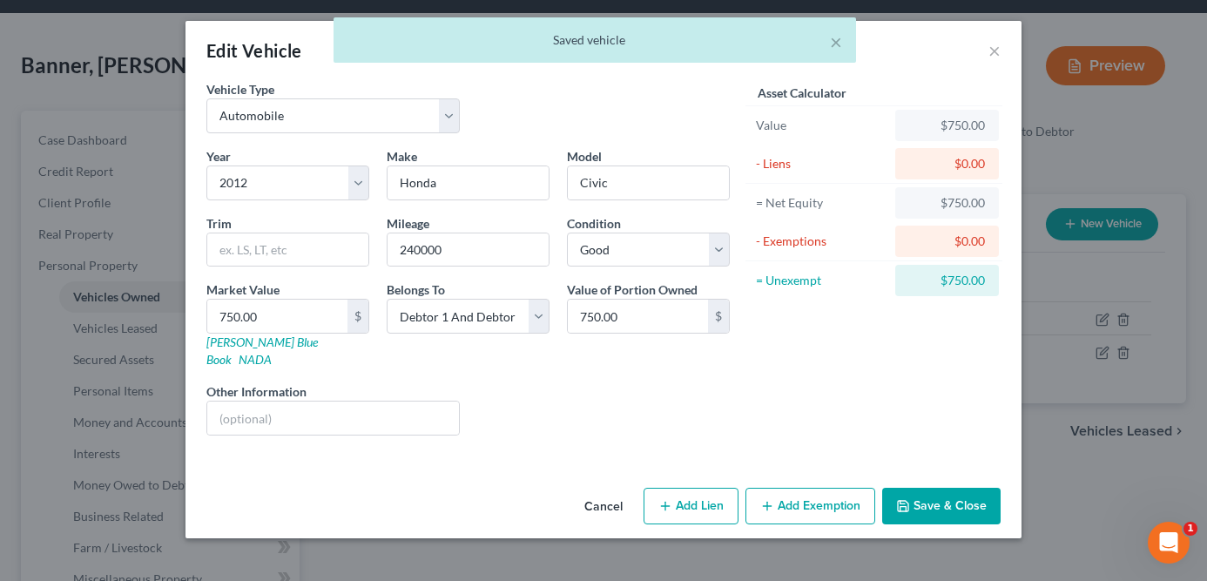
click at [783, 497] on button "Add Exemption" at bounding box center [811, 506] width 130 height 37
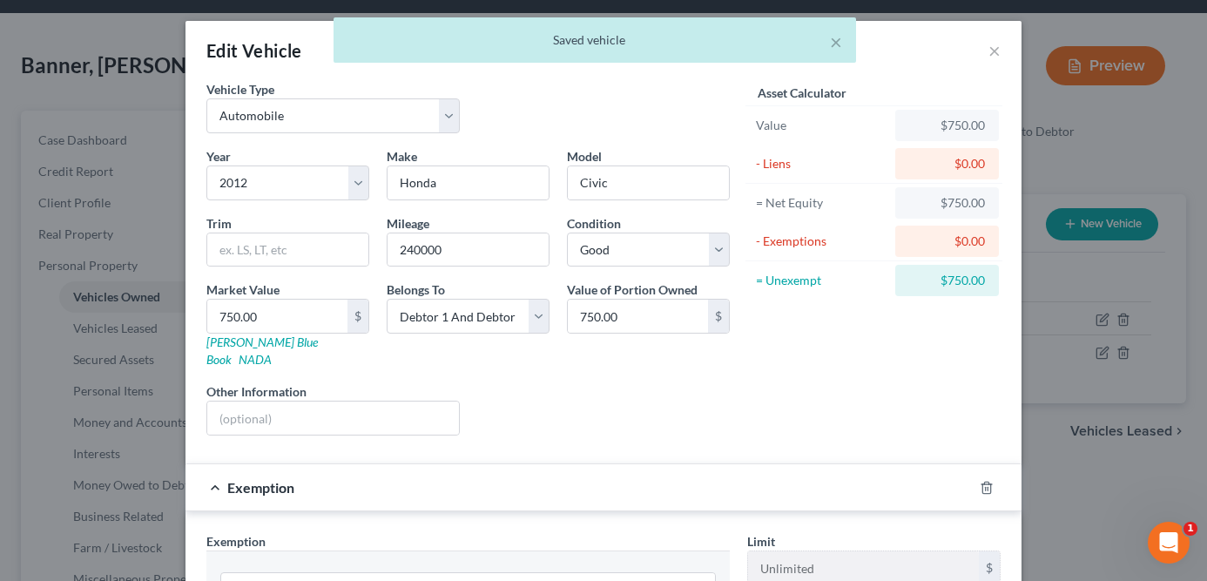
scroll to position [205, 0]
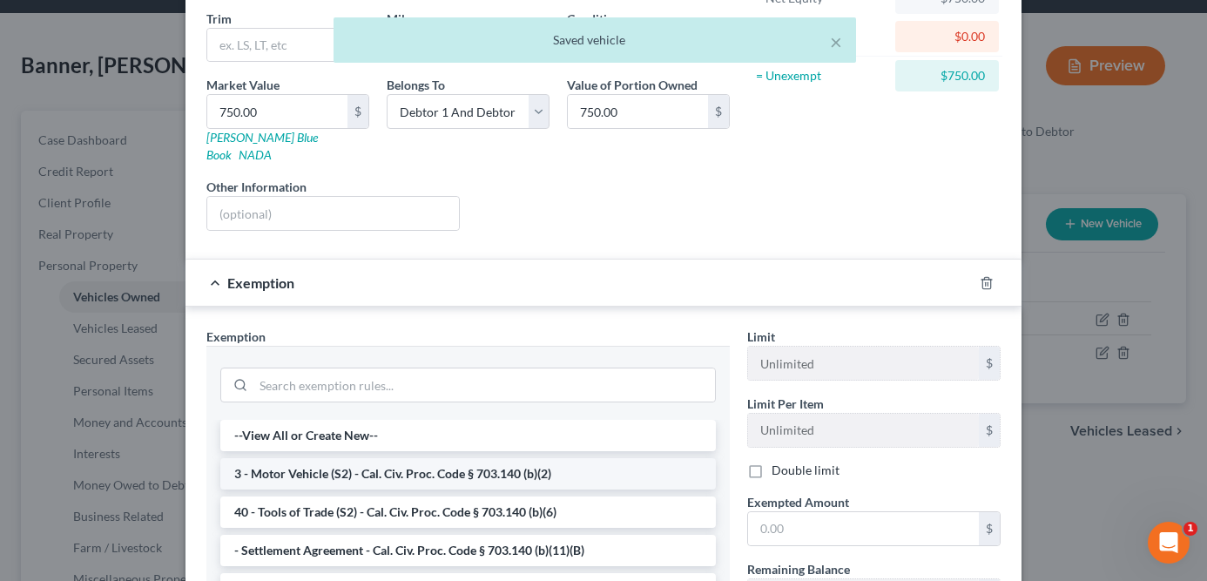
click at [510, 458] on li "3 - Motor Vehicle (S2) - Cal. Civ. Proc. Code § 703.140 (b)(2)" at bounding box center [468, 473] width 496 height 31
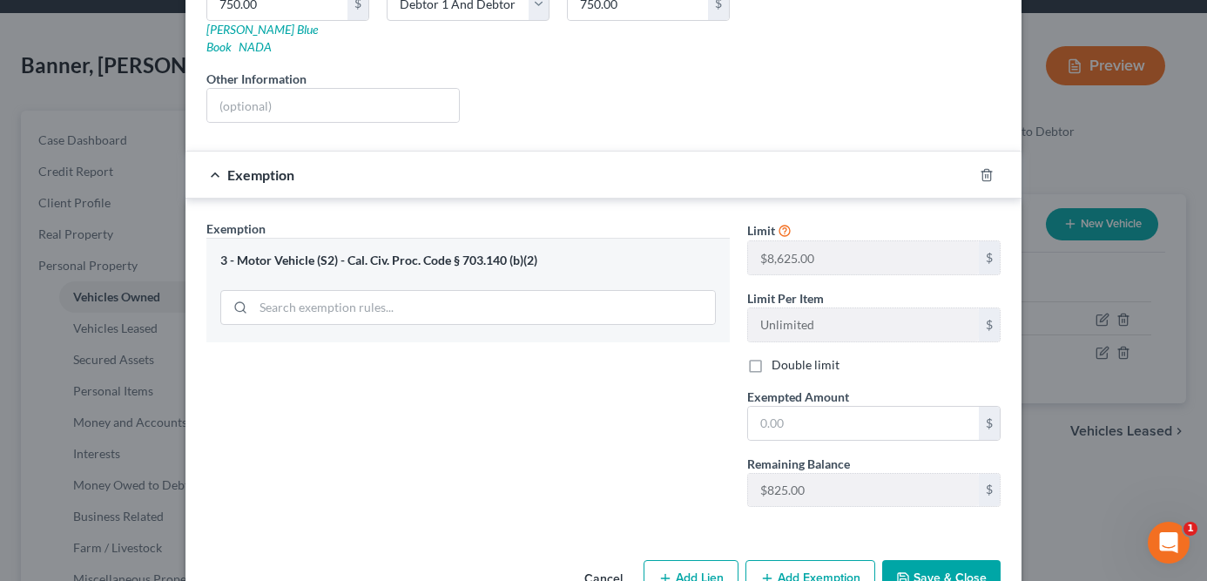
scroll to position [314, 0]
click at [860, 412] on input "text" at bounding box center [863, 422] width 231 height 33
type input "8"
type input "750"
click at [947, 563] on button "Save & Close" at bounding box center [941, 577] width 118 height 37
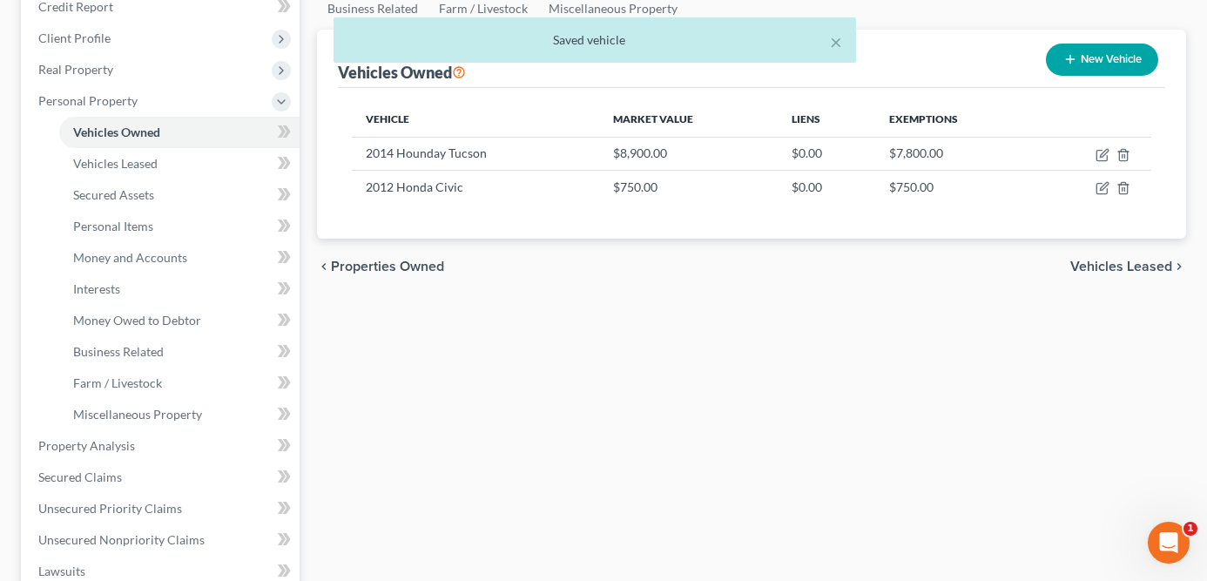
scroll to position [108, 0]
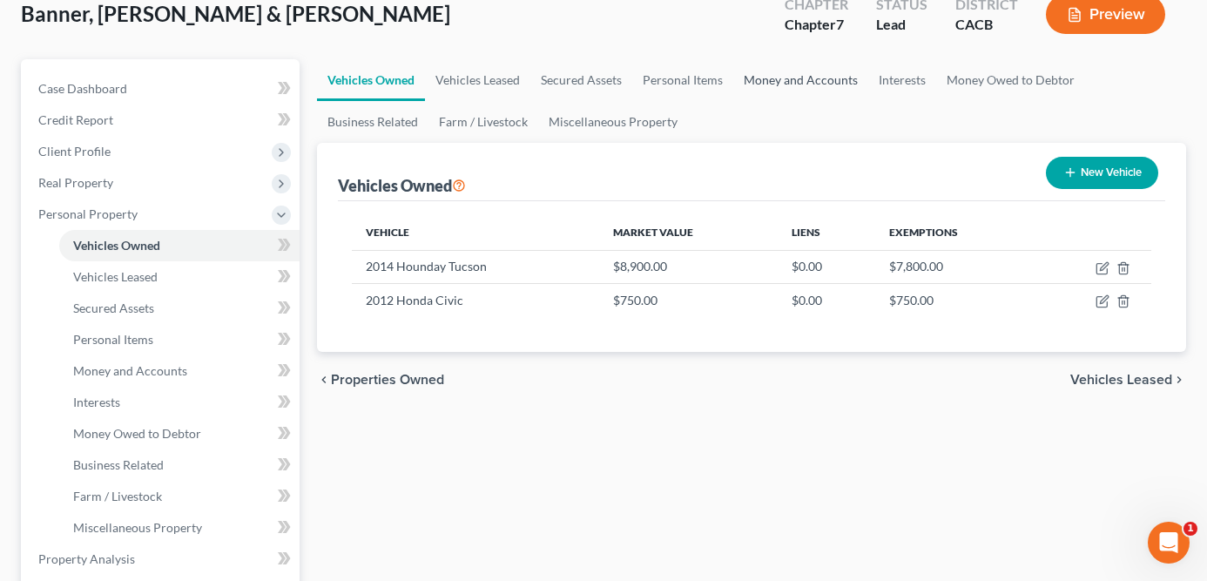
click at [814, 80] on link "Money and Accounts" at bounding box center [800, 80] width 135 height 42
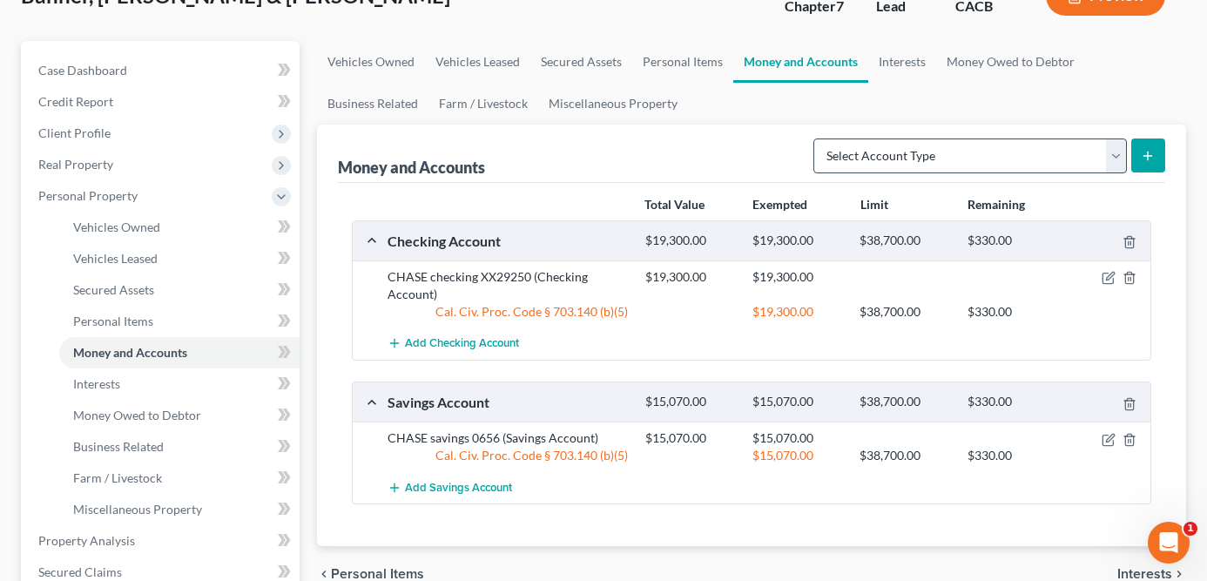
scroll to position [194, 0]
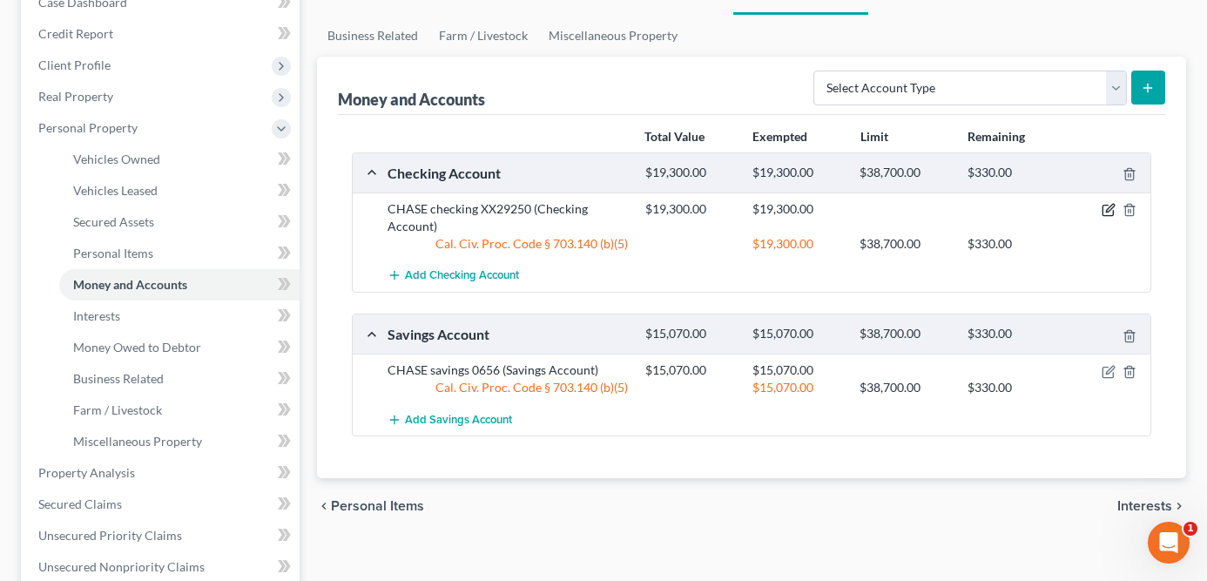
click at [1104, 211] on icon "button" at bounding box center [1109, 210] width 14 height 14
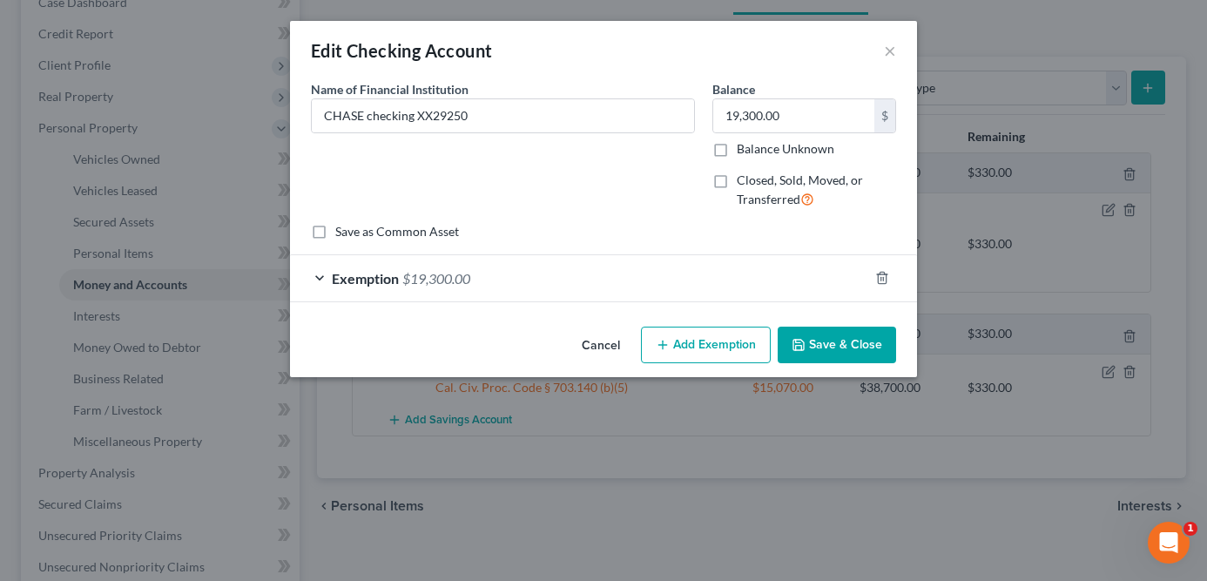
click at [652, 294] on div "Exemption $19,300.00" at bounding box center [579, 278] width 578 height 46
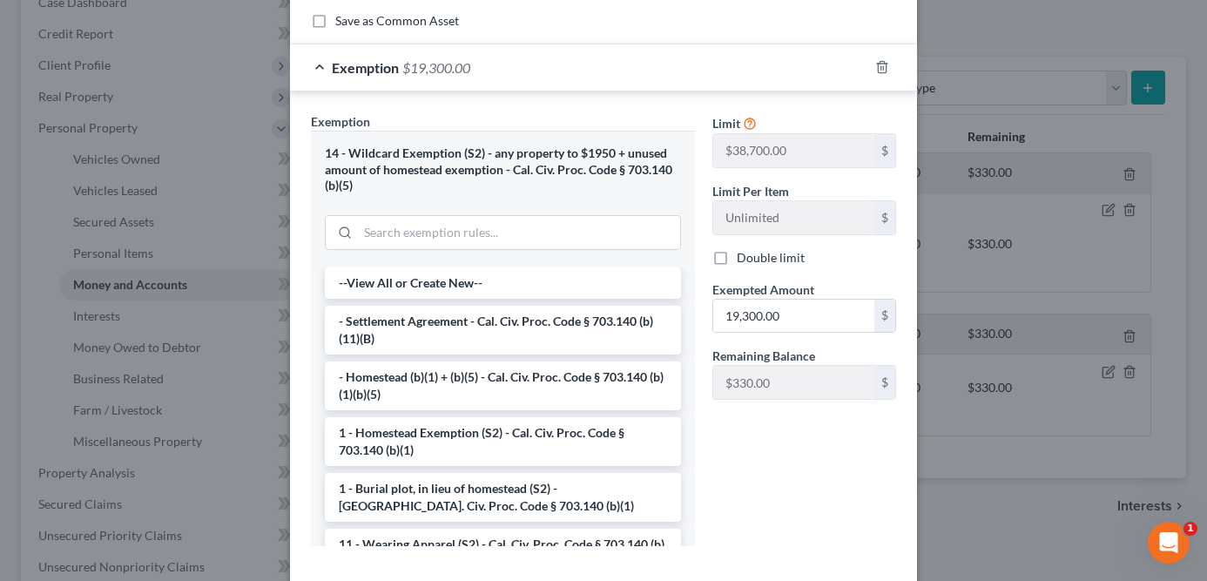
scroll to position [0, 0]
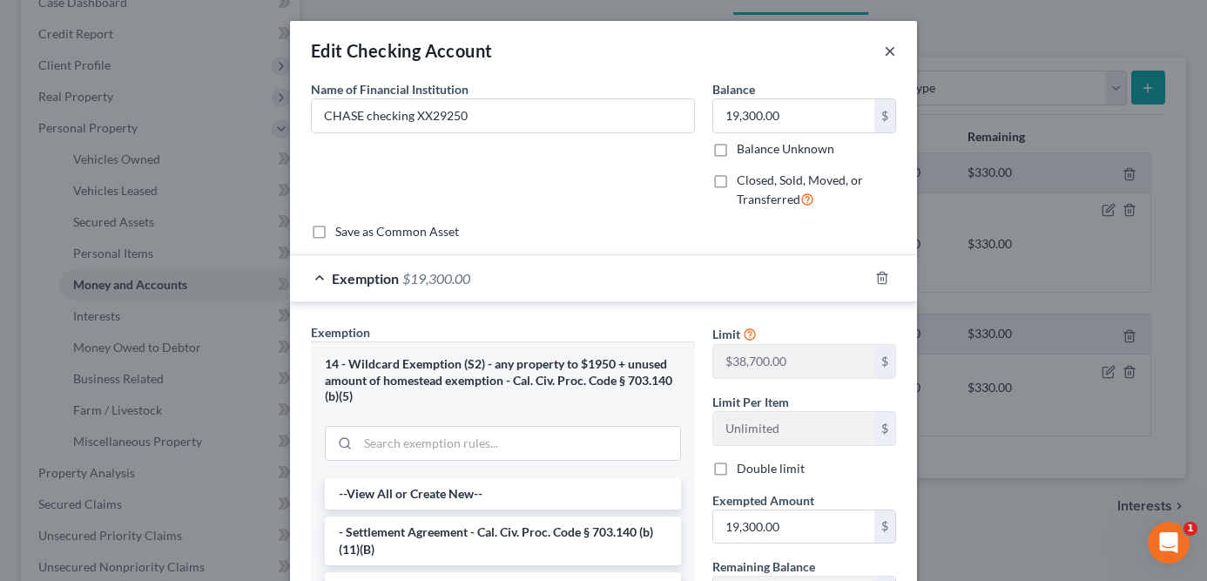
click at [895, 49] on button "×" at bounding box center [890, 50] width 12 height 21
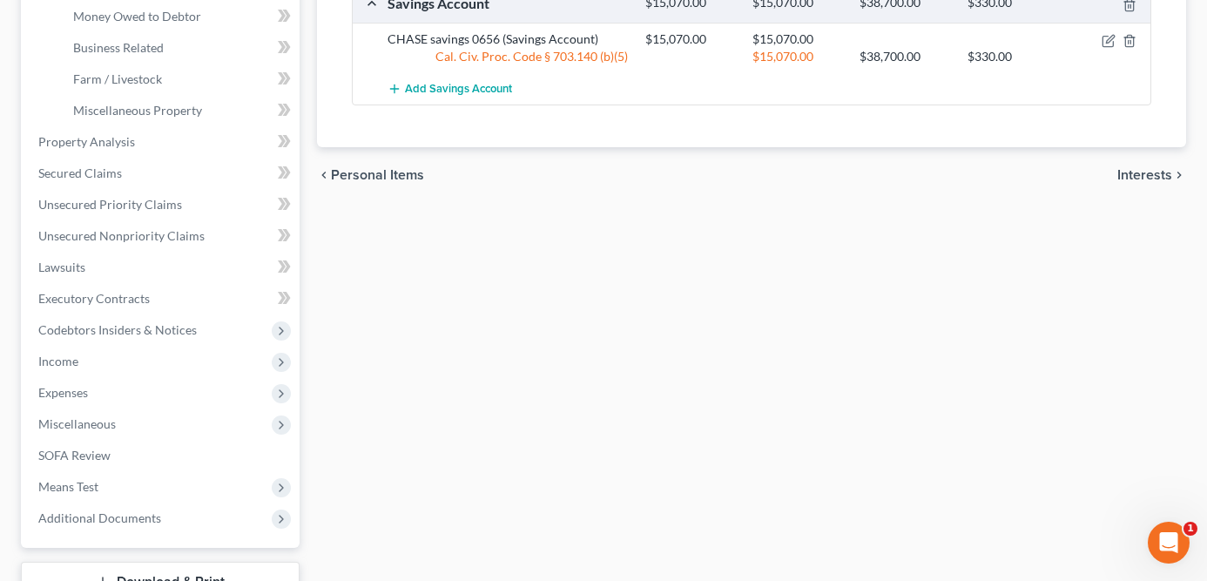
scroll to position [657, 0]
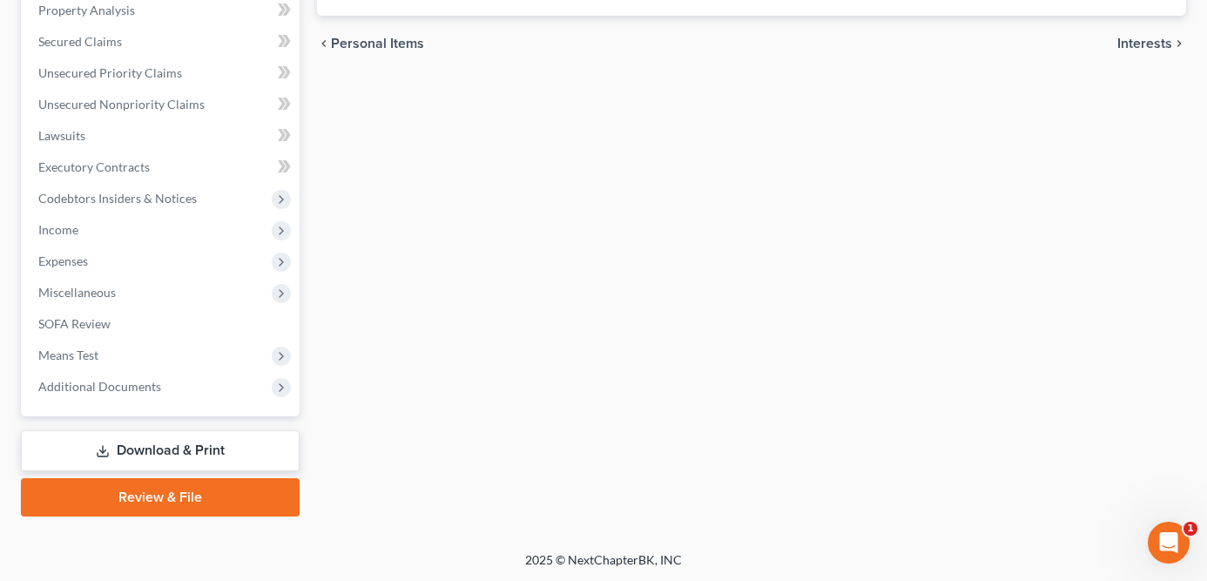
click at [223, 450] on link "Download & Print" at bounding box center [160, 450] width 279 height 41
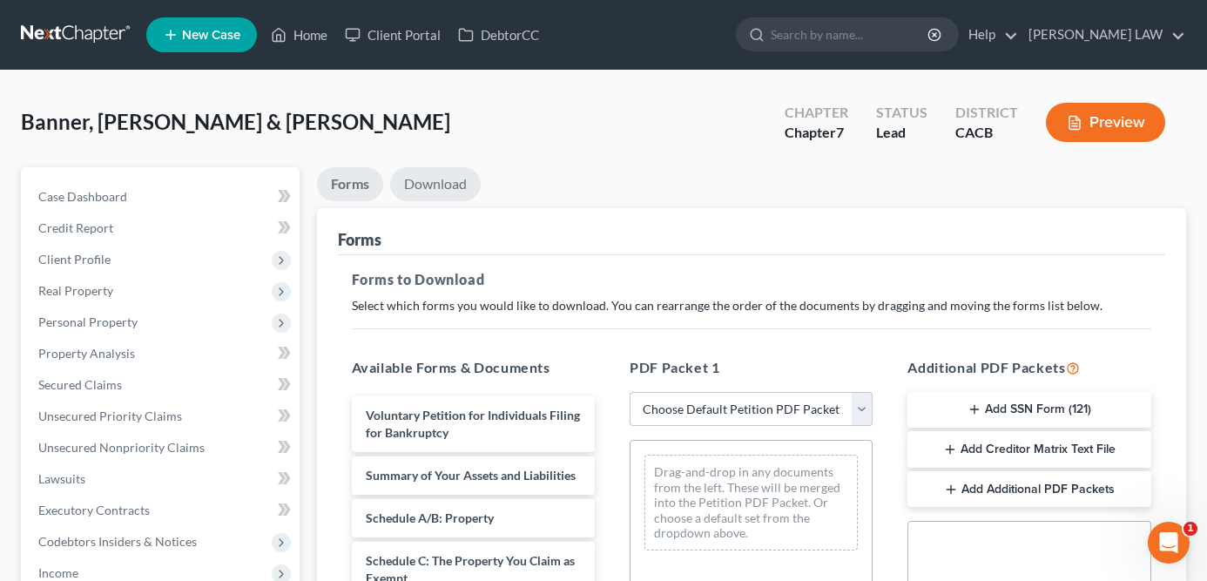
click at [444, 193] on link "Download" at bounding box center [435, 184] width 91 height 34
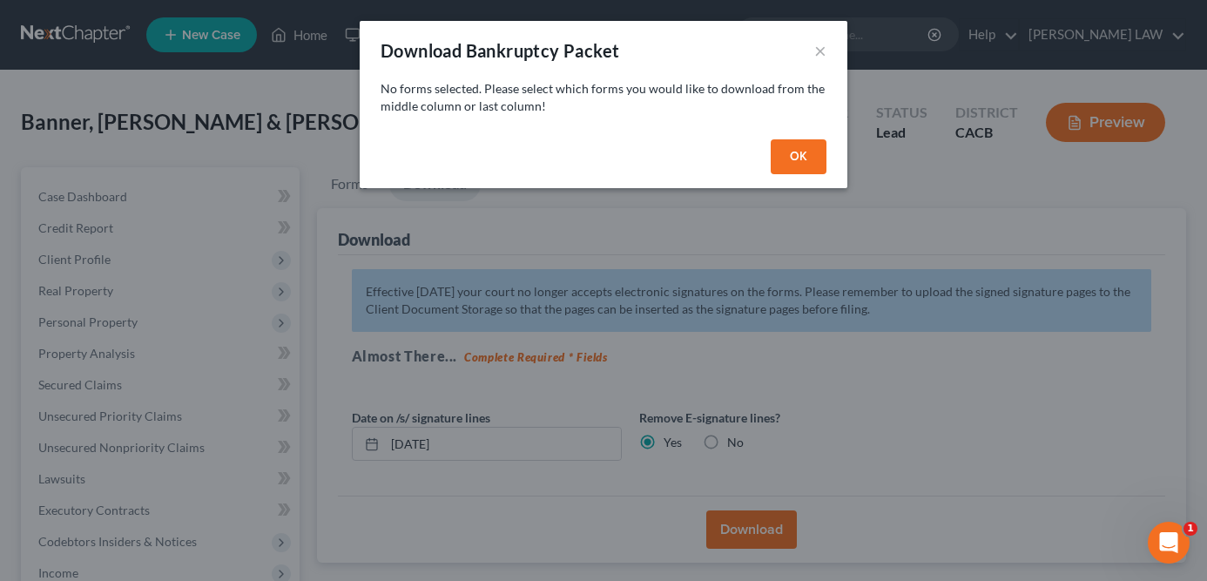
click at [787, 184] on div "OK" at bounding box center [604, 160] width 488 height 56
click at [787, 164] on button "OK" at bounding box center [799, 156] width 56 height 35
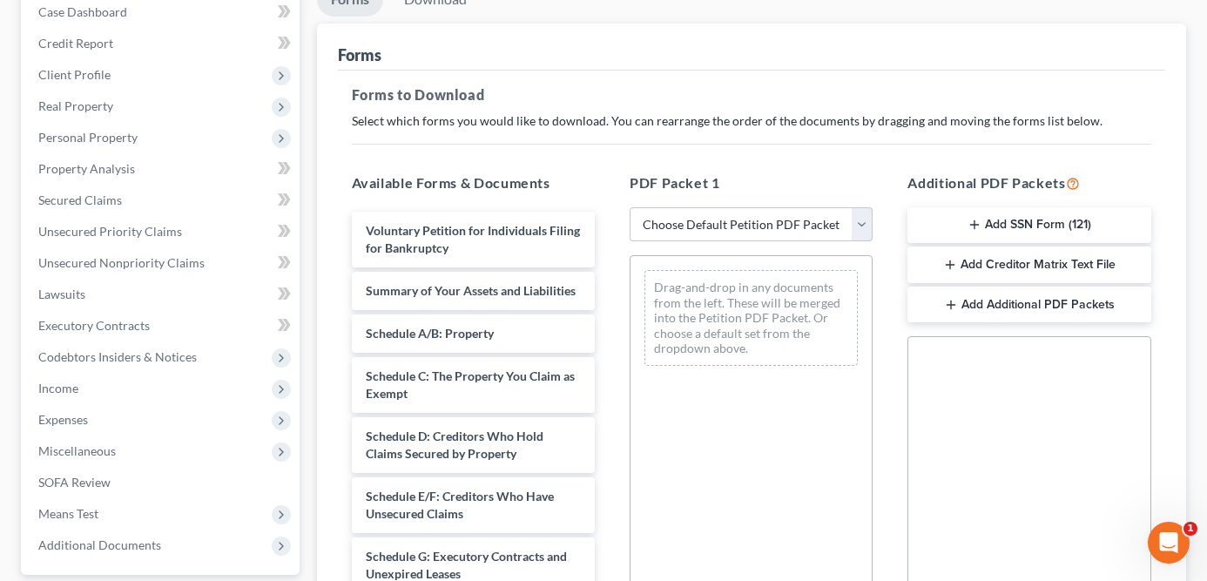
scroll to position [386, 0]
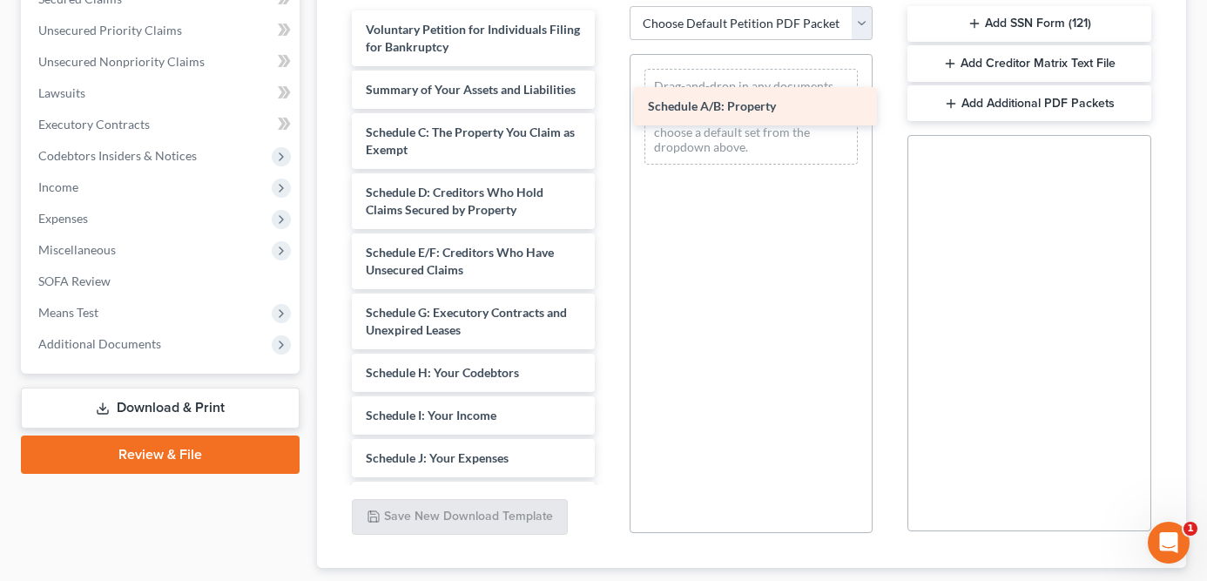
drag, startPoint x: 476, startPoint y: 139, endPoint x: 759, endPoint y: 114, distance: 283.3
click at [609, 114] on div "Schedule A/B: Property Voluntary Petition for Individuals Filing for Bankruptcy…" at bounding box center [473, 466] width 271 height 913
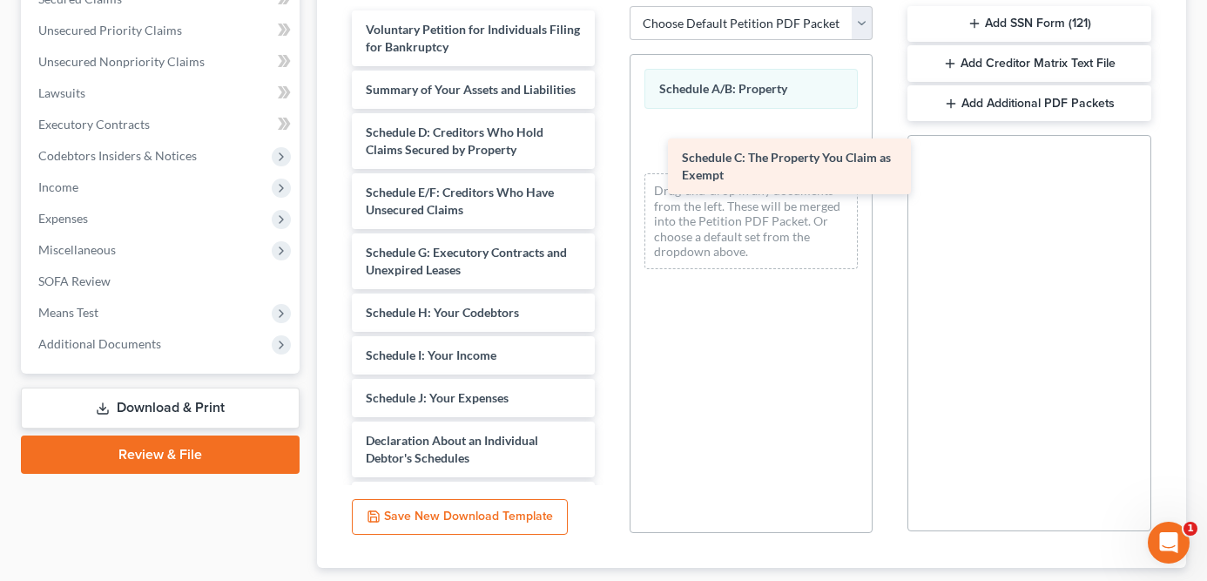
drag, startPoint x: 475, startPoint y: 139, endPoint x: 793, endPoint y: 165, distance: 319.0
click at [609, 165] on div "Schedule C: The Property You Claim as Exempt Voluntary Petition for Individuals…" at bounding box center [473, 436] width 271 height 853
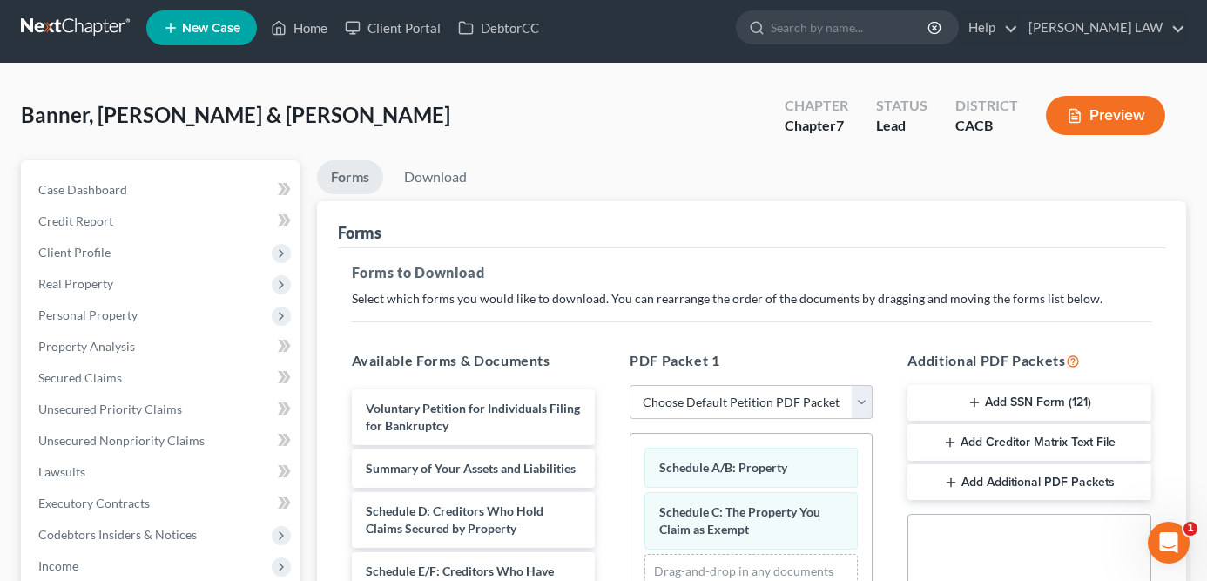
scroll to position [0, 0]
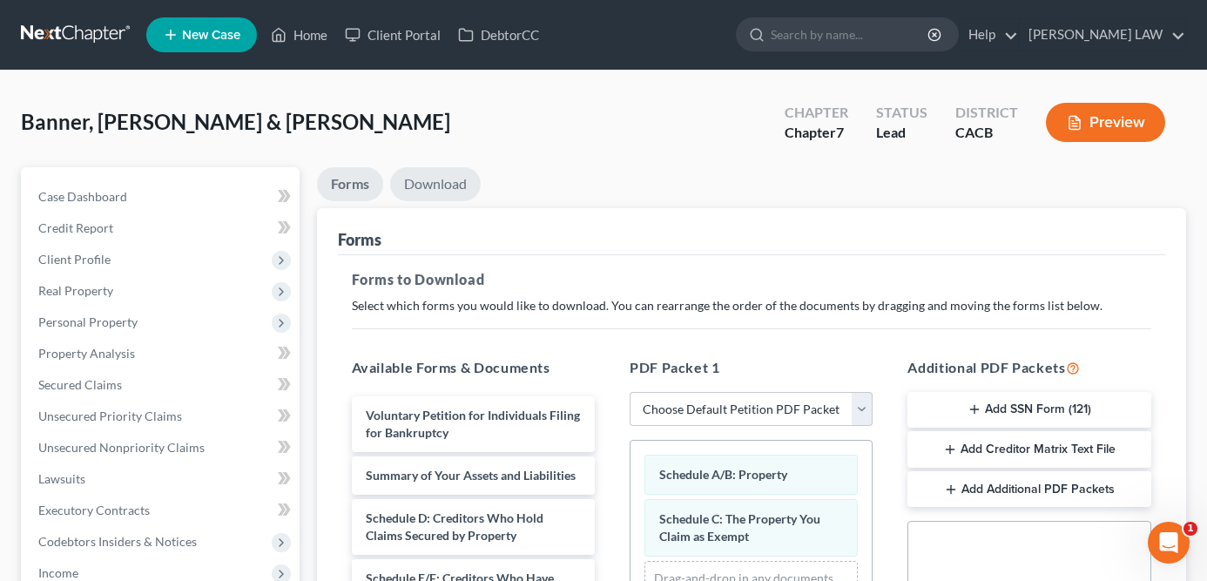
click at [443, 188] on link "Download" at bounding box center [435, 184] width 91 height 34
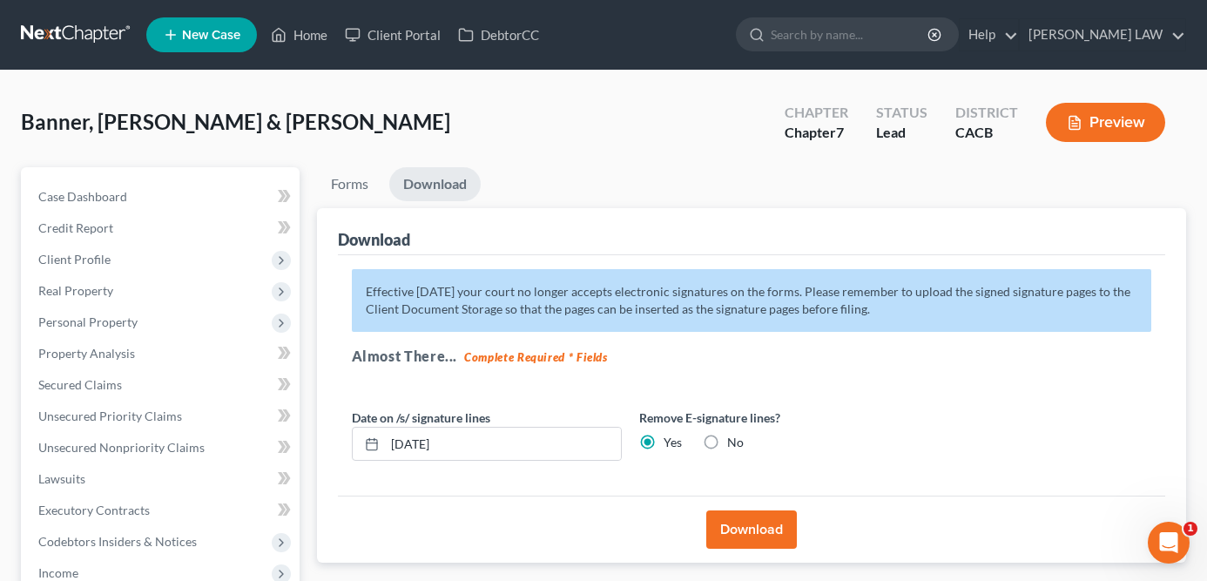
click at [764, 530] on button "Download" at bounding box center [751, 529] width 91 height 38
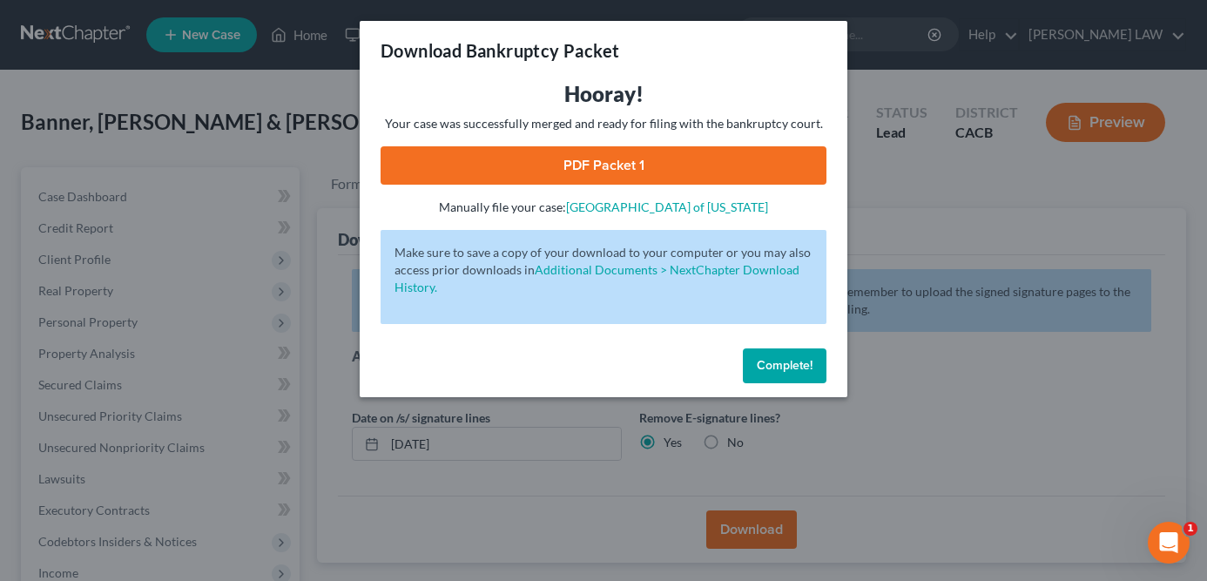
click at [589, 164] on link "PDF Packet 1" at bounding box center [604, 165] width 446 height 38
click at [788, 366] on span "Complete!" at bounding box center [785, 365] width 56 height 15
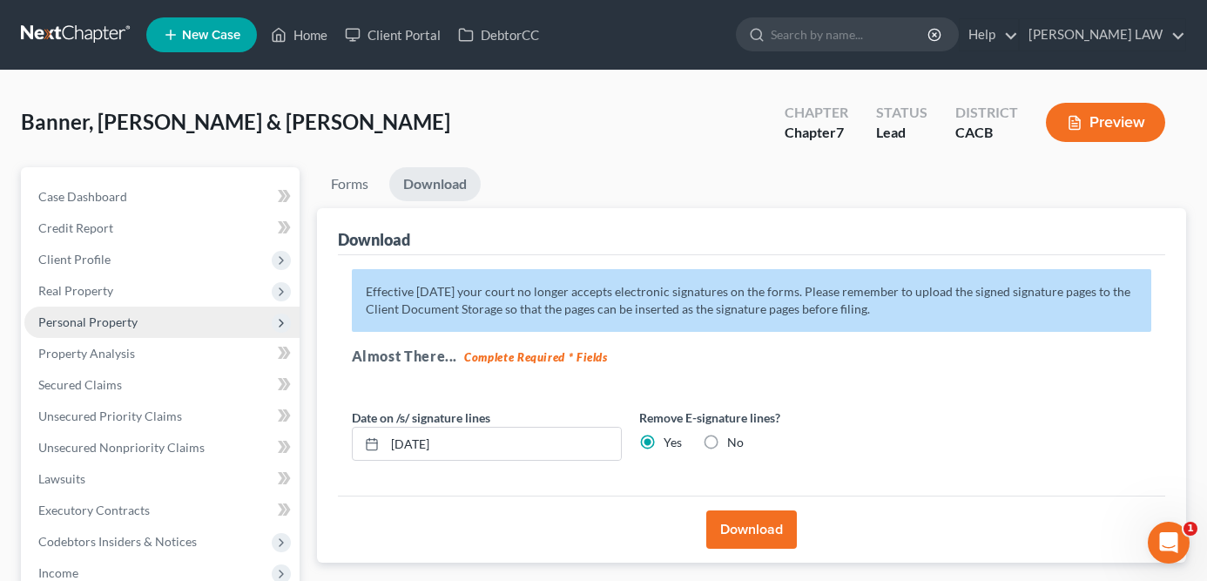
click at [129, 321] on span "Personal Property" at bounding box center [87, 321] width 99 height 15
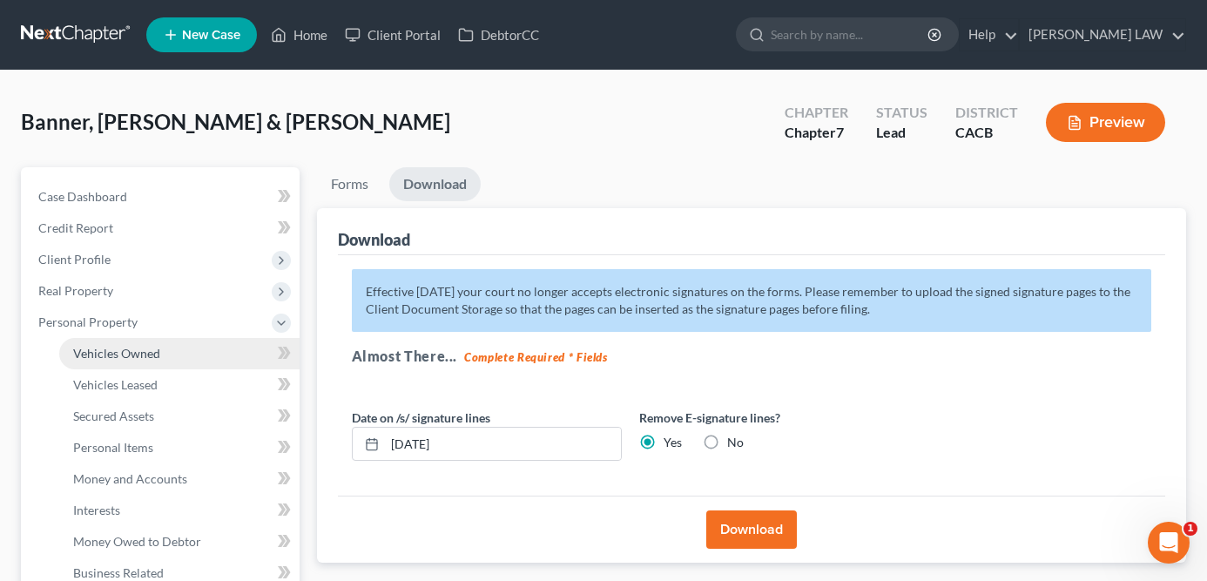
click at [139, 349] on span "Vehicles Owned" at bounding box center [116, 353] width 87 height 15
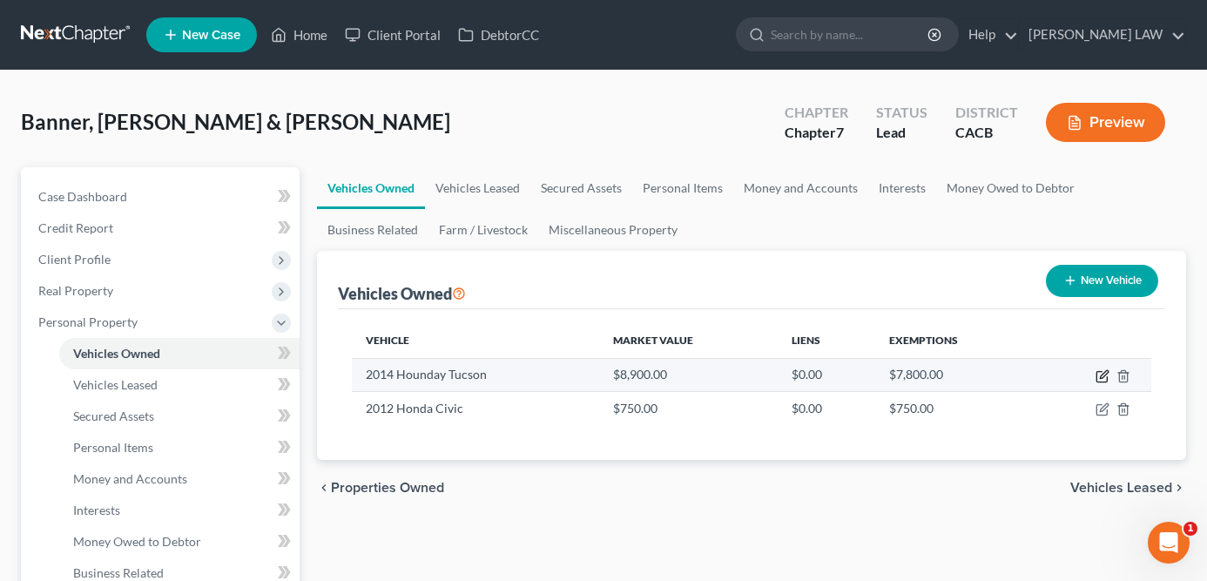
click at [1098, 376] on icon "button" at bounding box center [1103, 376] width 14 height 14
select select "0"
select select "12"
select select "2"
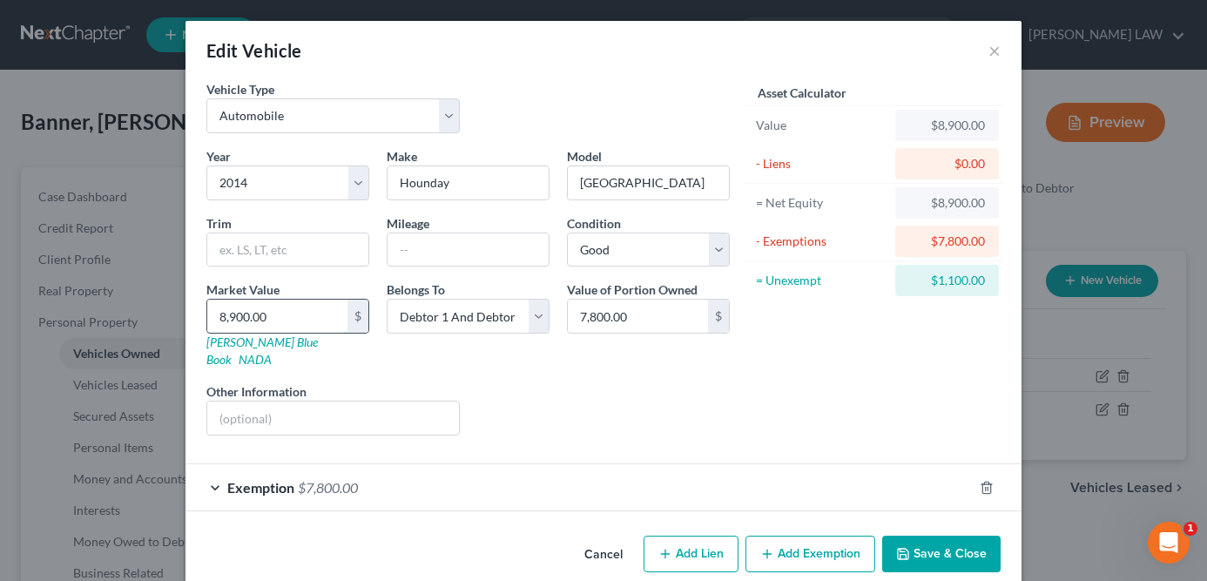
click at [337, 308] on input "8,900.00" at bounding box center [277, 316] width 140 height 33
type input "7"
type input "7.00"
type input "78"
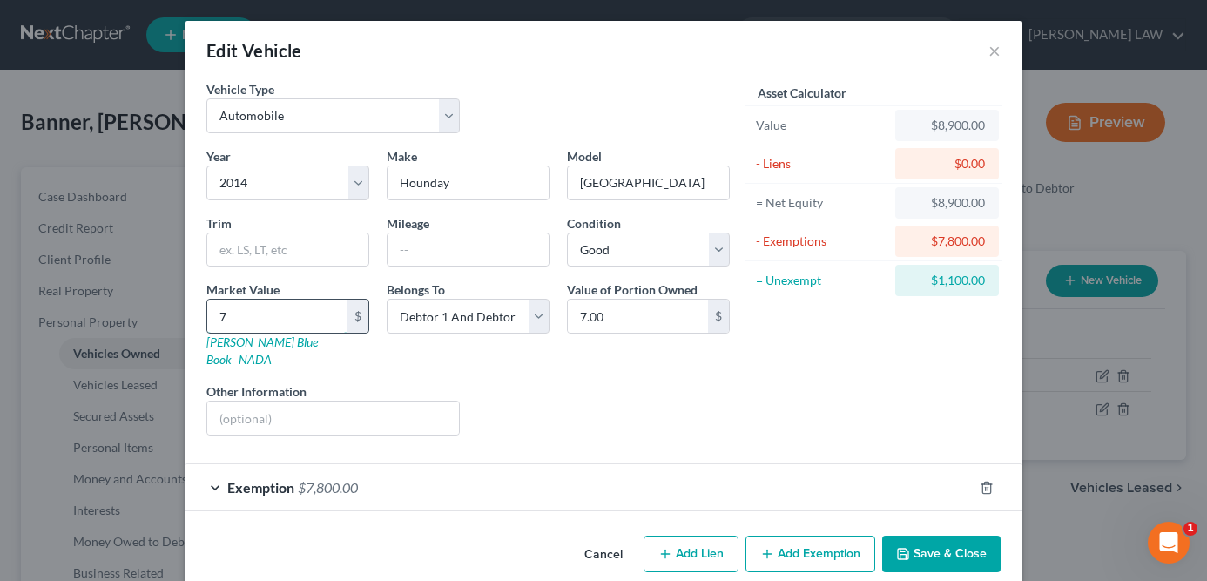
type input "78.00"
type input "780"
type input "780.00"
type input "7800"
type input "7,800.00"
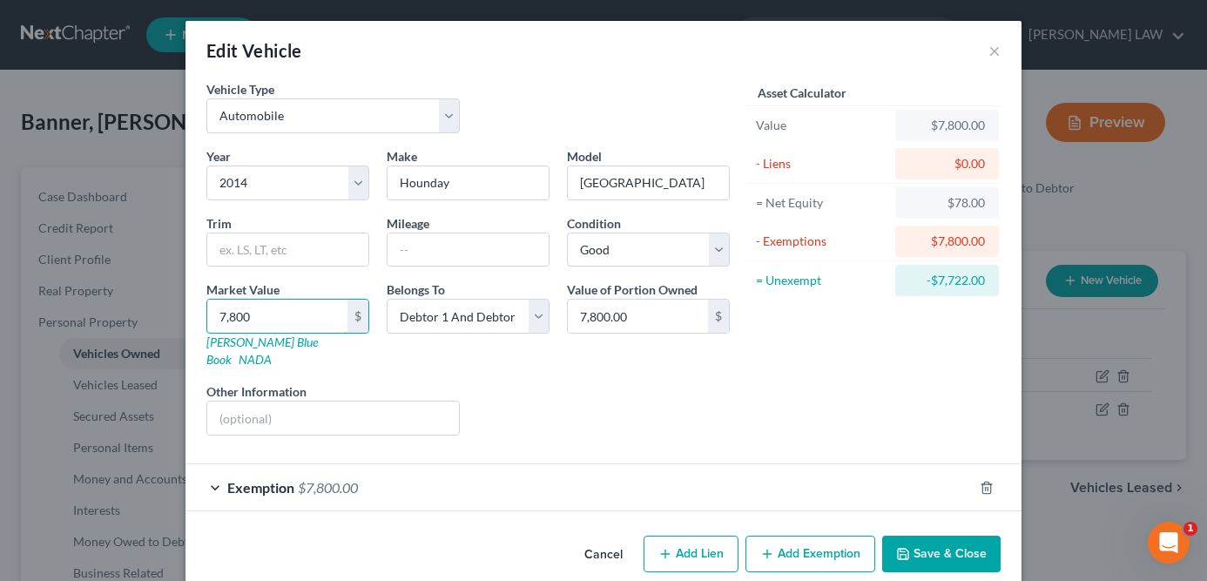
scroll to position [9, 0]
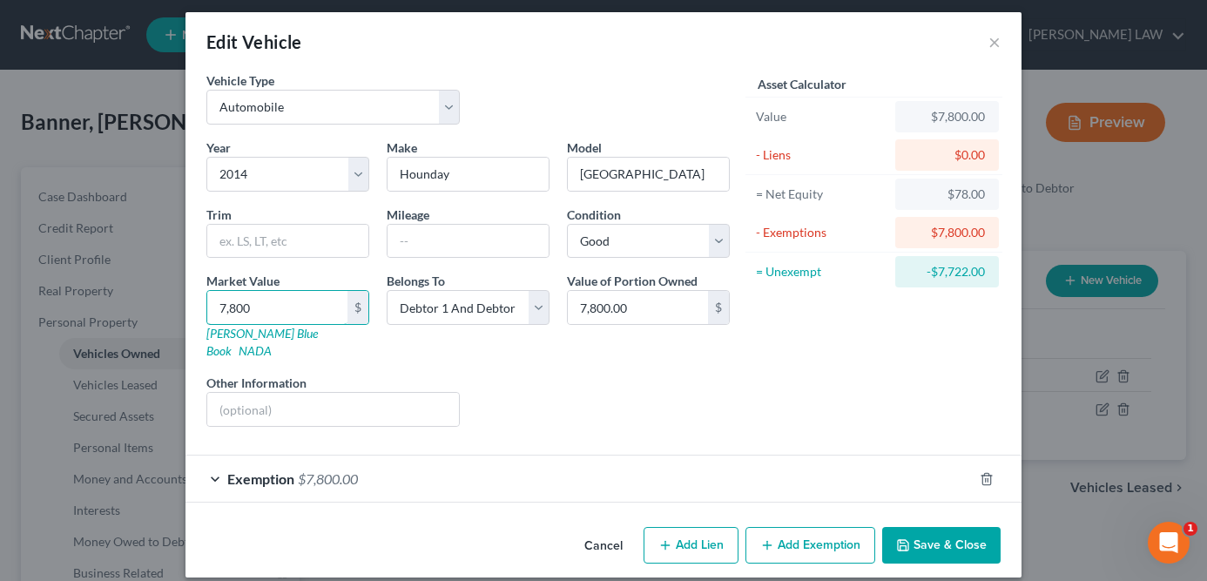
type input "7,800"
click at [959, 527] on button "Save & Close" at bounding box center [941, 545] width 118 height 37
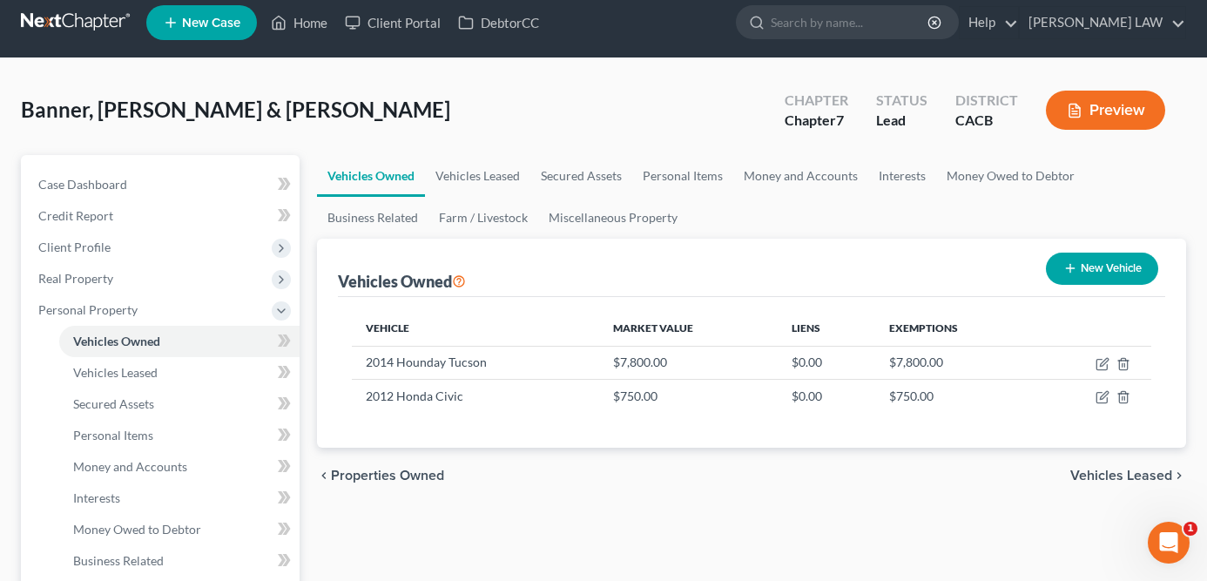
scroll to position [0, 0]
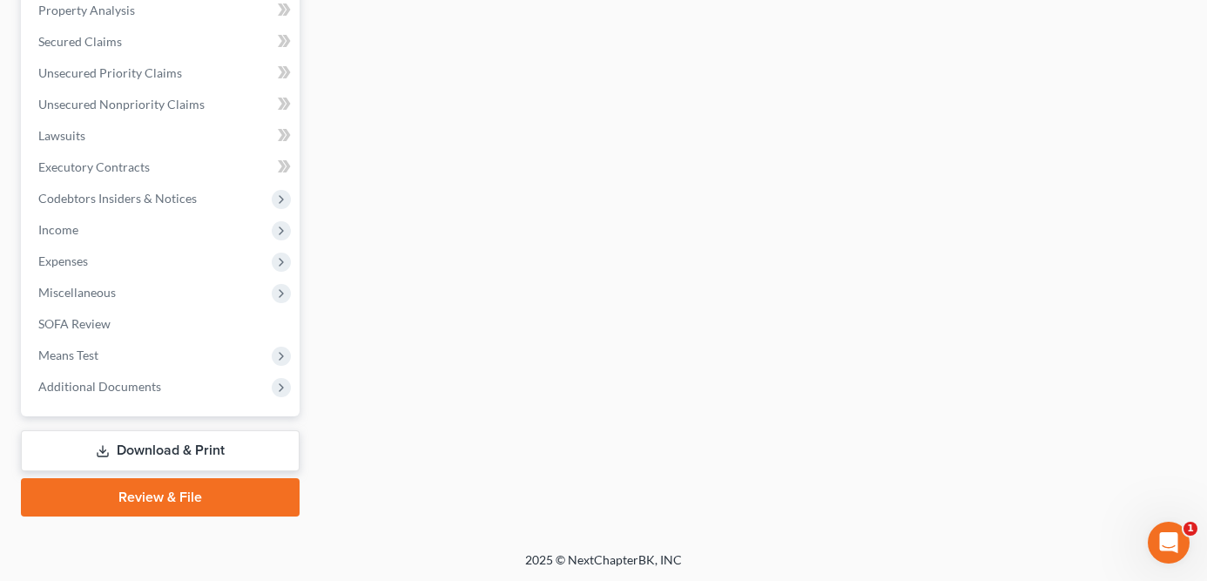
click at [228, 452] on link "Download & Print" at bounding box center [160, 450] width 279 height 41
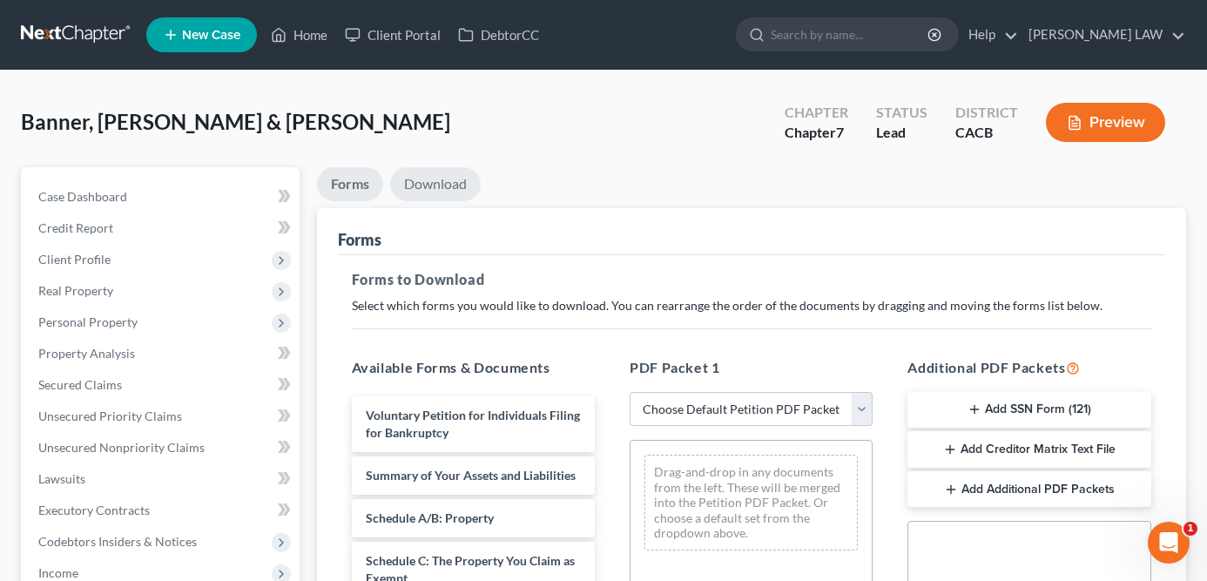
click at [450, 186] on link "Download" at bounding box center [435, 184] width 91 height 34
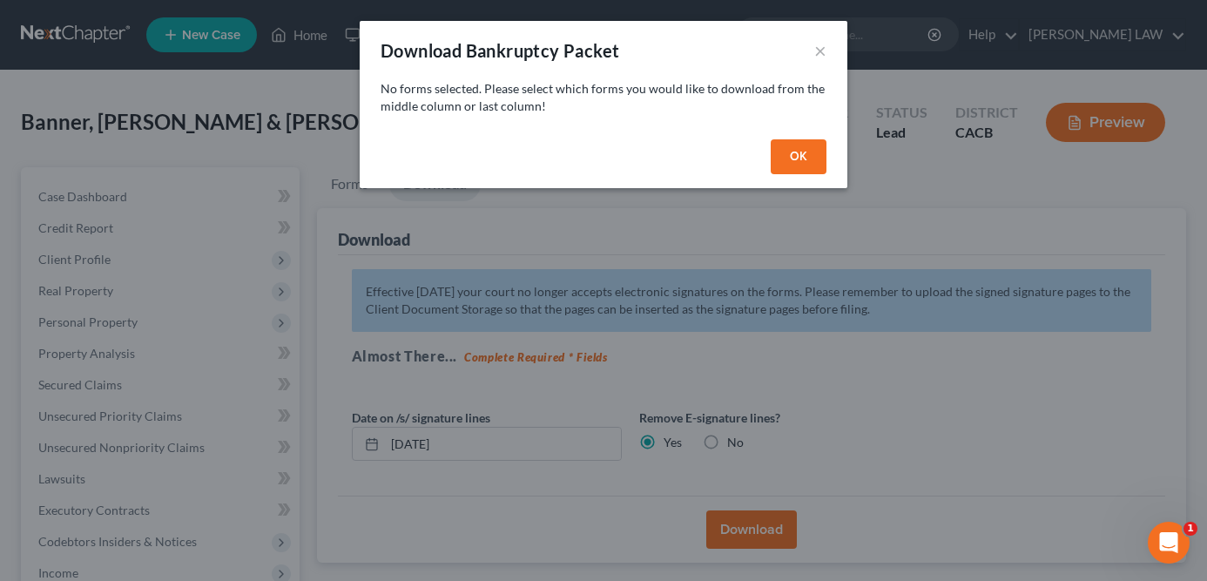
click at [796, 141] on button "OK" at bounding box center [799, 156] width 56 height 35
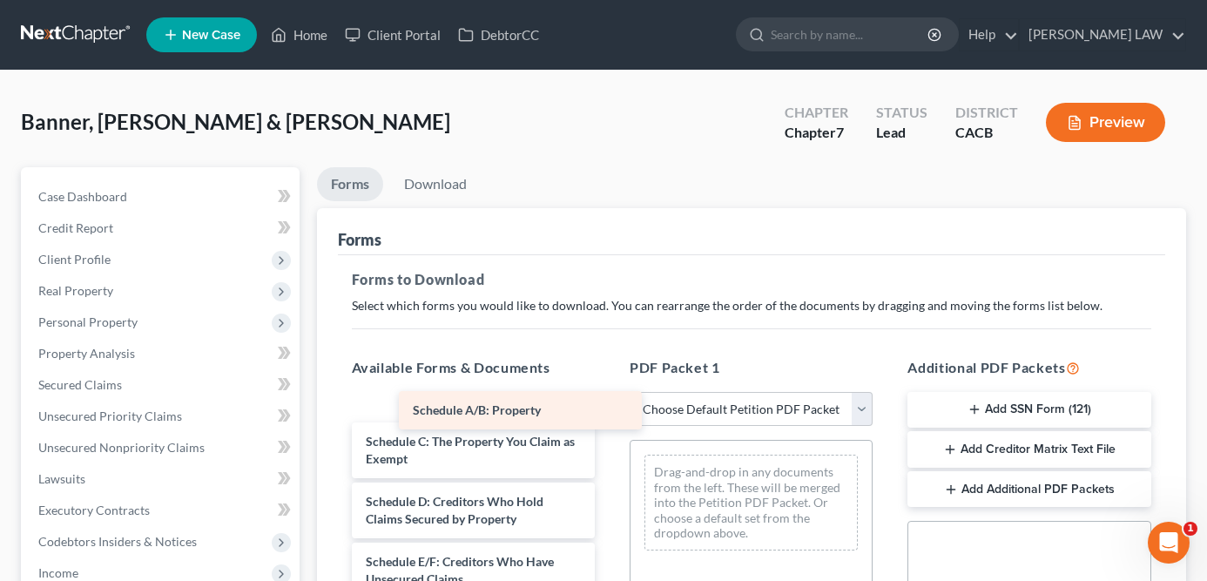
scroll to position [77, 0]
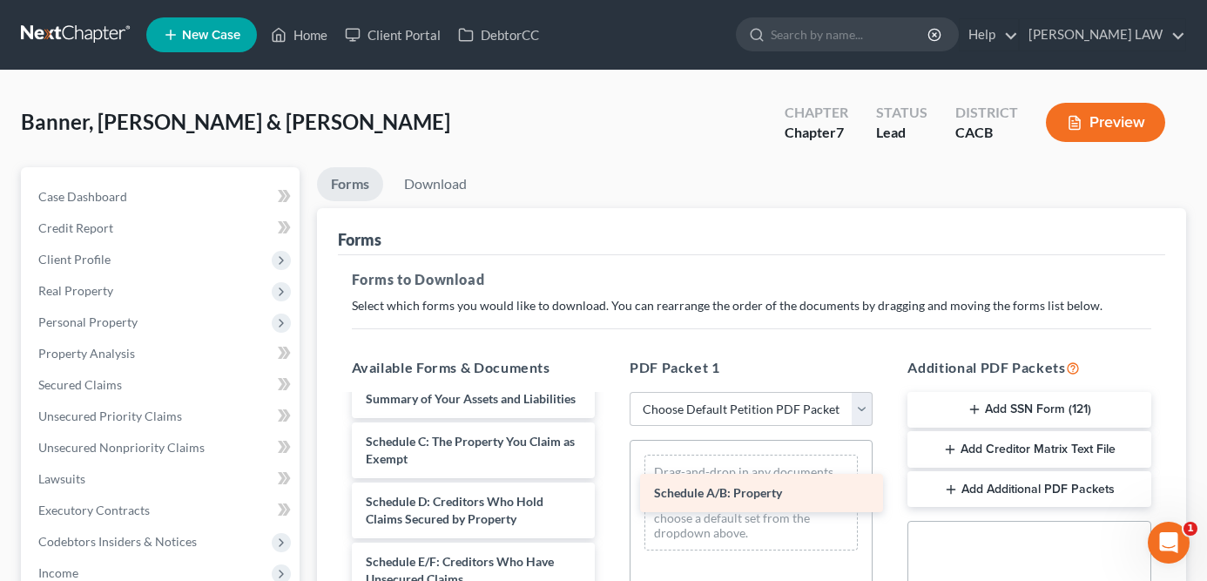
drag, startPoint x: 462, startPoint y: 397, endPoint x: 750, endPoint y: 492, distance: 303.5
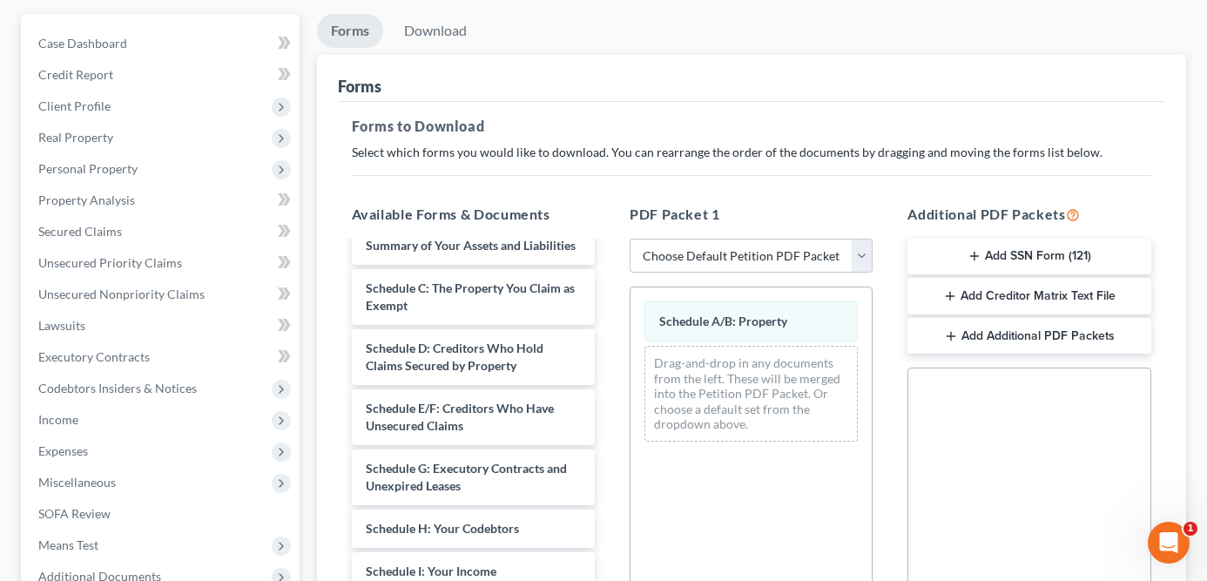
scroll to position [154, 0]
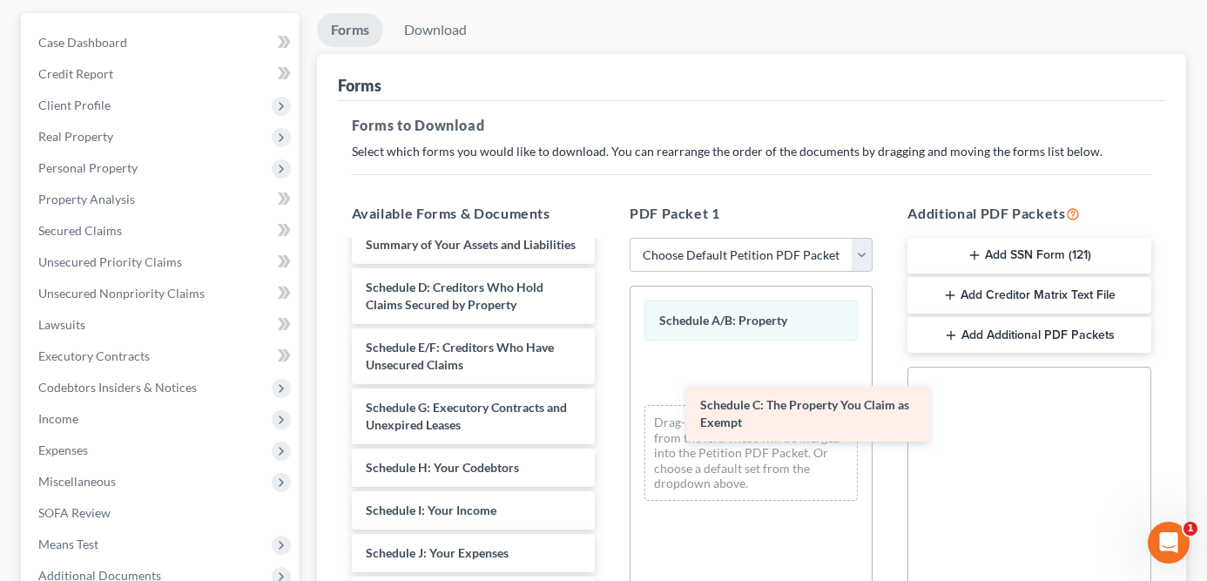
drag, startPoint x: 490, startPoint y: 307, endPoint x: 824, endPoint y: 426, distance: 354.8
click at [609, 426] on div "Schedule C: The Property You Claim as Exempt Voluntary Petition for Individuals…" at bounding box center [473, 591] width 271 height 853
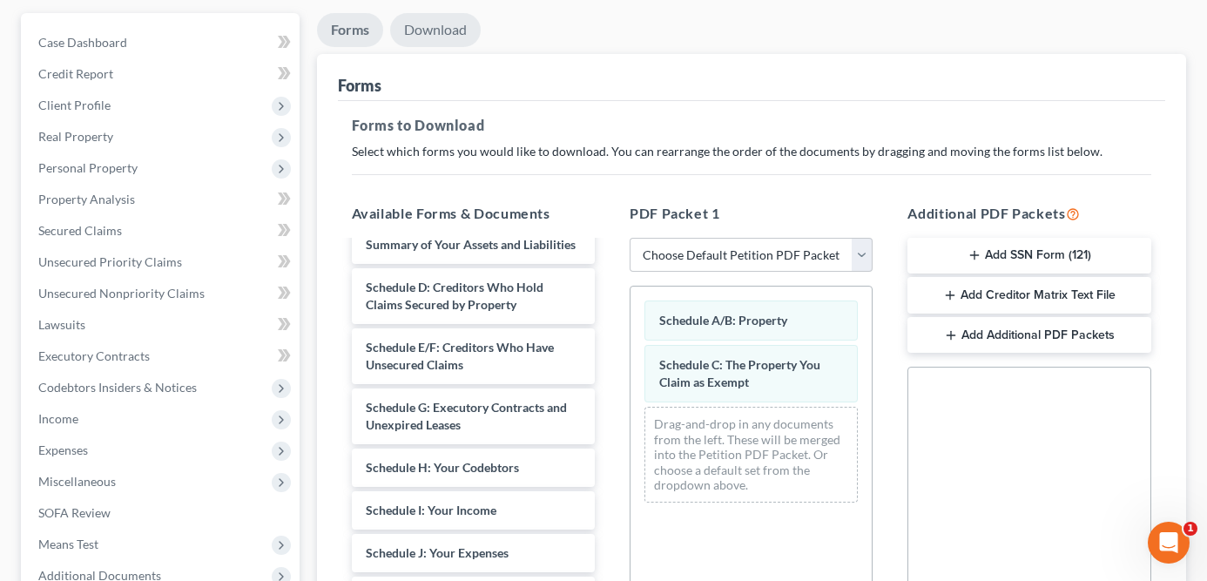
click at [450, 20] on link "Download" at bounding box center [435, 30] width 91 height 34
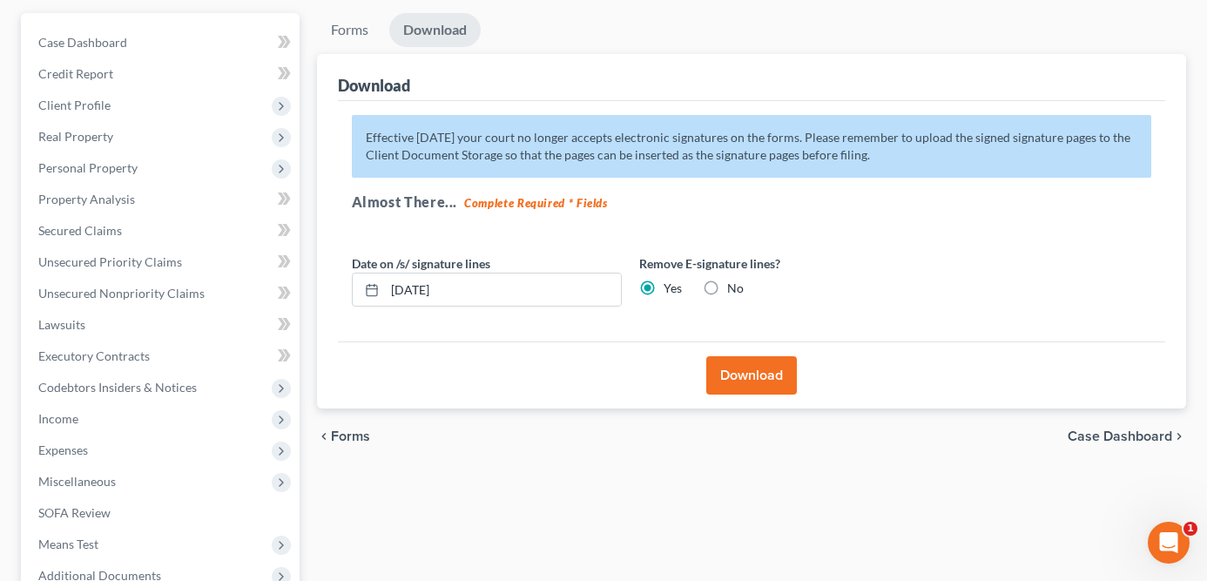
click at [777, 376] on button "Download" at bounding box center [751, 375] width 91 height 38
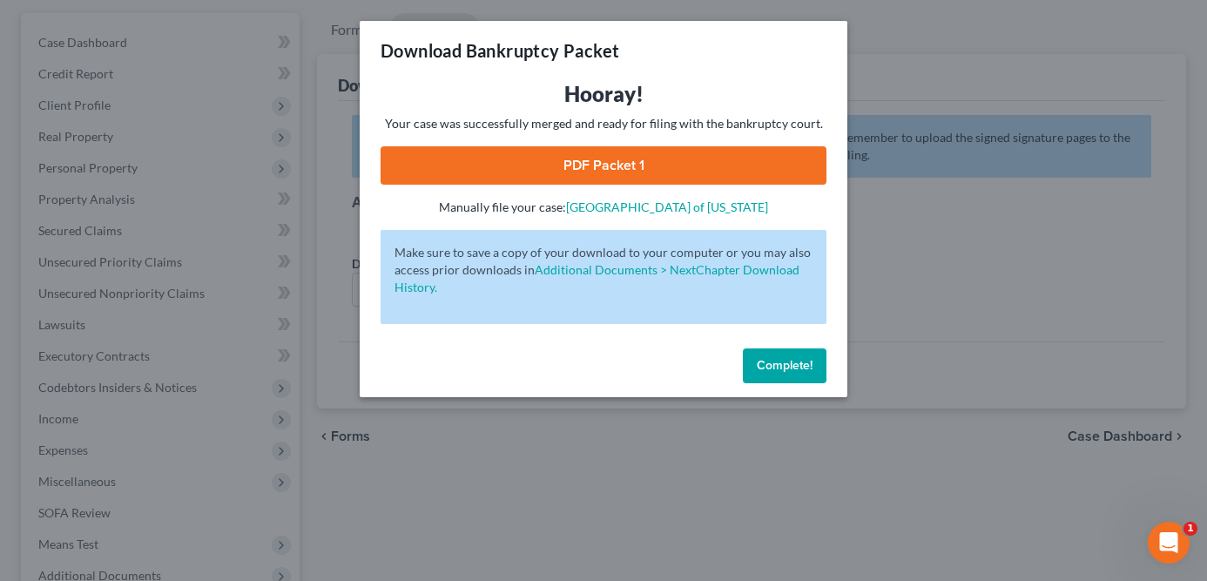
click at [565, 172] on link "PDF Packet 1" at bounding box center [604, 165] width 446 height 38
click at [787, 359] on span "Complete!" at bounding box center [785, 365] width 56 height 15
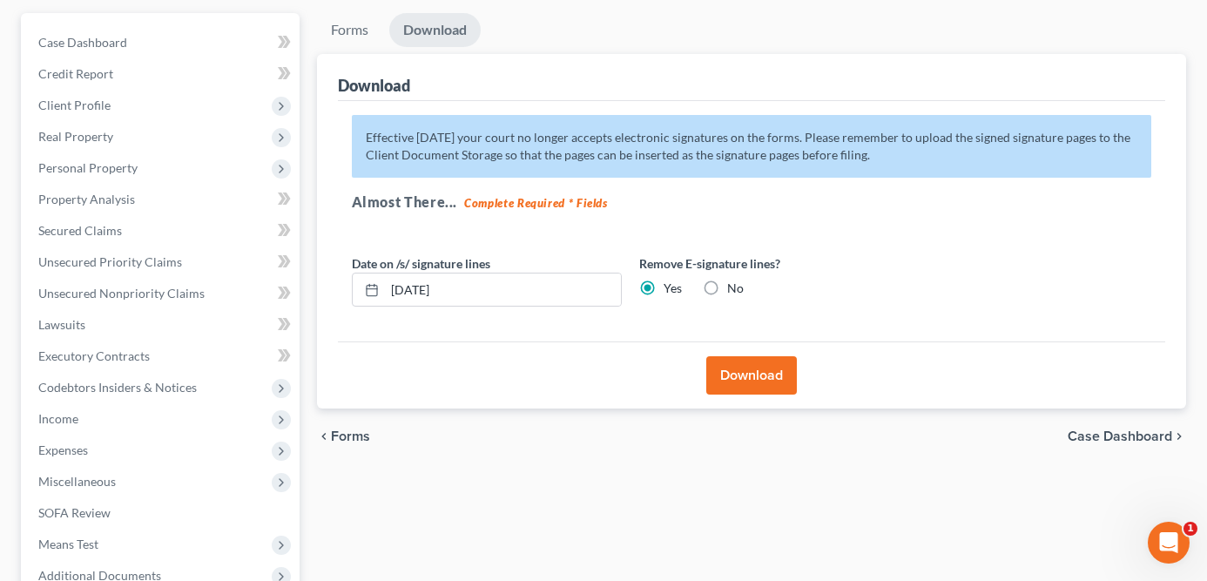
click at [770, 381] on button "Download" at bounding box center [751, 375] width 91 height 38
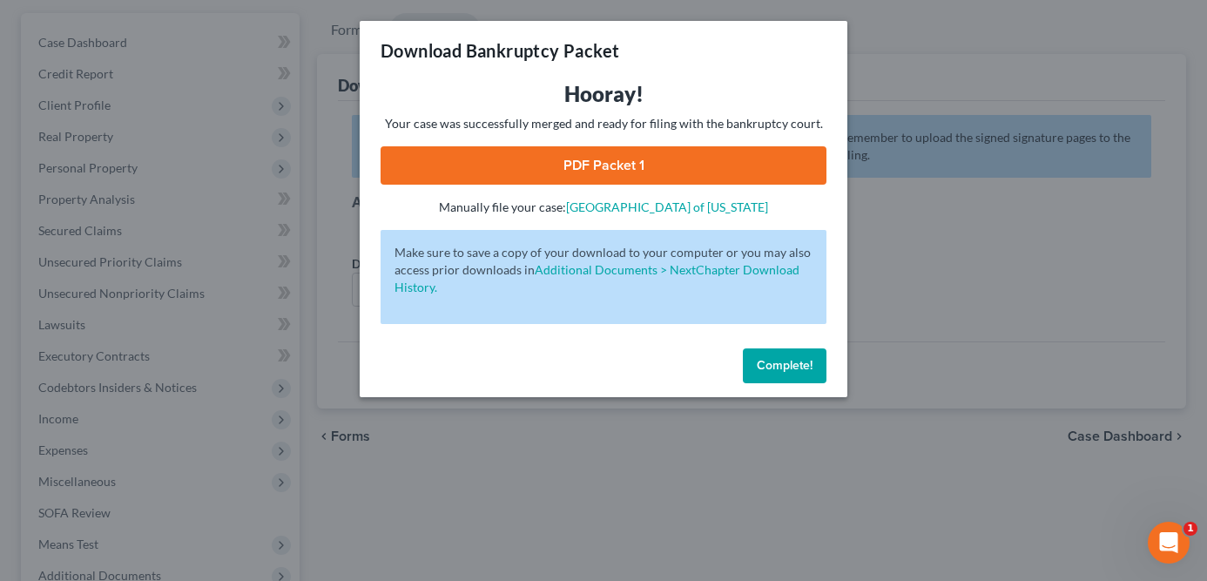
click at [595, 163] on link "PDF Packet 1" at bounding box center [604, 165] width 446 height 38
click at [772, 375] on button "Complete!" at bounding box center [785, 365] width 84 height 35
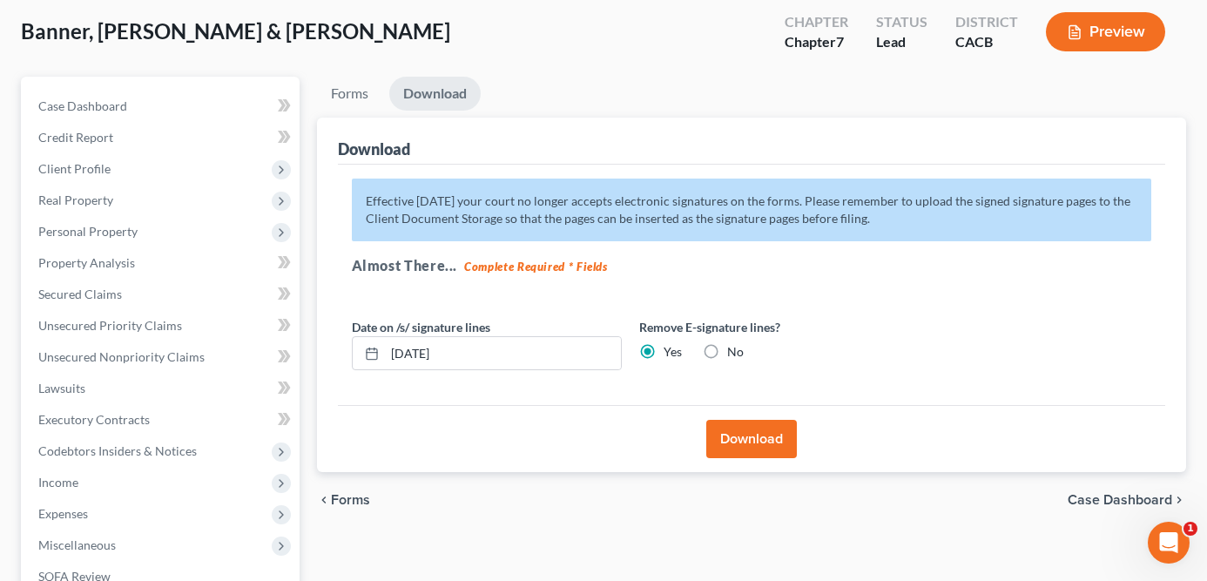
scroll to position [85, 0]
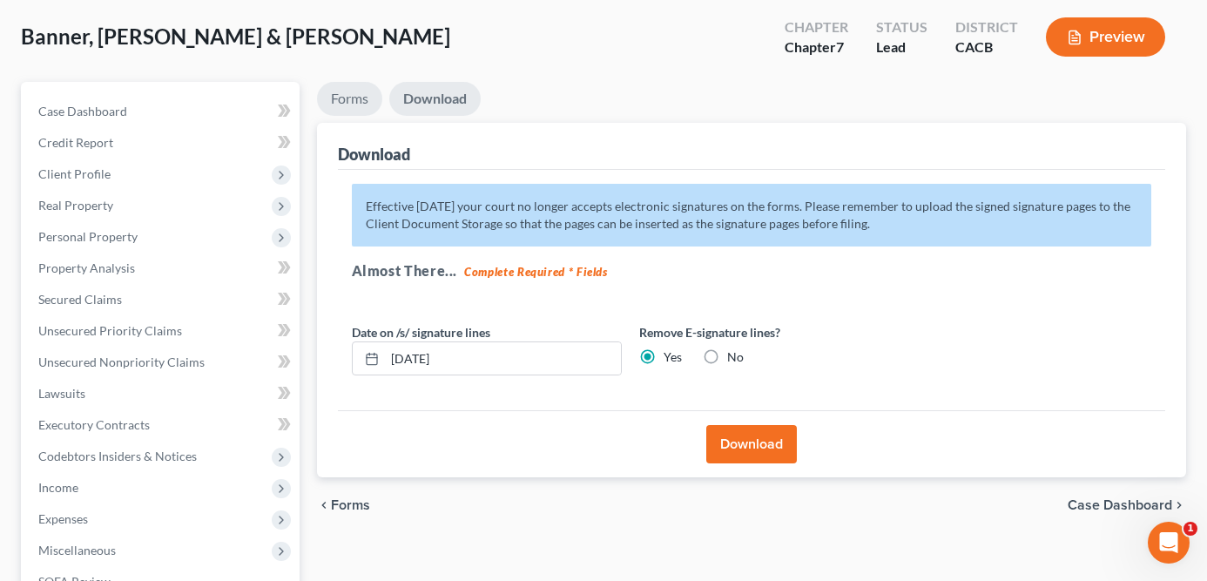
click at [359, 84] on link "Forms" at bounding box center [349, 99] width 65 height 34
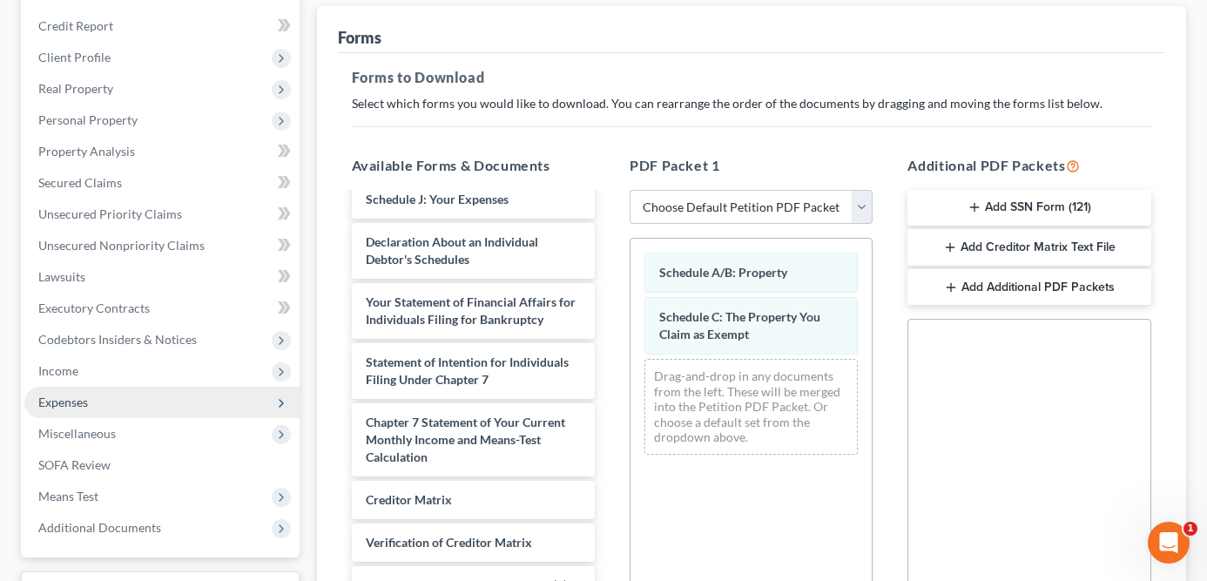
scroll to position [191, 0]
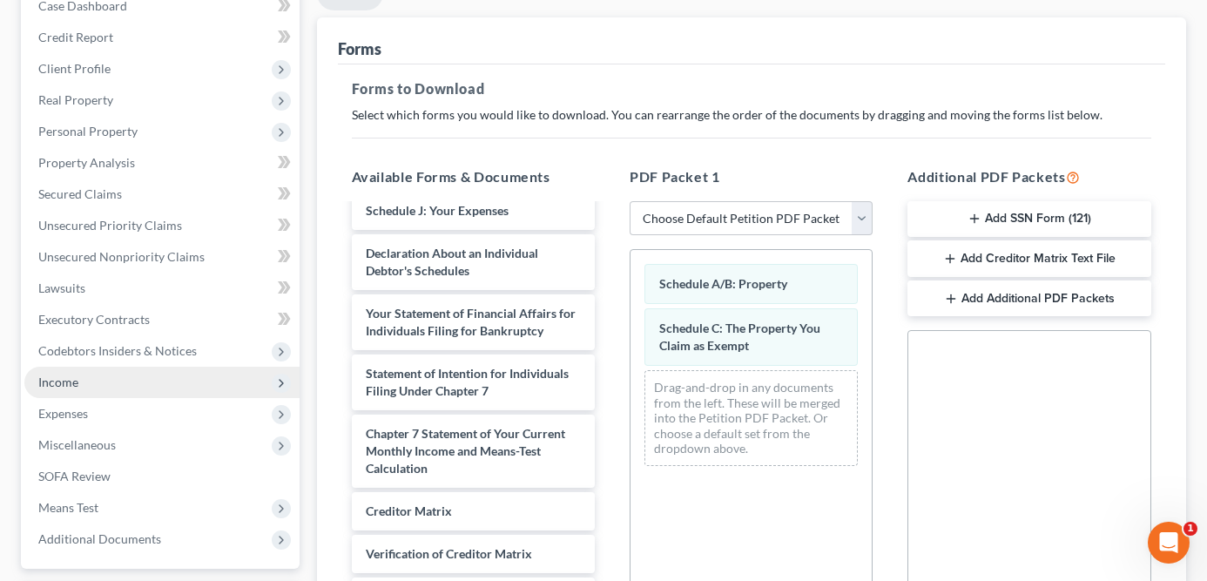
click at [146, 383] on span "Income" at bounding box center [161, 382] width 275 height 31
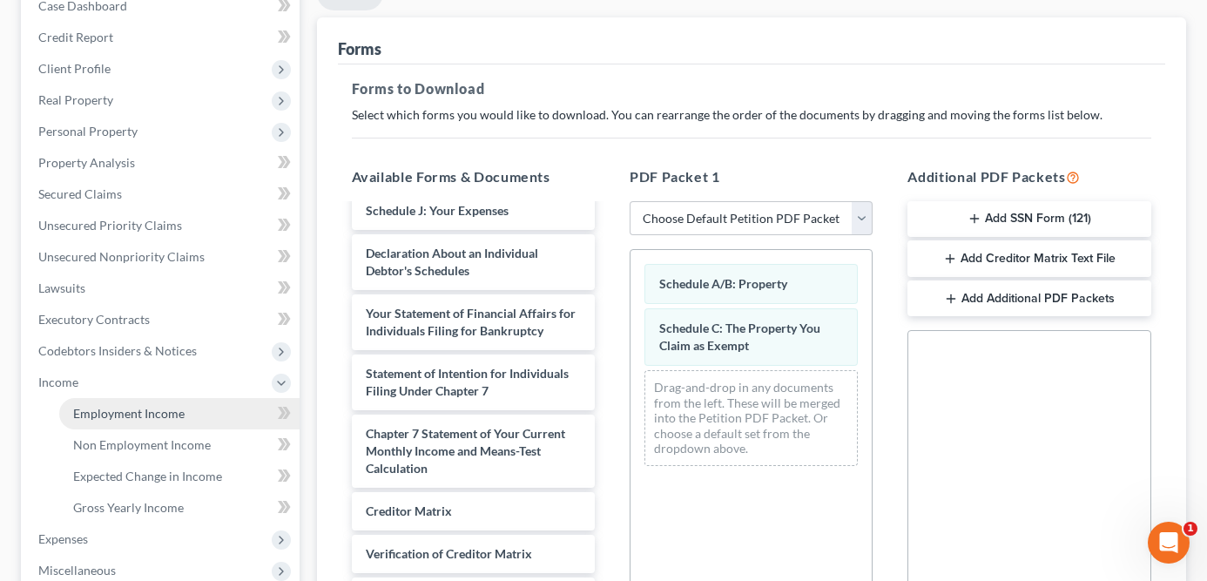
click at [150, 419] on span "Employment Income" at bounding box center [128, 413] width 111 height 15
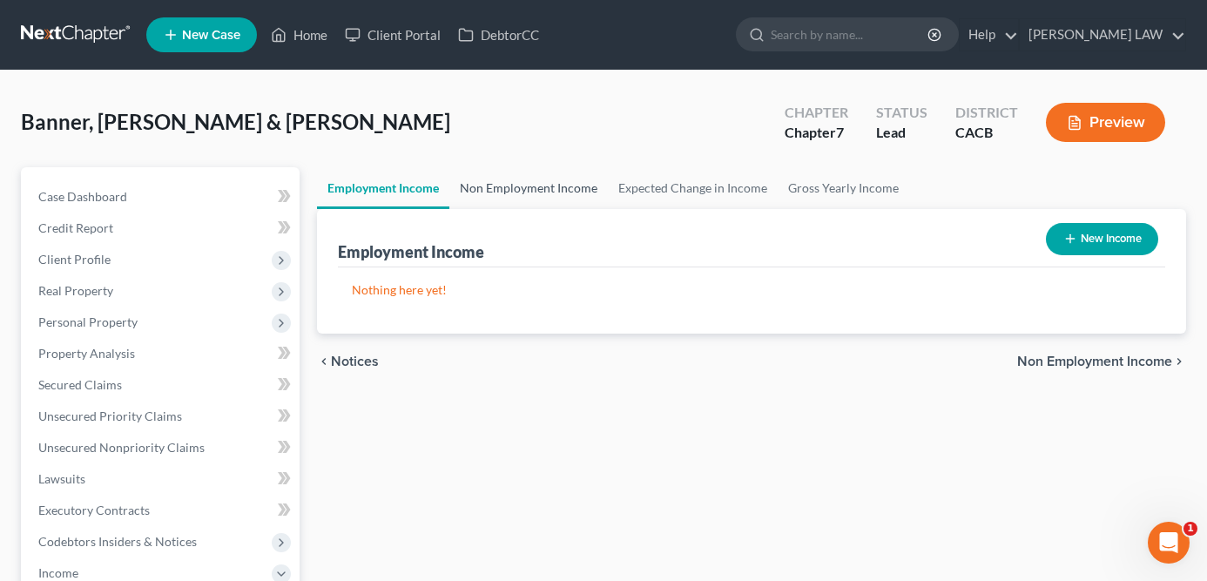
click at [515, 176] on link "Non Employment Income" at bounding box center [528, 188] width 159 height 42
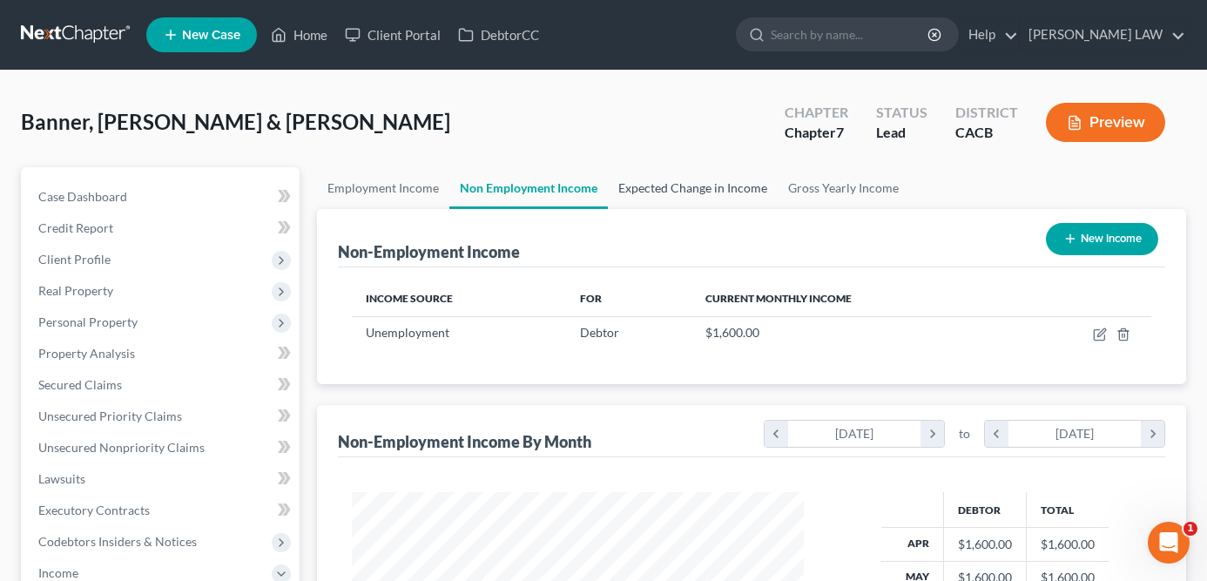
scroll to position [312, 487]
click at [675, 194] on link "Expected Change in Income" at bounding box center [693, 188] width 170 height 42
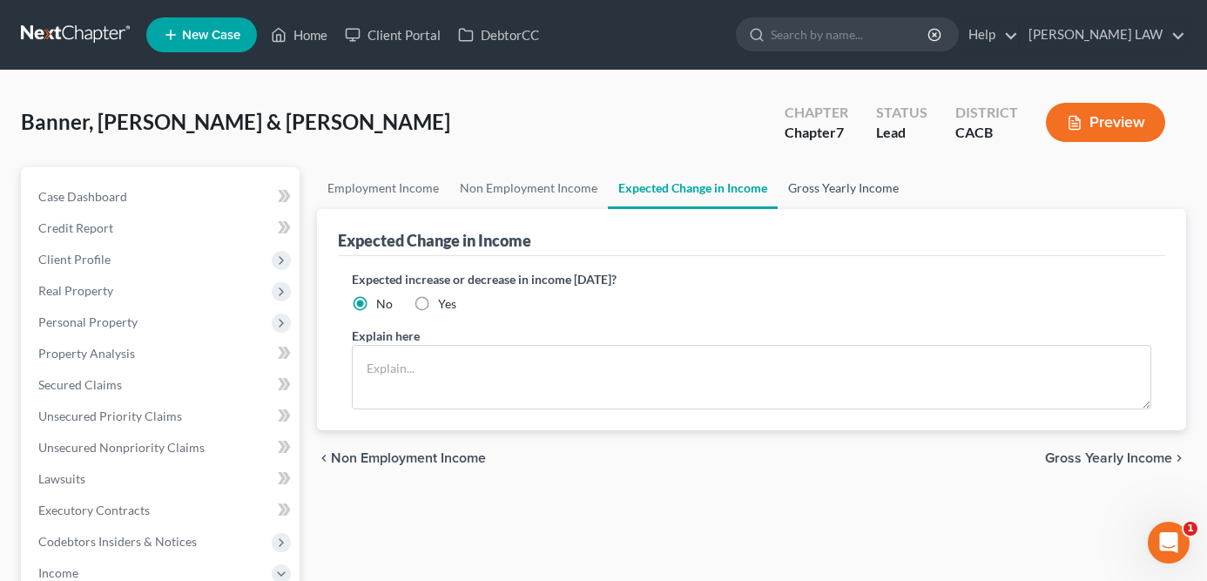
click at [842, 190] on link "Gross Yearly Income" at bounding box center [844, 188] width 132 height 42
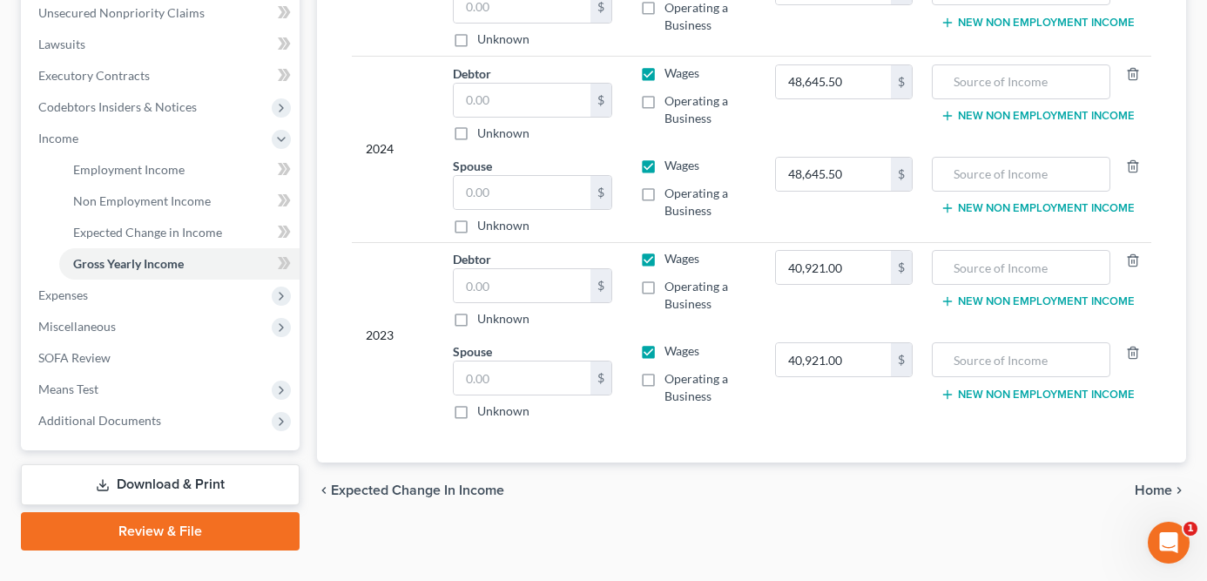
scroll to position [469, 0]
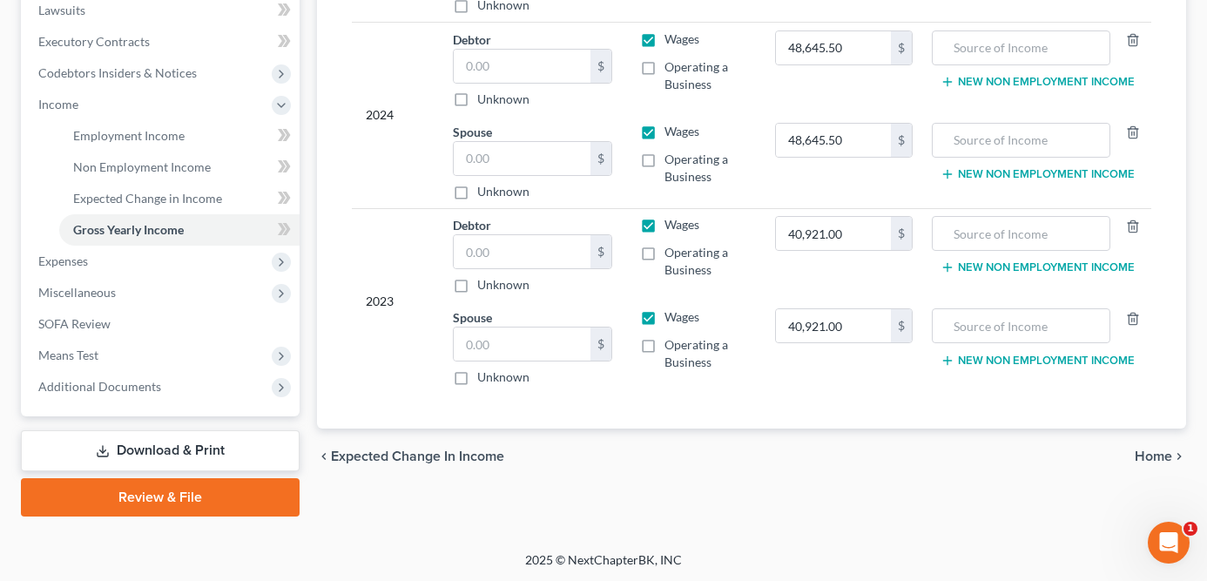
click at [214, 451] on link "Download & Print" at bounding box center [160, 450] width 279 height 41
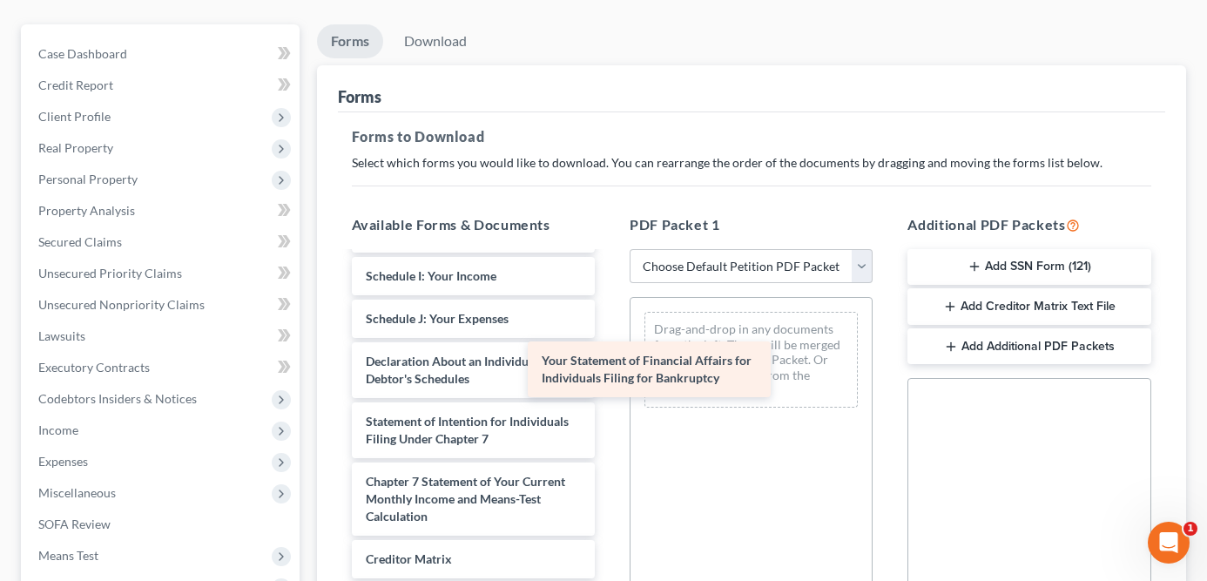
scroll to position [425, 0]
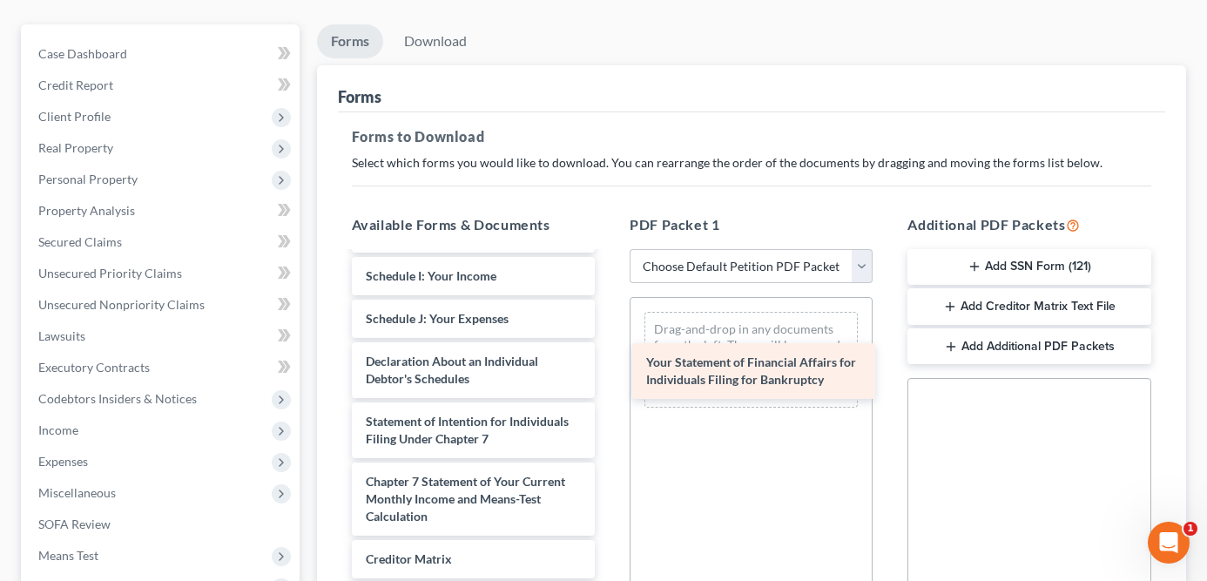
drag, startPoint x: 492, startPoint y: 368, endPoint x: 773, endPoint y: 368, distance: 281.3
click at [609, 369] on div "Your Statement of Financial Affairs for Individuals Filing for Bankruptcy Volun…" at bounding box center [473, 275] width 271 height 895
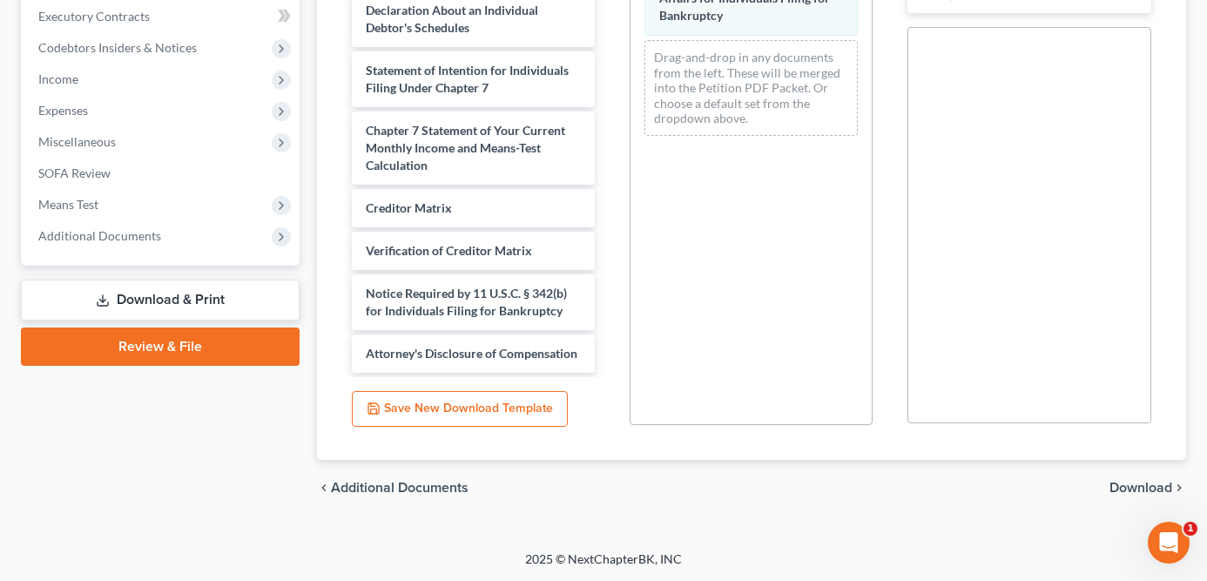
scroll to position [0, 0]
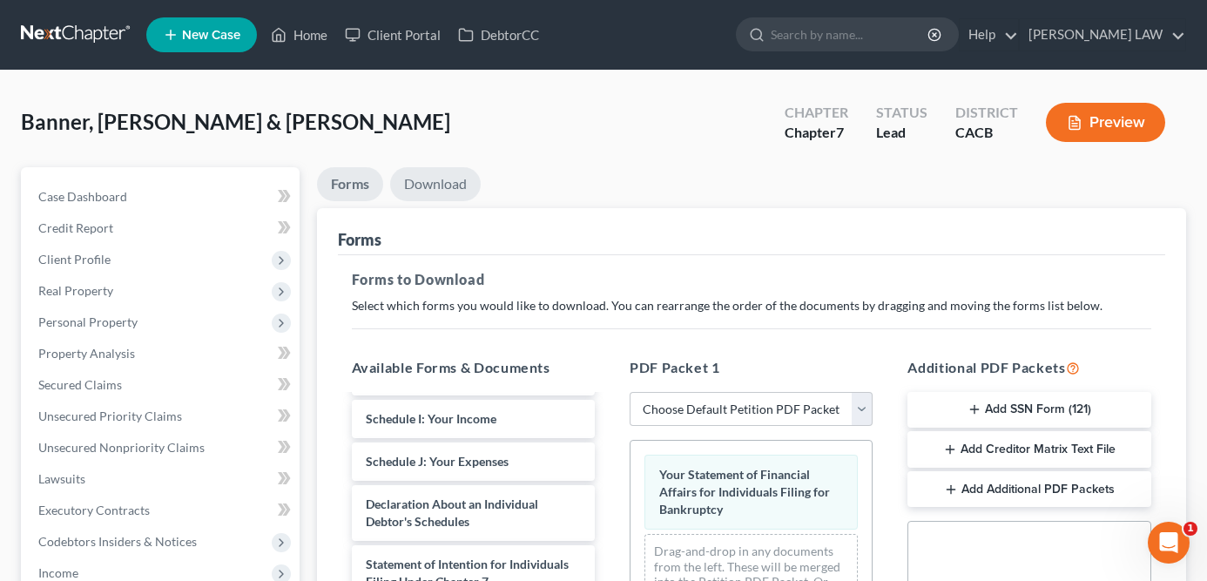
click at [454, 184] on link "Download" at bounding box center [435, 184] width 91 height 34
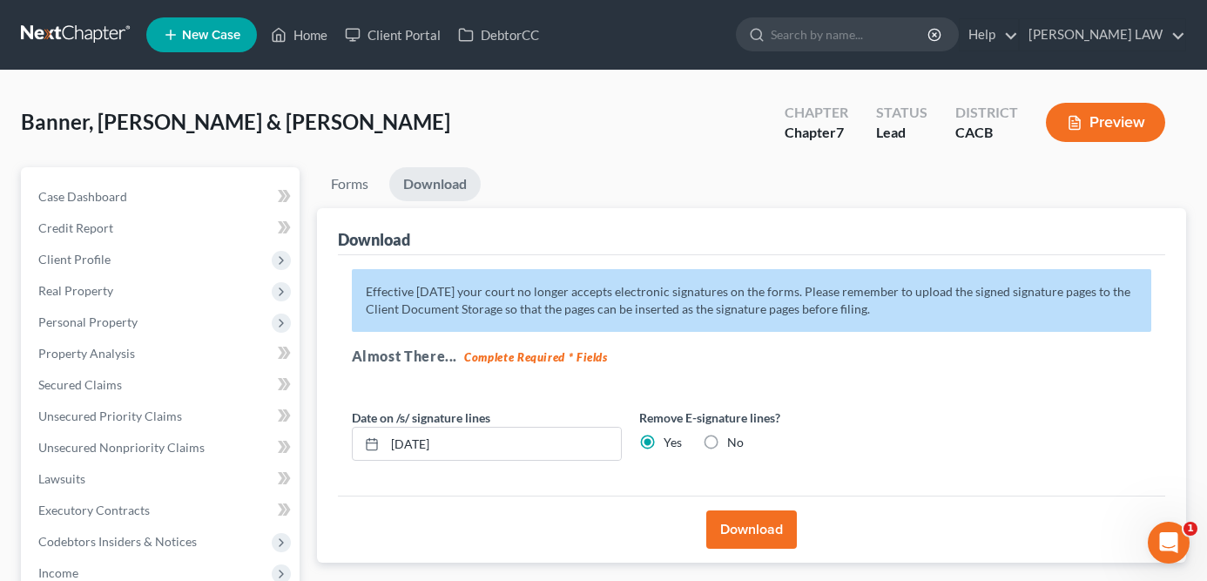
click at [737, 523] on button "Download" at bounding box center [751, 529] width 91 height 38
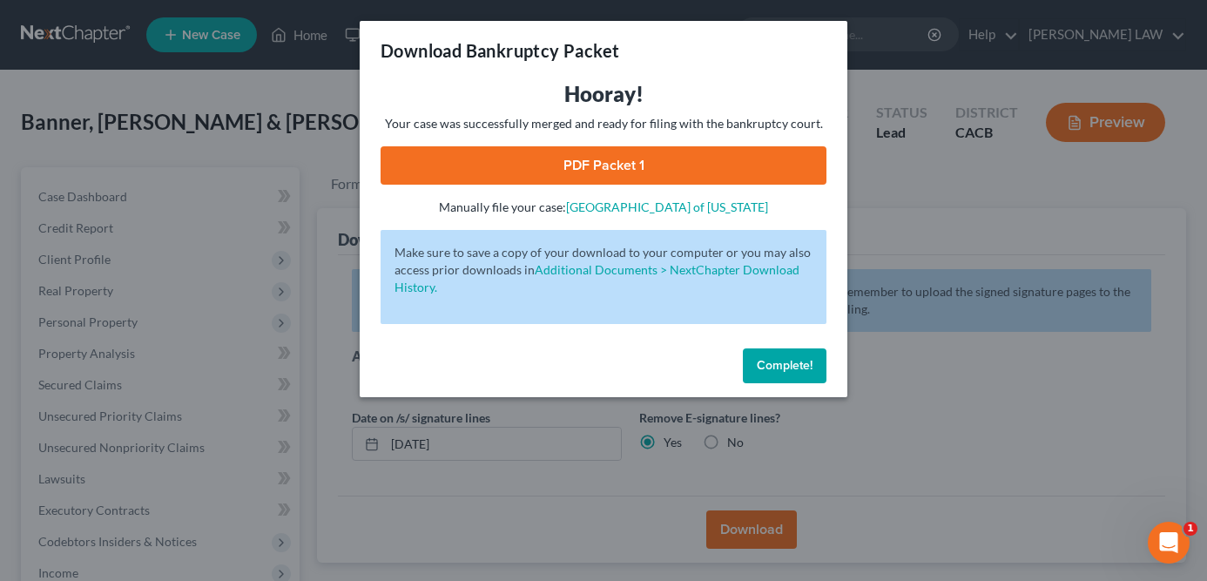
click at [575, 162] on link "PDF Packet 1" at bounding box center [604, 165] width 446 height 38
click at [773, 366] on span "Complete!" at bounding box center [785, 365] width 56 height 15
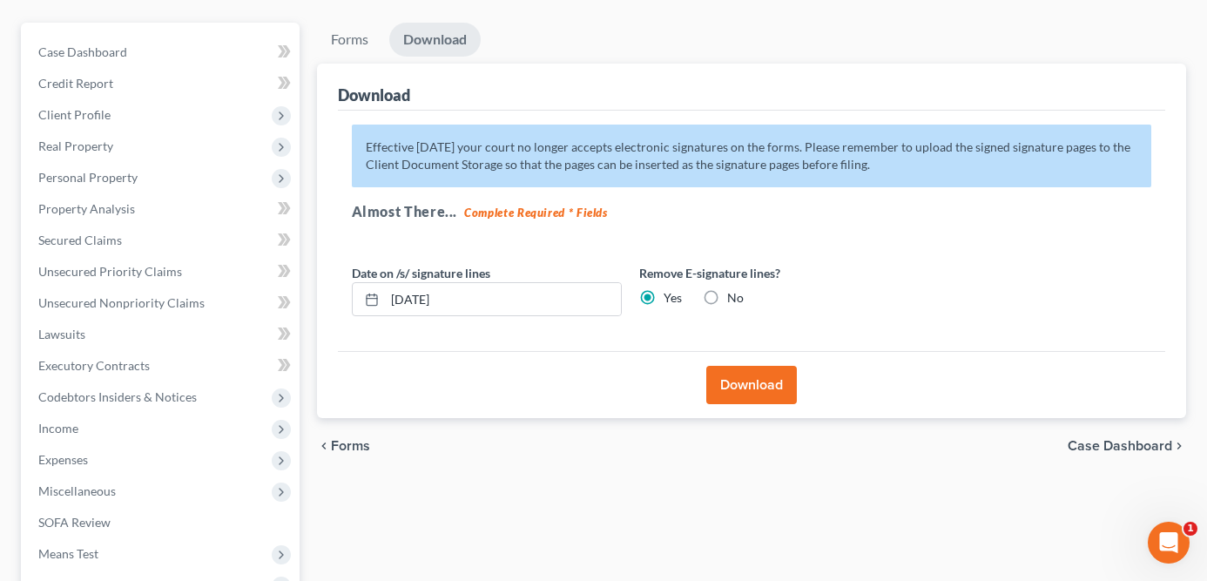
scroll to position [273, 0]
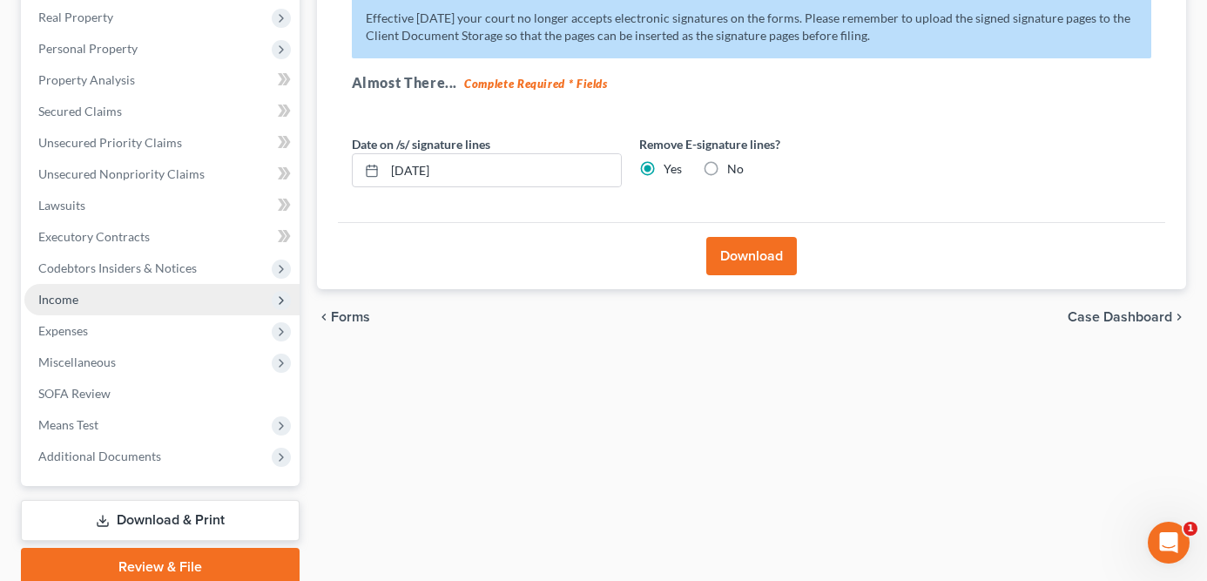
click at [167, 299] on span "Income" at bounding box center [161, 299] width 275 height 31
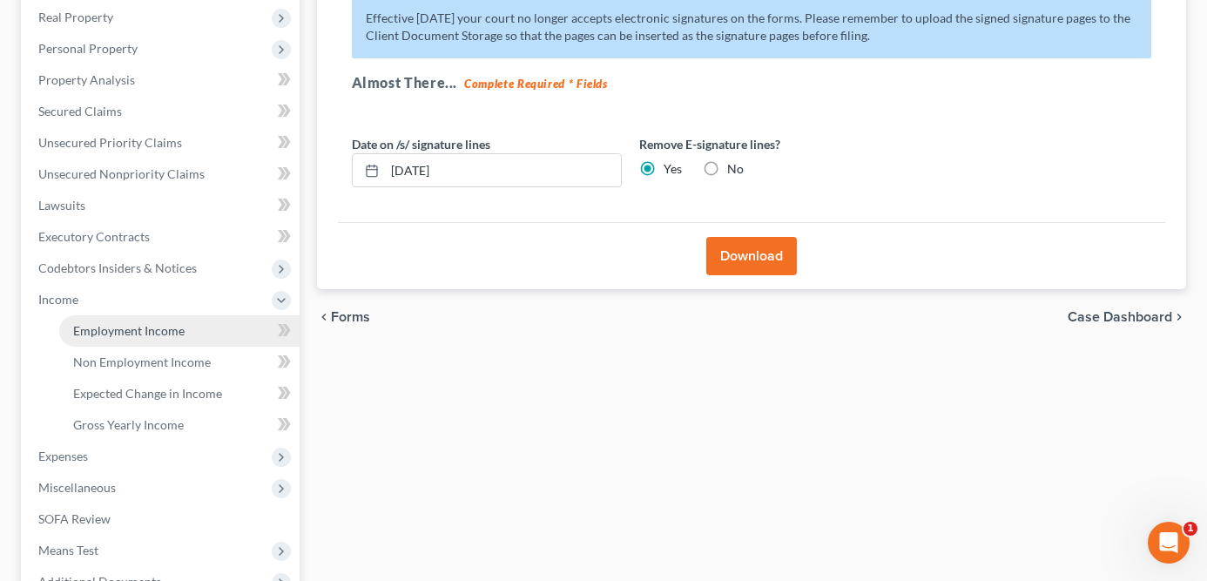
click at [184, 326] on link "Employment Income" at bounding box center [179, 330] width 240 height 31
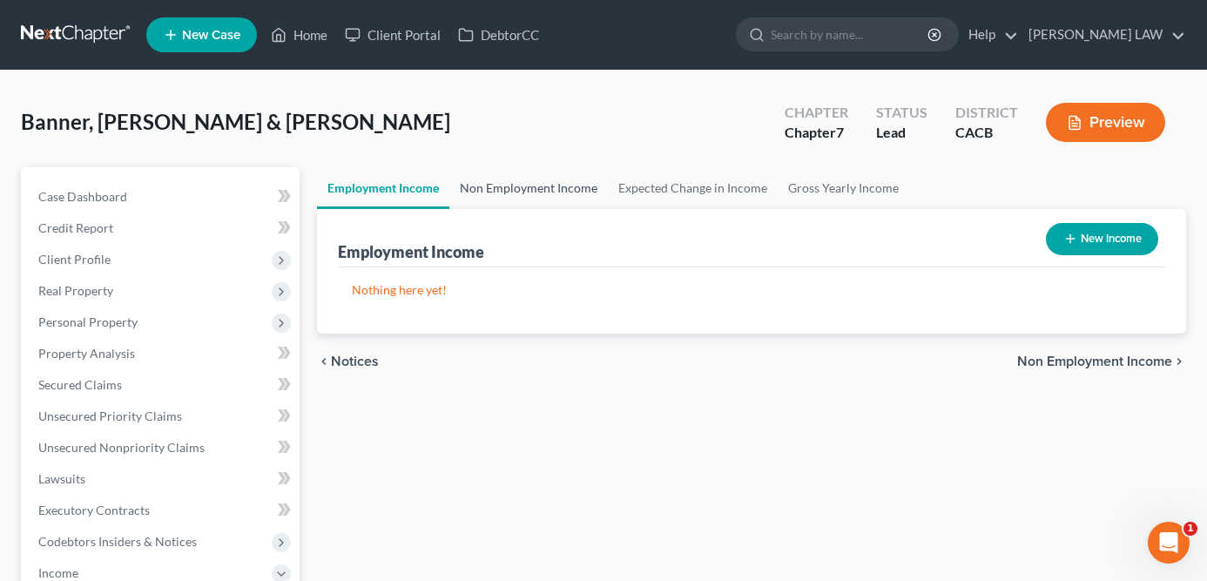
click at [510, 199] on link "Non Employment Income" at bounding box center [528, 188] width 159 height 42
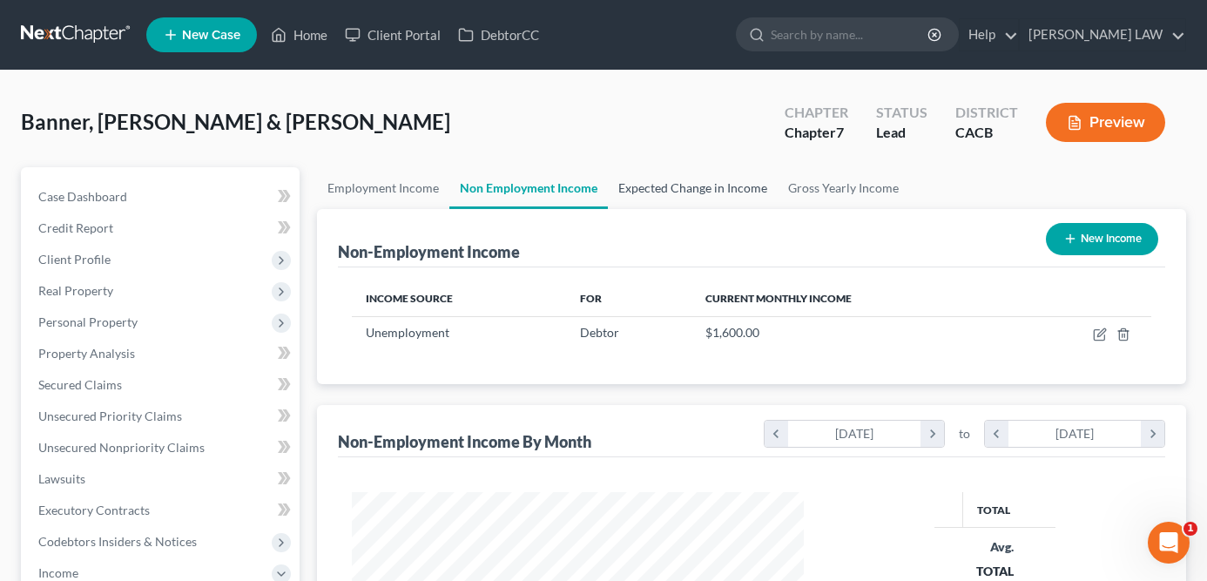
scroll to position [312, 487]
click at [678, 191] on link "Expected Change in Income" at bounding box center [693, 188] width 170 height 42
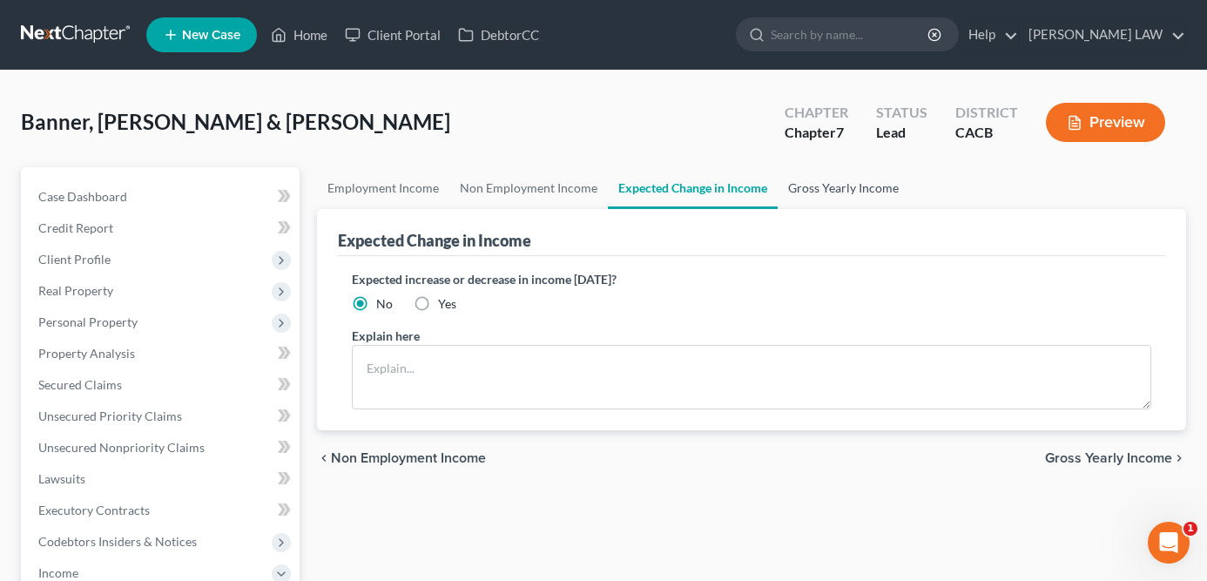
click at [816, 196] on link "Gross Yearly Income" at bounding box center [844, 188] width 132 height 42
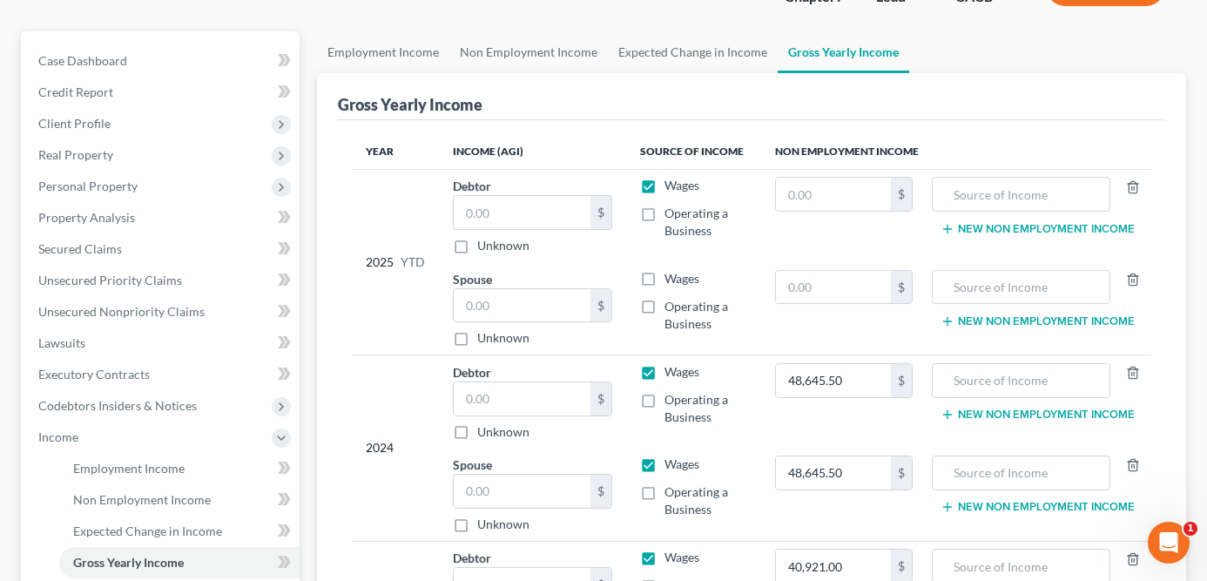
scroll to position [150, 0]
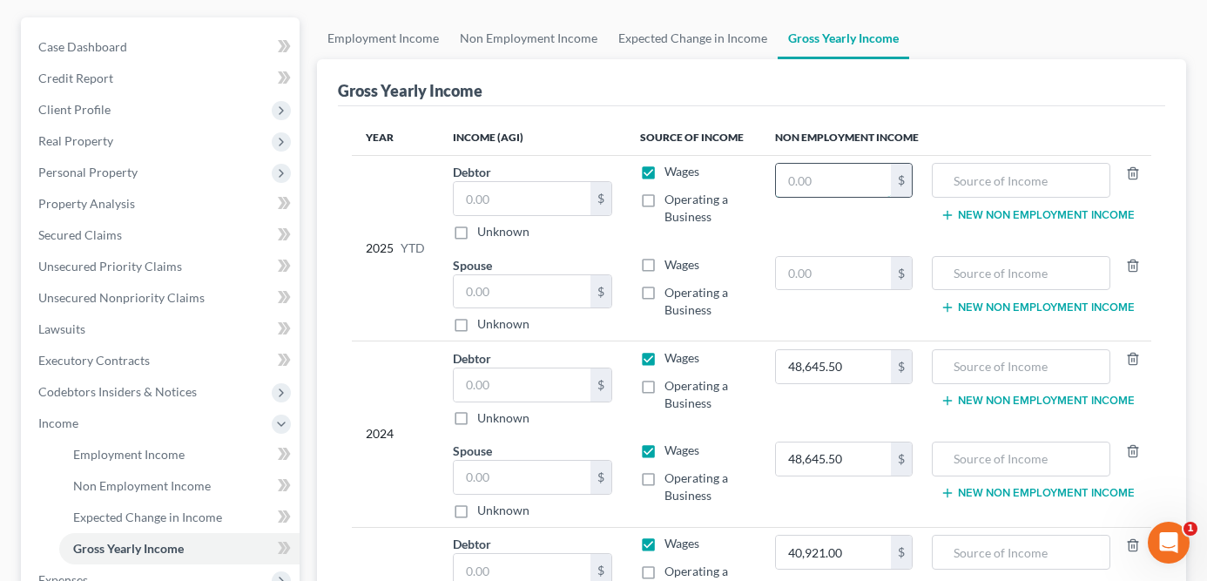
click at [831, 174] on input "text" at bounding box center [833, 180] width 114 height 33
paste input "37,636.59"
click at [550, 238] on div "Unknown" at bounding box center [532, 231] width 159 height 17
click at [556, 199] on input "text" at bounding box center [522, 198] width 137 height 33
click at [841, 179] on input "37,636.59" at bounding box center [833, 180] width 114 height 33
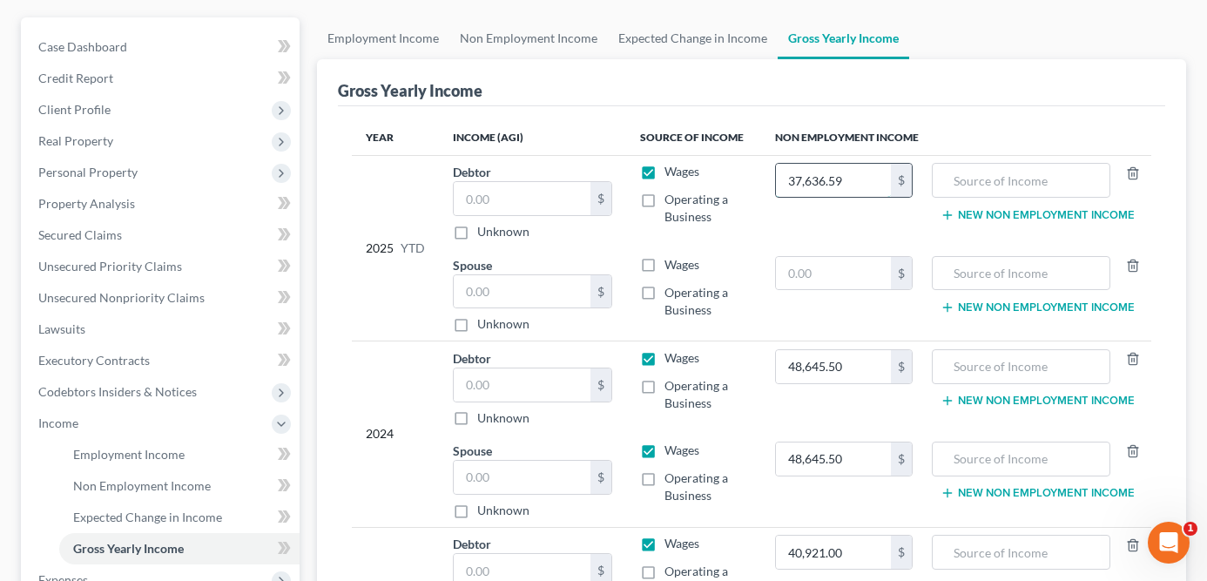
click at [842, 178] on input "37,636.59" at bounding box center [833, 180] width 114 height 33
drag, startPoint x: 825, startPoint y: 186, endPoint x: 751, endPoint y: 172, distance: 75.5
click at [753, 175] on tr "2025 YTD Debtor $ Unknown Balance Undetermined $ Unknown Wages Operating a Busi…" at bounding box center [752, 201] width 800 height 93
type input "0"
click at [517, 206] on input "text" at bounding box center [522, 198] width 137 height 33
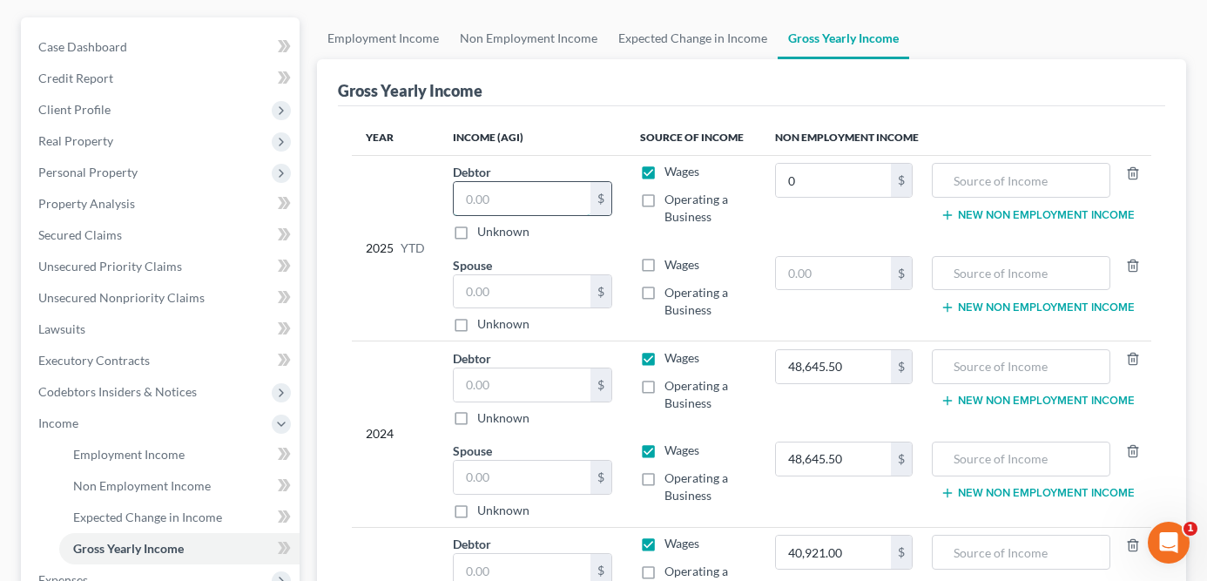
paste input "37,636.59"
type input "37,636.59"
click at [866, 366] on input "48,645.50" at bounding box center [833, 366] width 114 height 33
type input "0"
click at [578, 389] on input "text" at bounding box center [522, 384] width 137 height 33
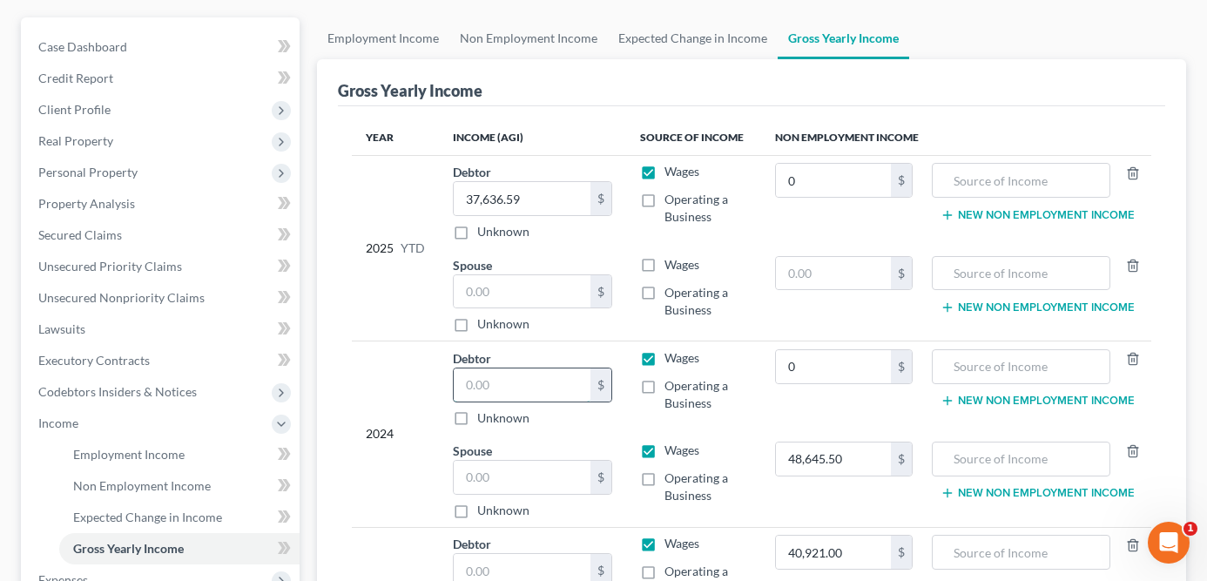
paste input "48,645.50"
type input "48,645.50"
click at [847, 465] on input "48,645.50" at bounding box center [833, 458] width 114 height 33
type input "0"
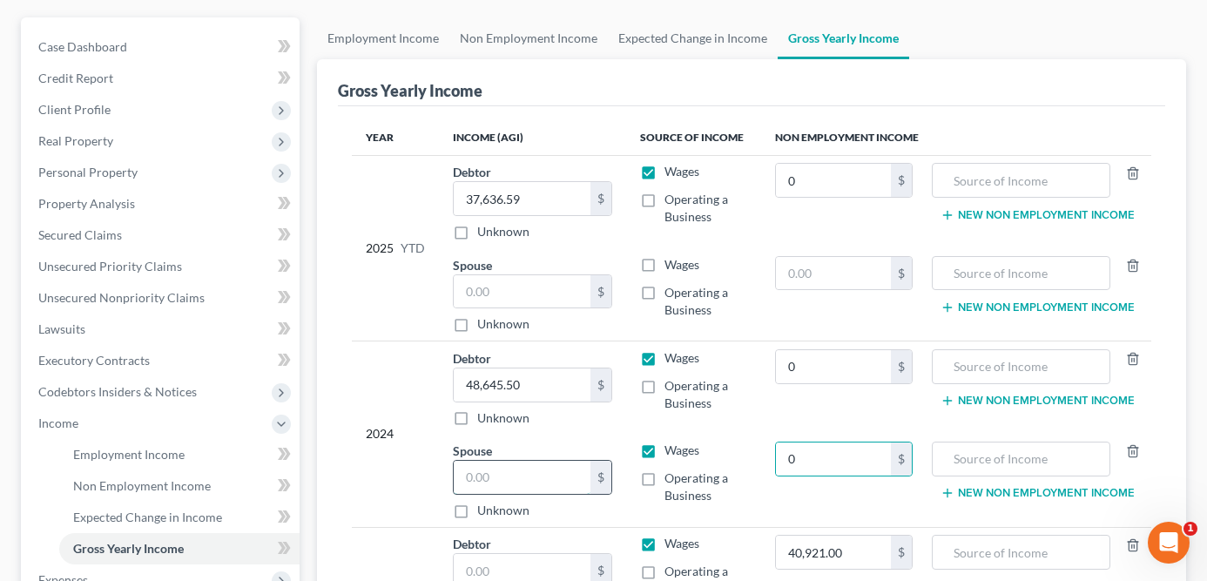
click at [532, 481] on input "text" at bounding box center [522, 477] width 137 height 33
paste input "48,645.50"
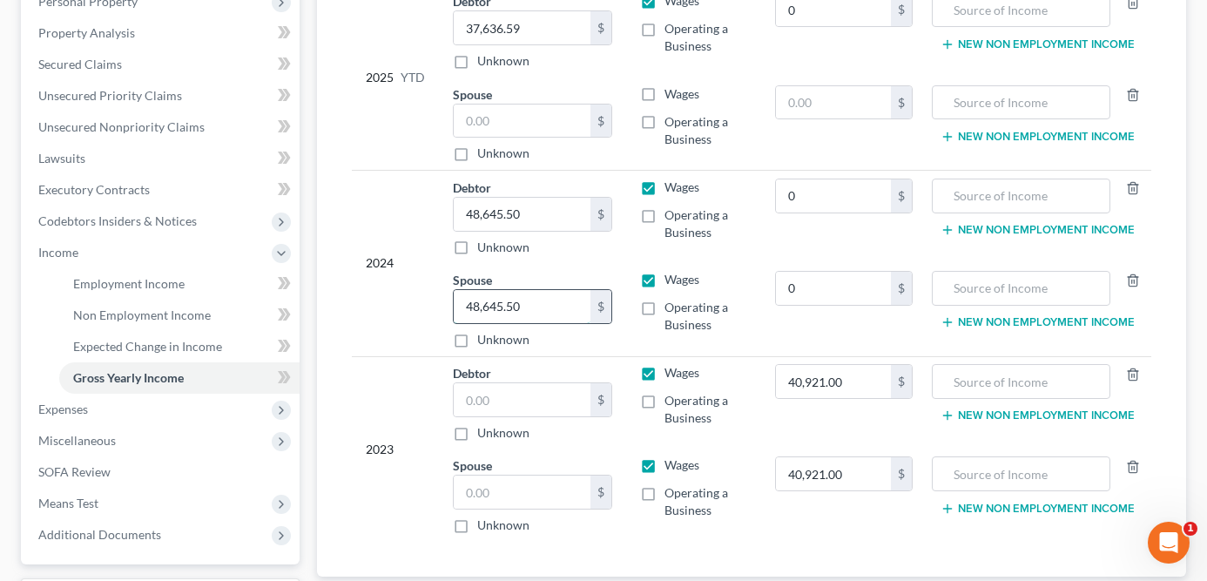
scroll to position [360, 0]
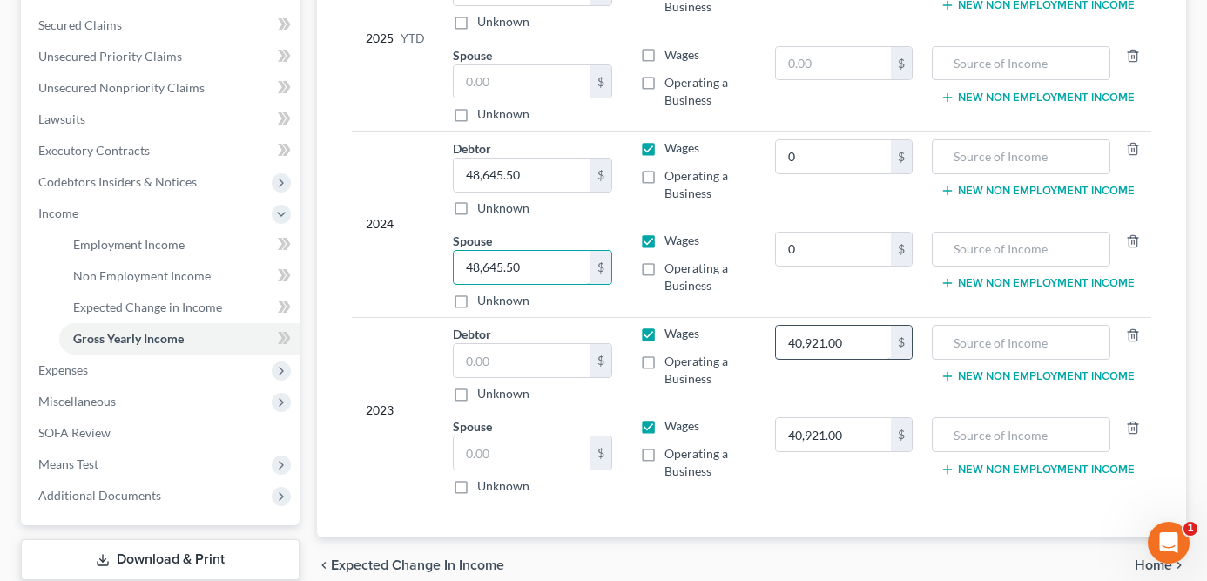
type input "48,645.50"
drag, startPoint x: 861, startPoint y: 346, endPoint x: 779, endPoint y: 345, distance: 81.9
click at [779, 345] on div "40,921.00 $" at bounding box center [843, 342] width 137 height 35
click at [779, 344] on div "40,921.00 $" at bounding box center [843, 342] width 137 height 35
click at [800, 344] on input "40,921.00" at bounding box center [833, 342] width 114 height 33
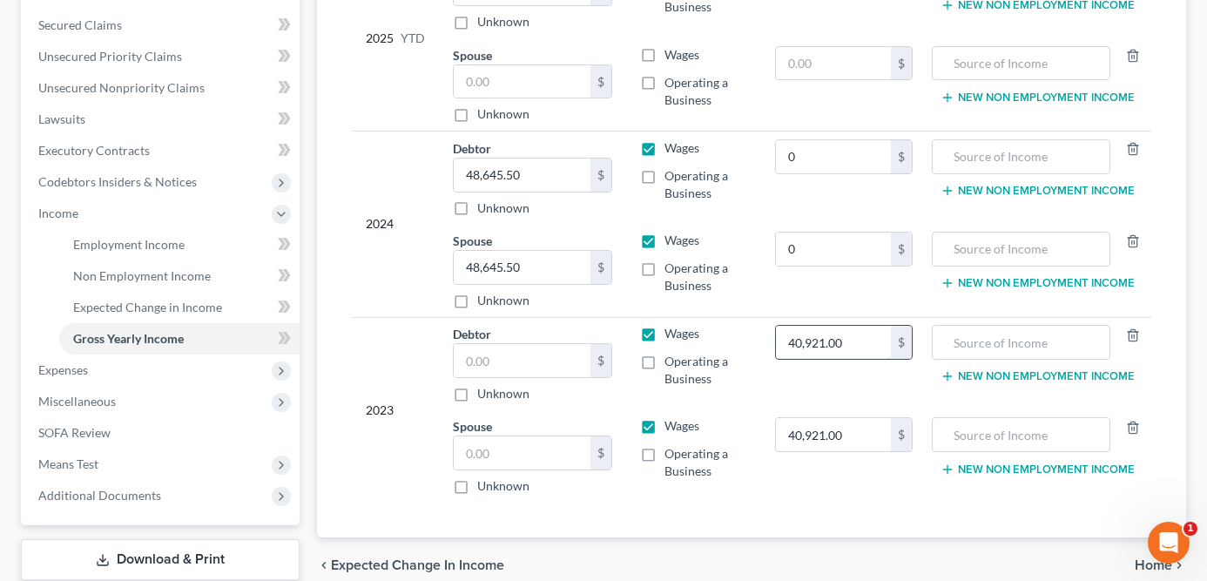
click at [800, 344] on input "40,921.00" at bounding box center [833, 342] width 114 height 33
type input "0"
click at [558, 375] on input "text" at bounding box center [522, 360] width 137 height 33
paste input "40,921.00"
type input "40,921.00"
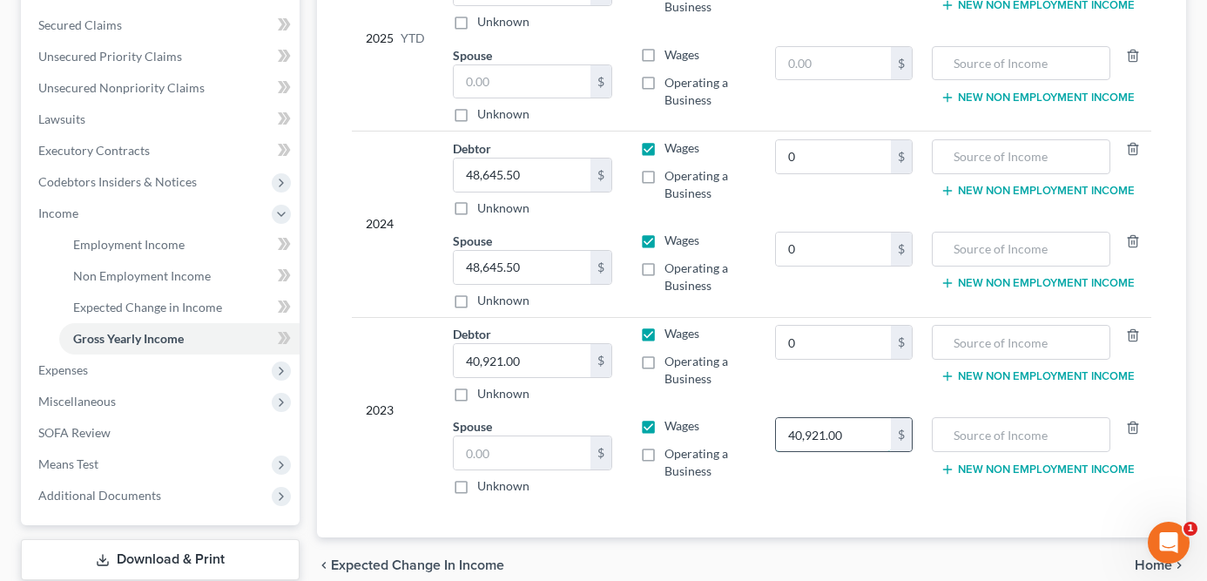
click at [815, 444] on input "40,921.00" at bounding box center [833, 434] width 114 height 33
click at [816, 444] on input "40,921.00" at bounding box center [833, 434] width 114 height 33
type input "0"
click at [537, 455] on input "text" at bounding box center [522, 452] width 137 height 33
paste input "40,921.00"
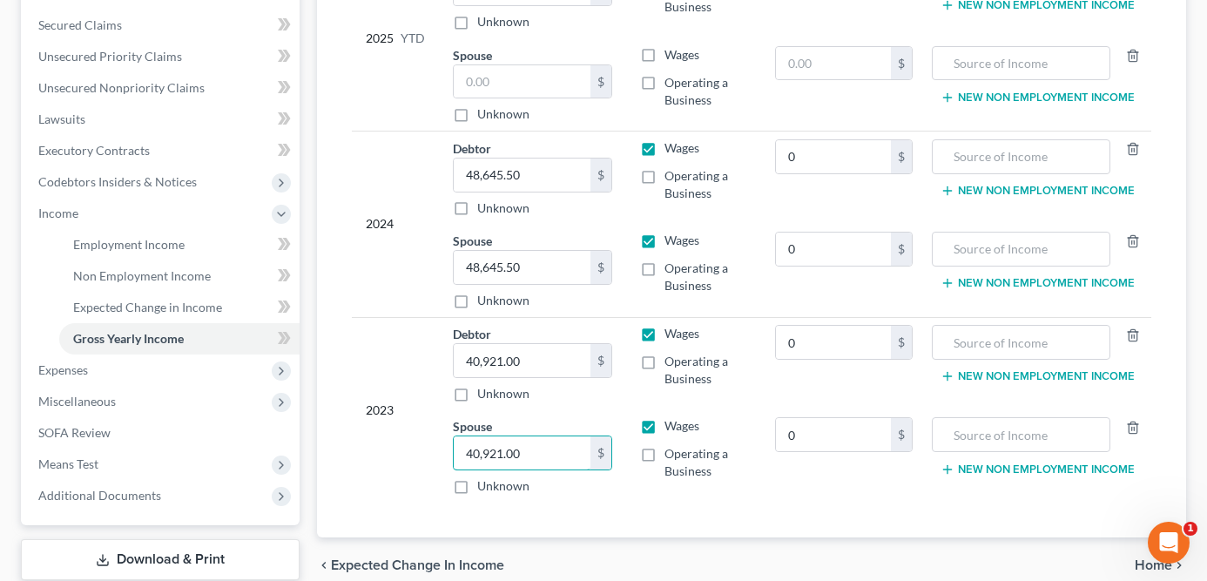
type input "40,921.00"
click at [637, 513] on div "Year Income (AGI) Source of Income Non Employment Income 2025 YTD Debtor 37,636…" at bounding box center [752, 216] width 828 height 641
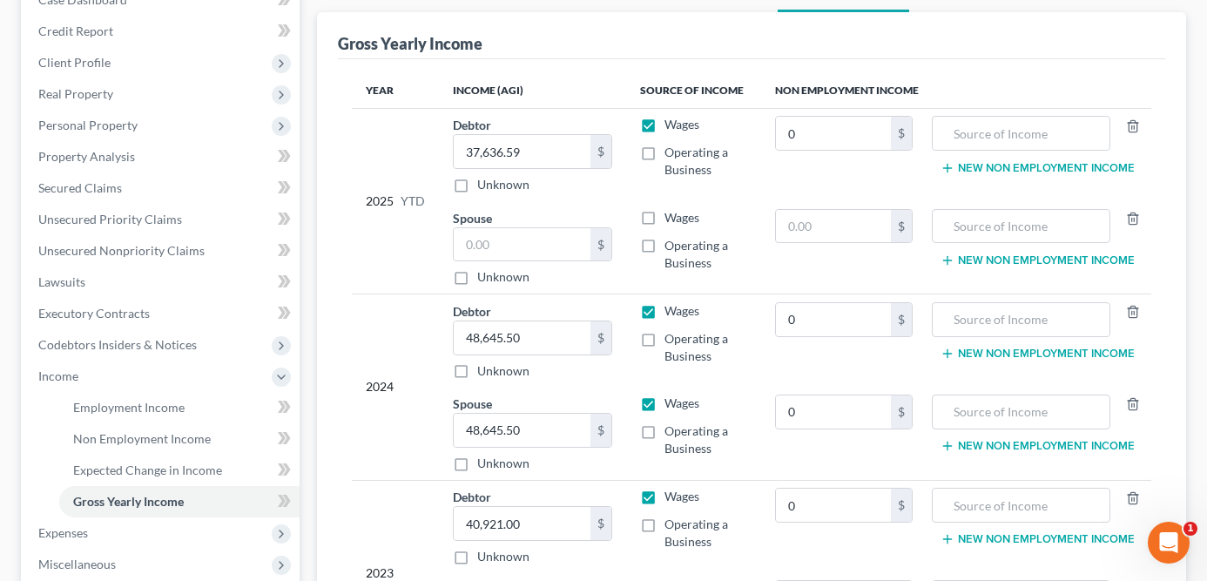
scroll to position [411, 0]
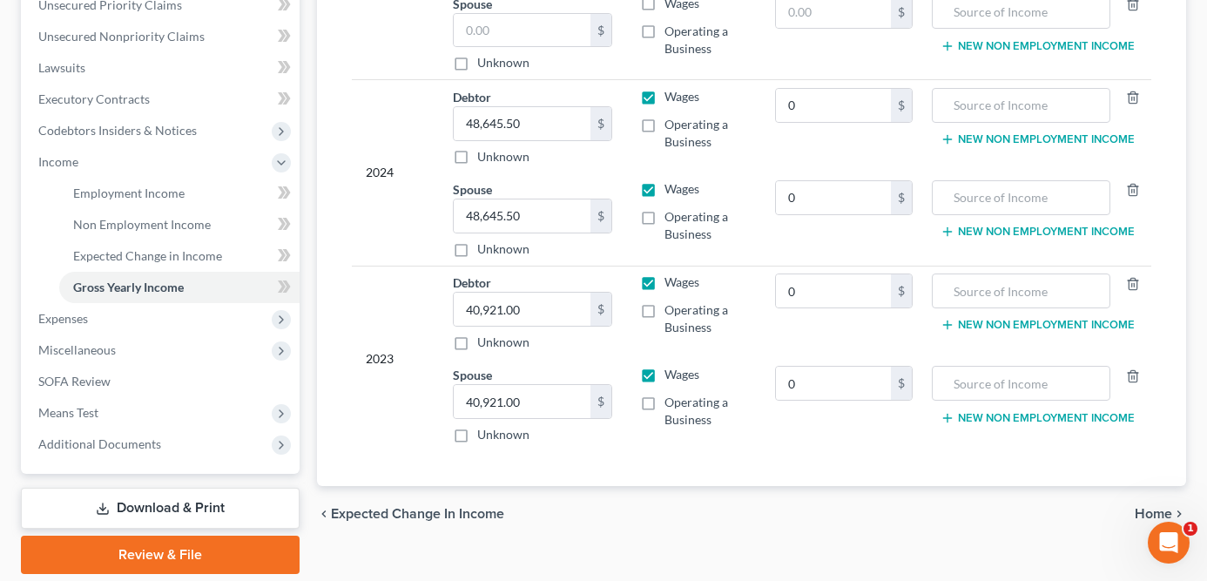
click at [186, 503] on link "Download & Print" at bounding box center [160, 508] width 279 height 41
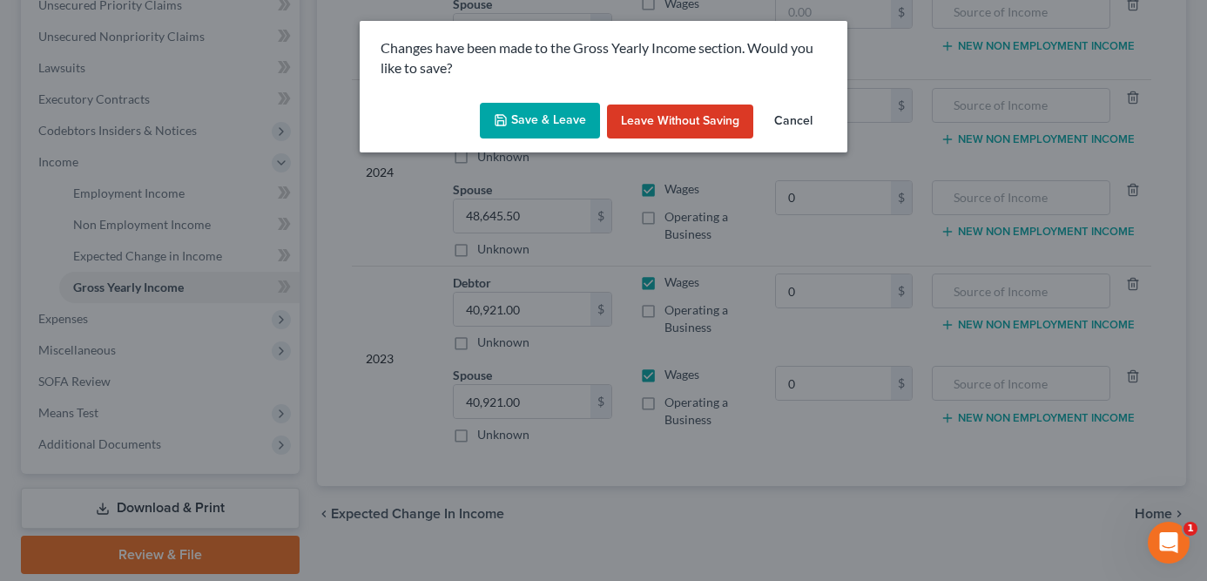
click at [540, 111] on button "Save & Leave" at bounding box center [540, 121] width 120 height 37
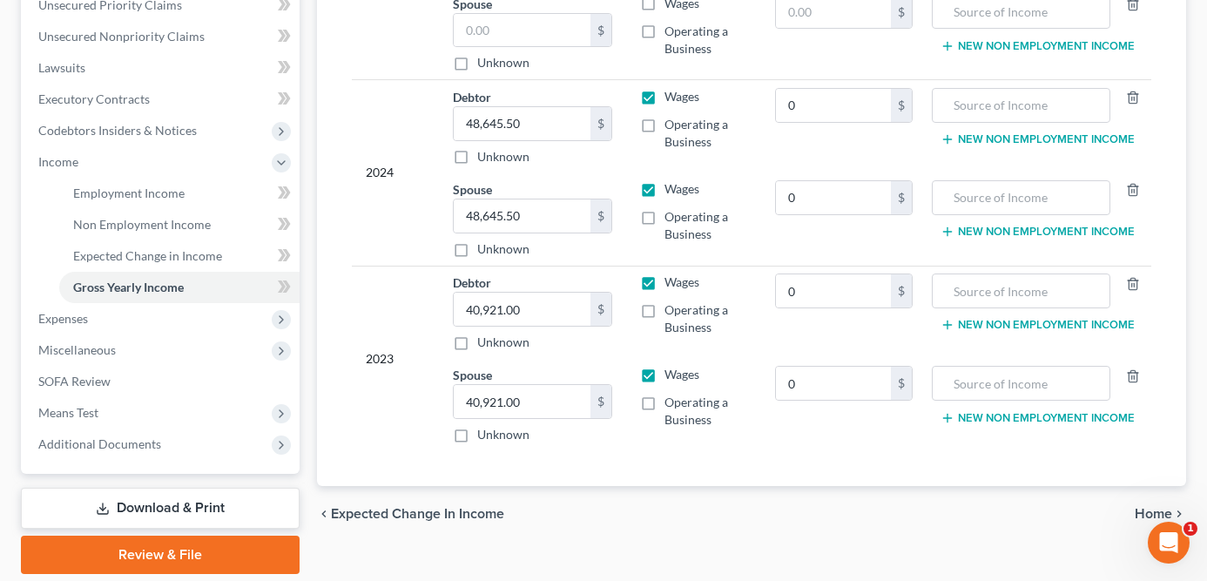
type input "0.00"
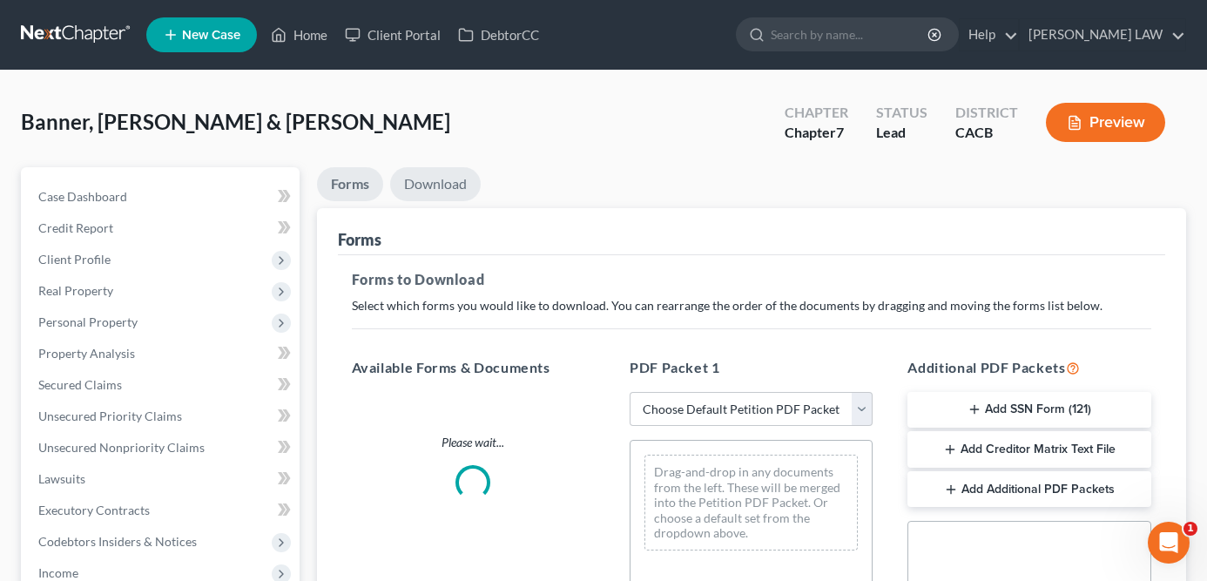
click at [438, 189] on link "Download" at bounding box center [435, 184] width 91 height 34
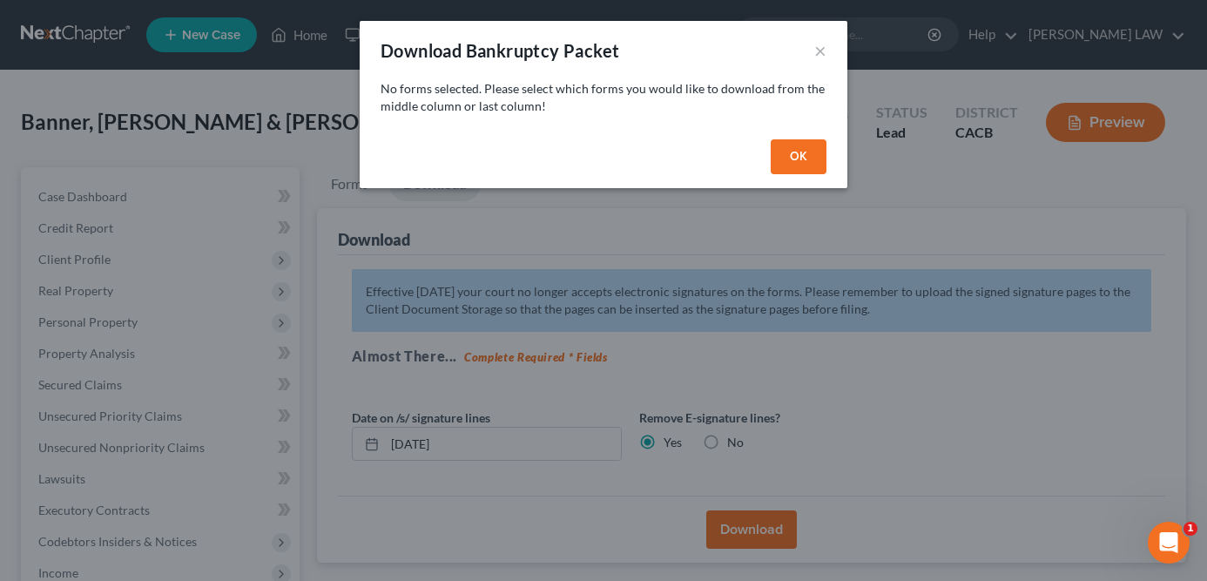
click at [807, 146] on button "OK" at bounding box center [799, 156] width 56 height 35
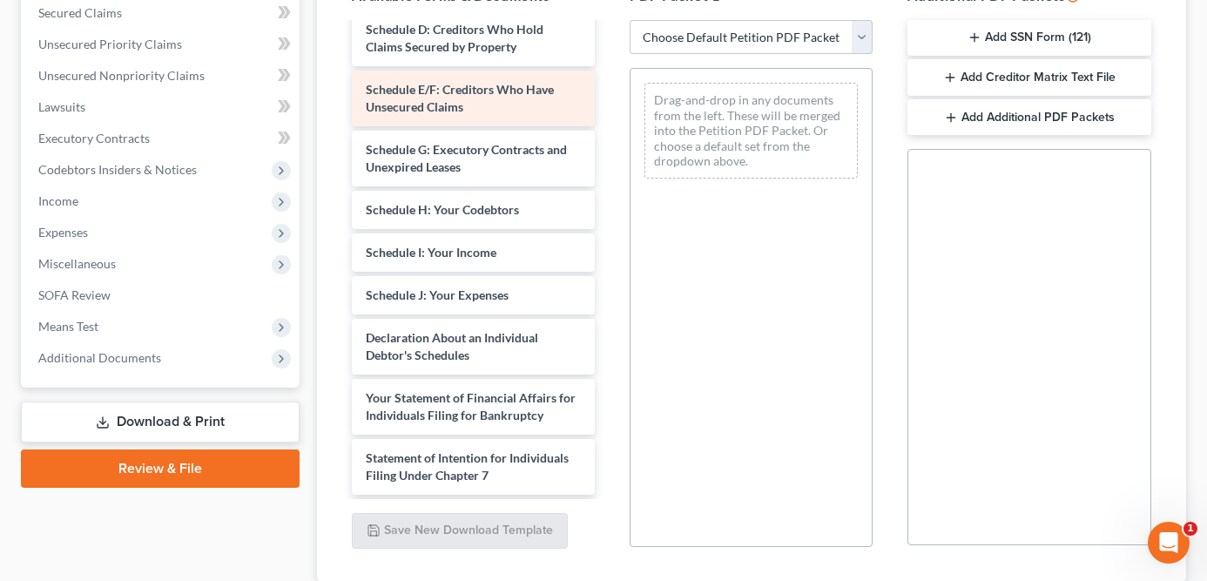
scroll to position [300, 0]
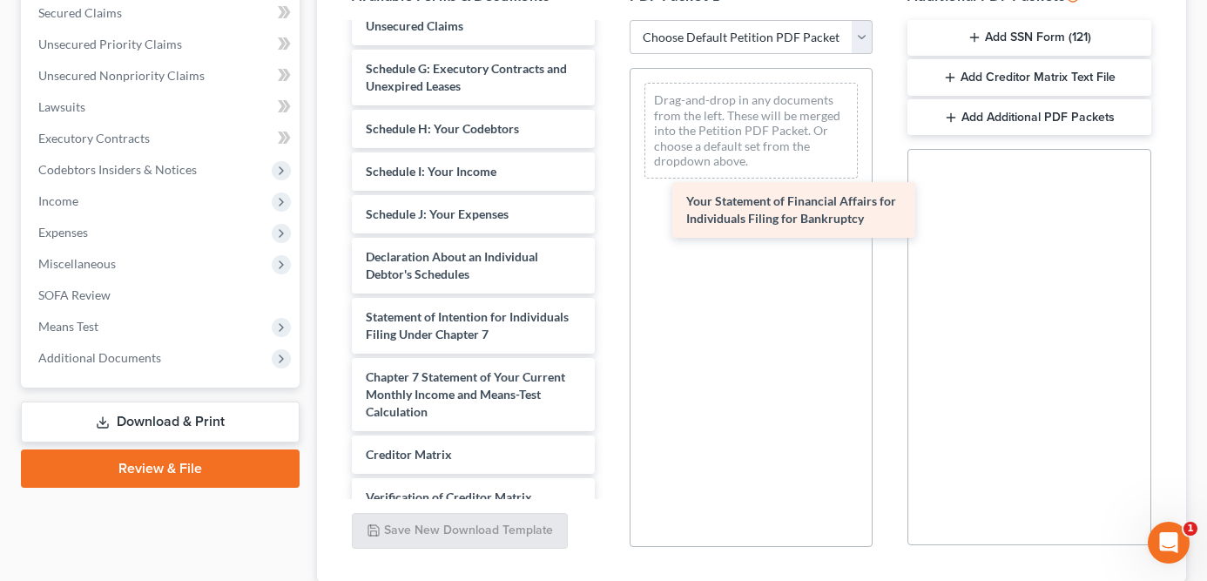
drag, startPoint x: 540, startPoint y: 326, endPoint x: 863, endPoint y: 211, distance: 343.0
click at [609, 211] on div "Your Statement of Financial Affairs for Individuals Filing for Bankruptcy Volun…" at bounding box center [473, 171] width 271 height 895
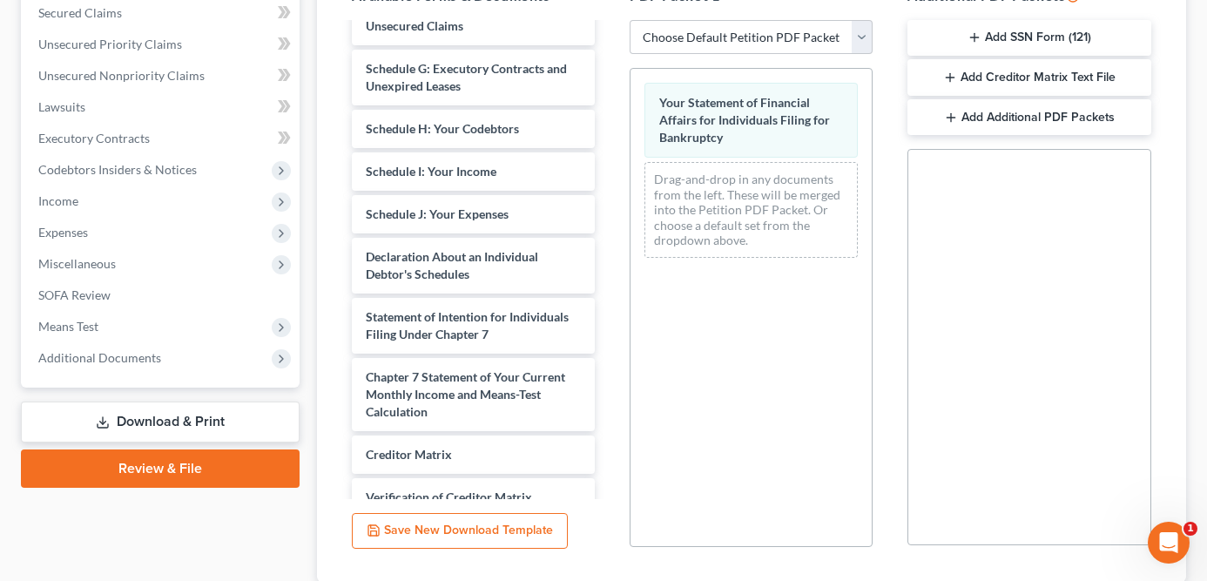
scroll to position [94, 0]
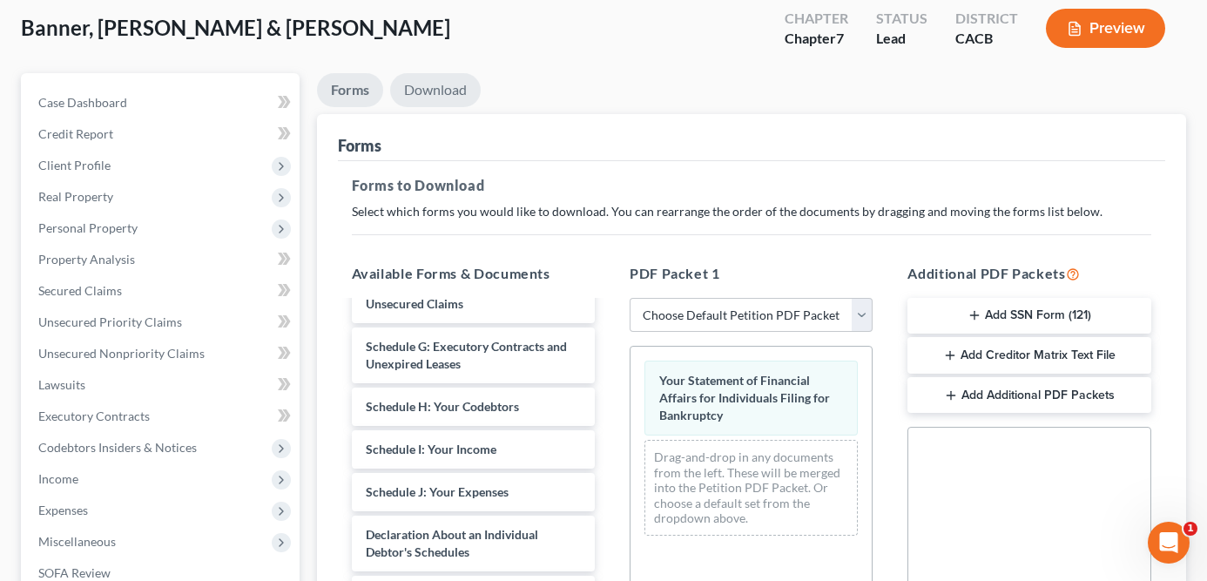
click at [445, 91] on link "Download" at bounding box center [435, 90] width 91 height 34
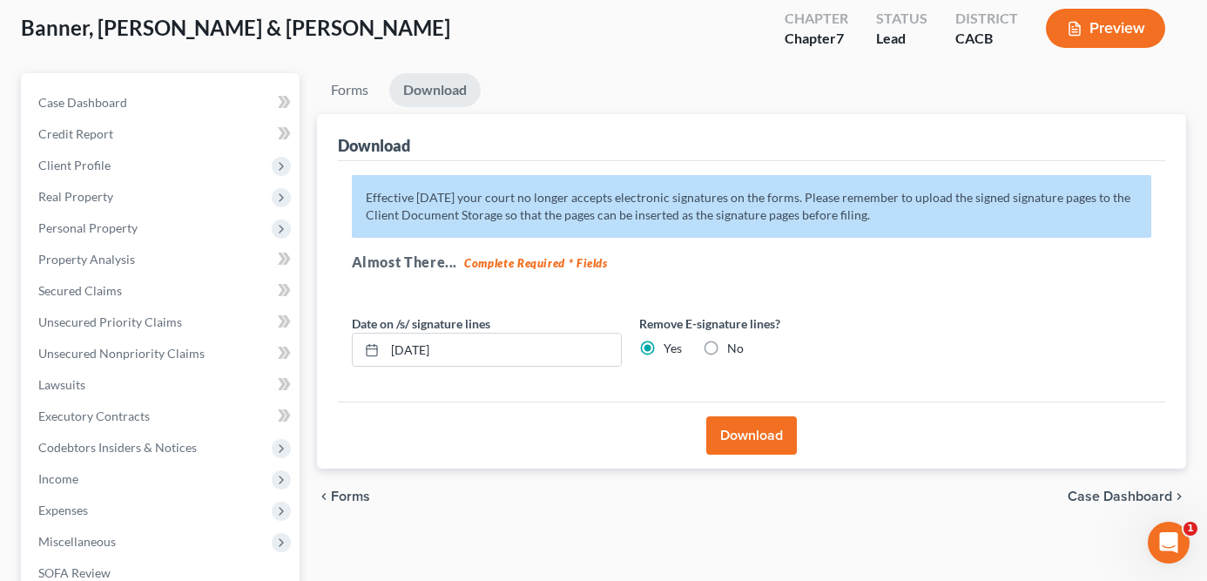
click at [743, 426] on button "Download" at bounding box center [751, 435] width 91 height 38
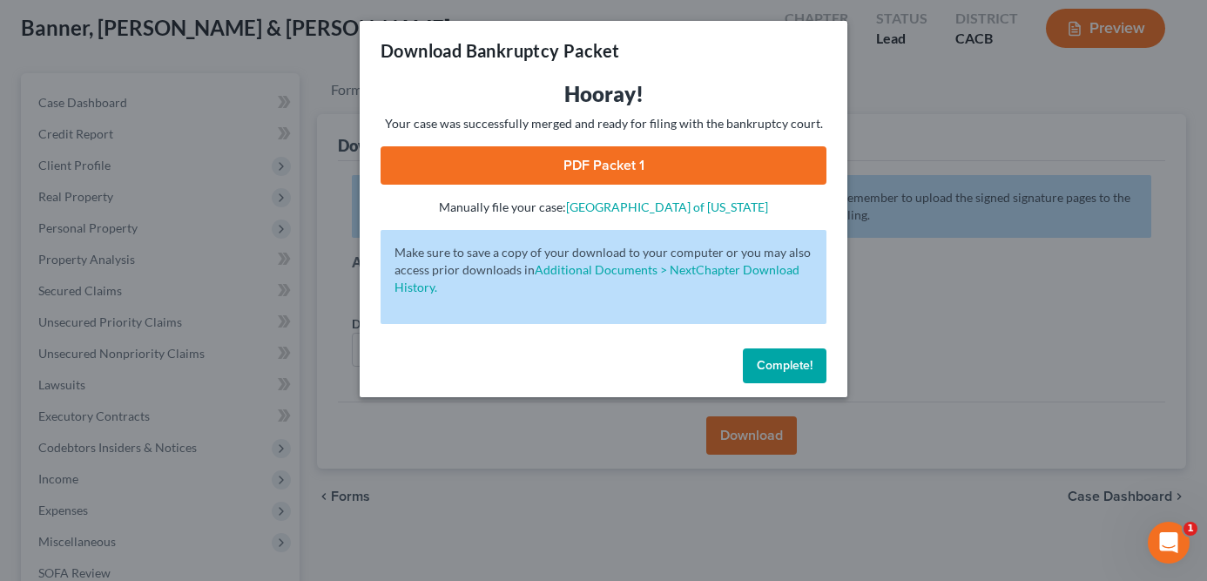
click at [605, 172] on link "PDF Packet 1" at bounding box center [604, 165] width 446 height 38
click at [802, 364] on span "Complete!" at bounding box center [785, 365] width 56 height 15
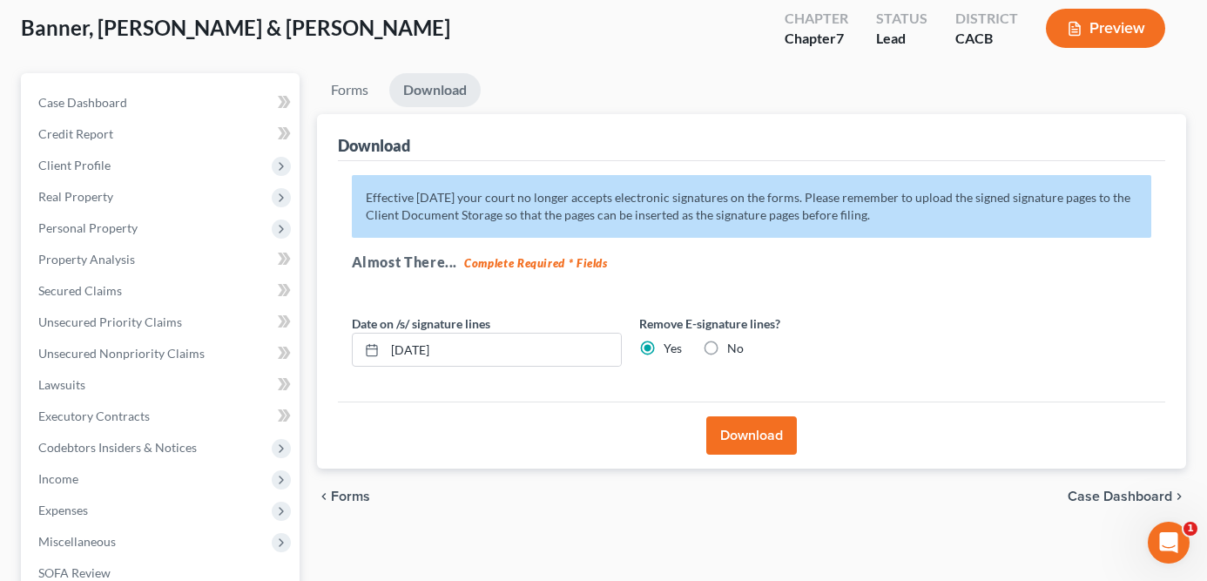
scroll to position [0, 0]
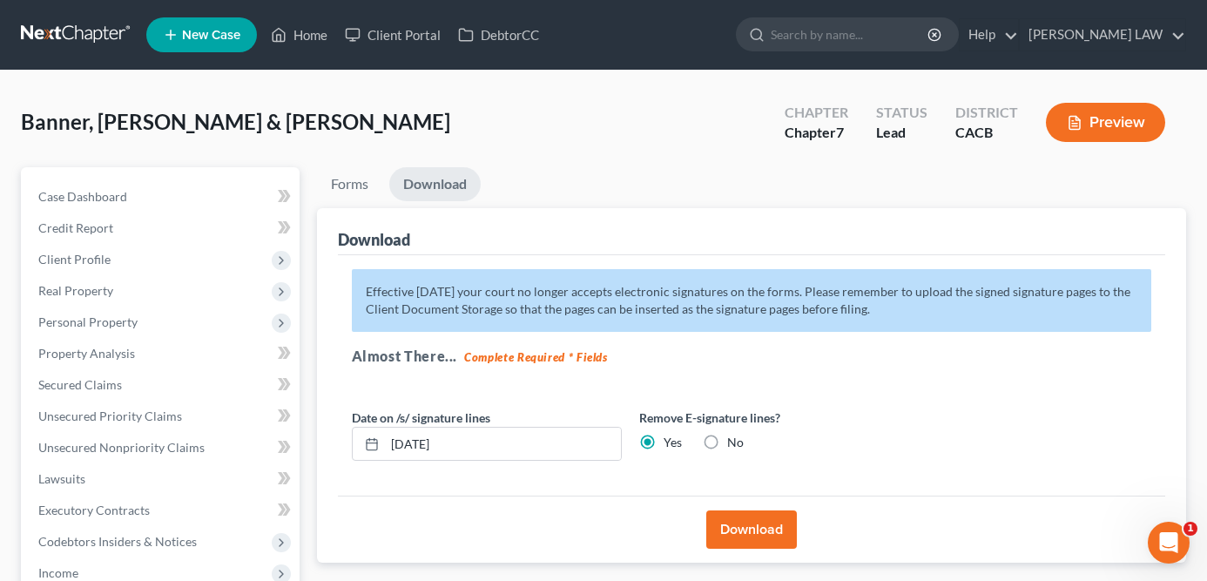
click at [84, 20] on link at bounding box center [76, 34] width 111 height 31
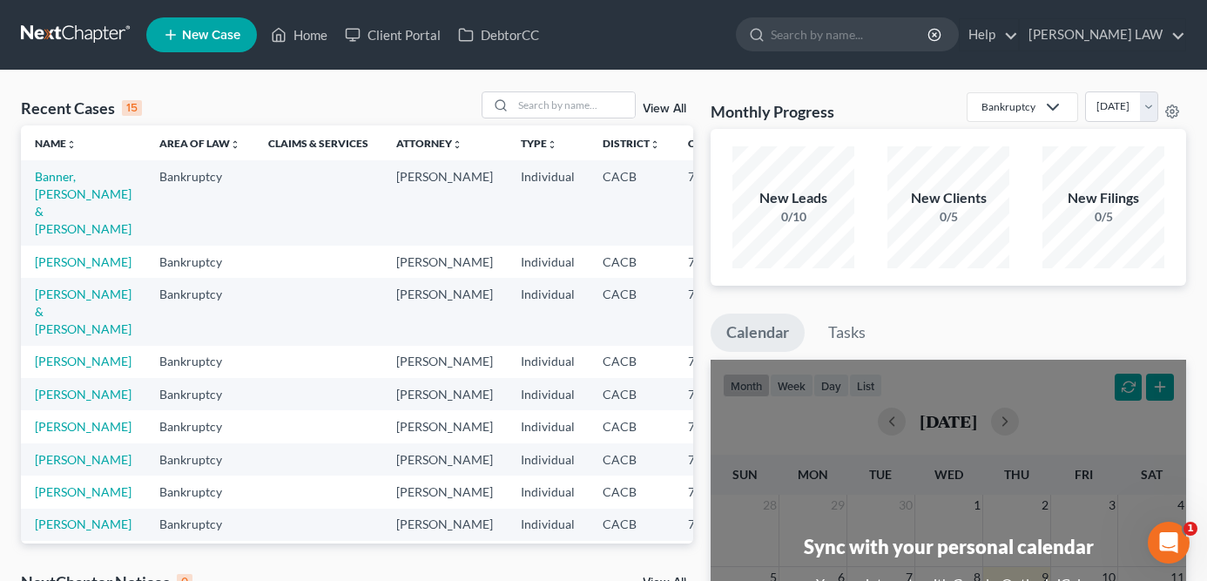
scroll to position [138, 0]
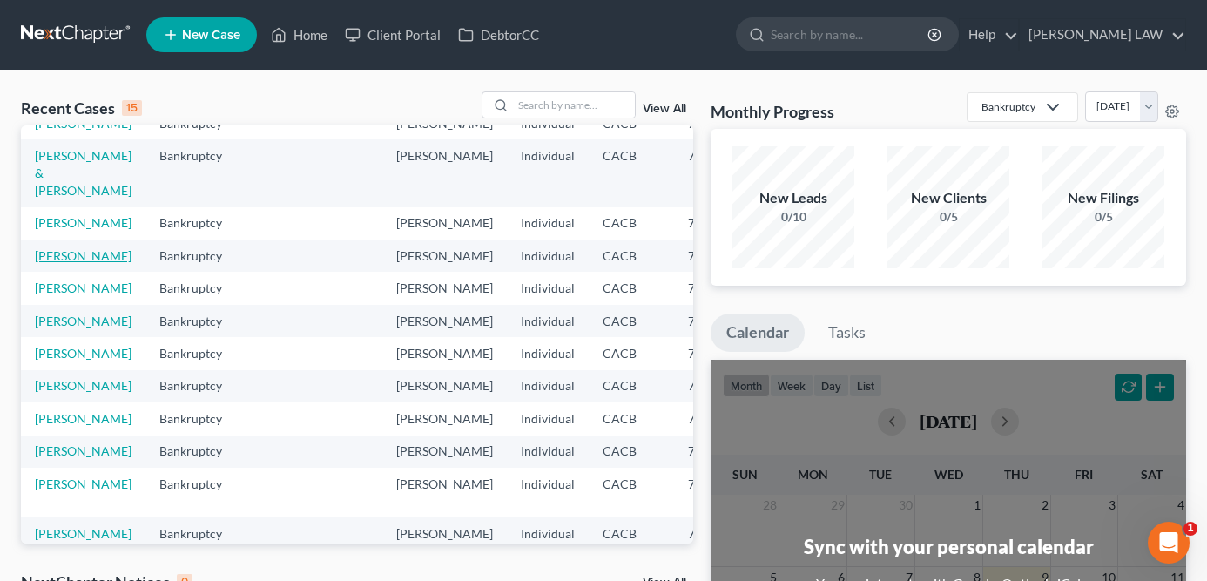
click at [66, 263] on link "[PERSON_NAME]" at bounding box center [83, 255] width 97 height 15
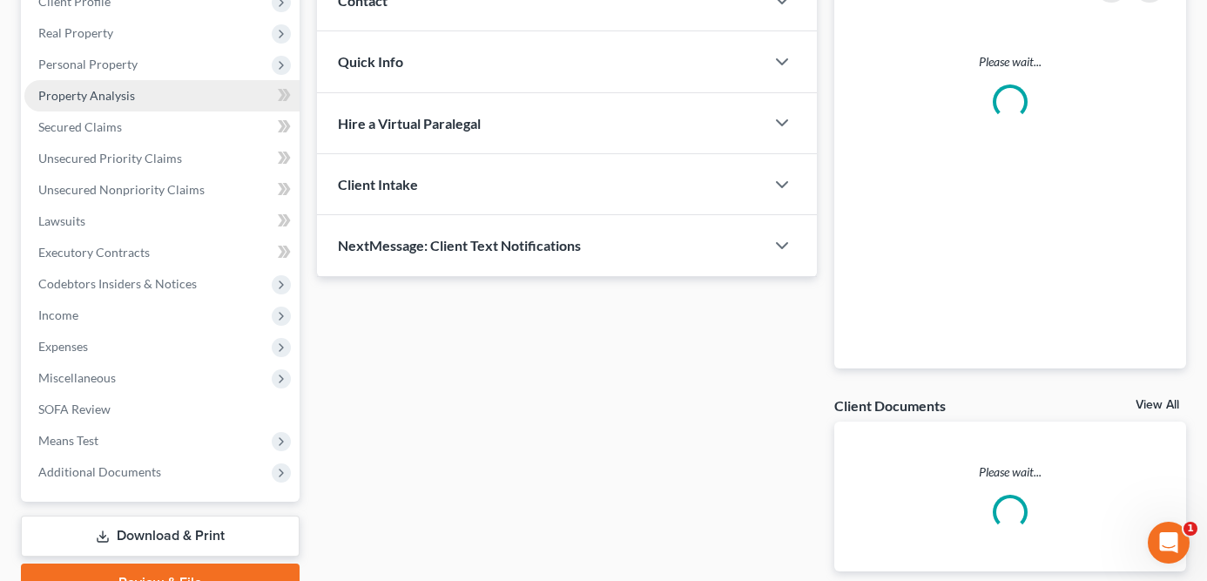
scroll to position [343, 0]
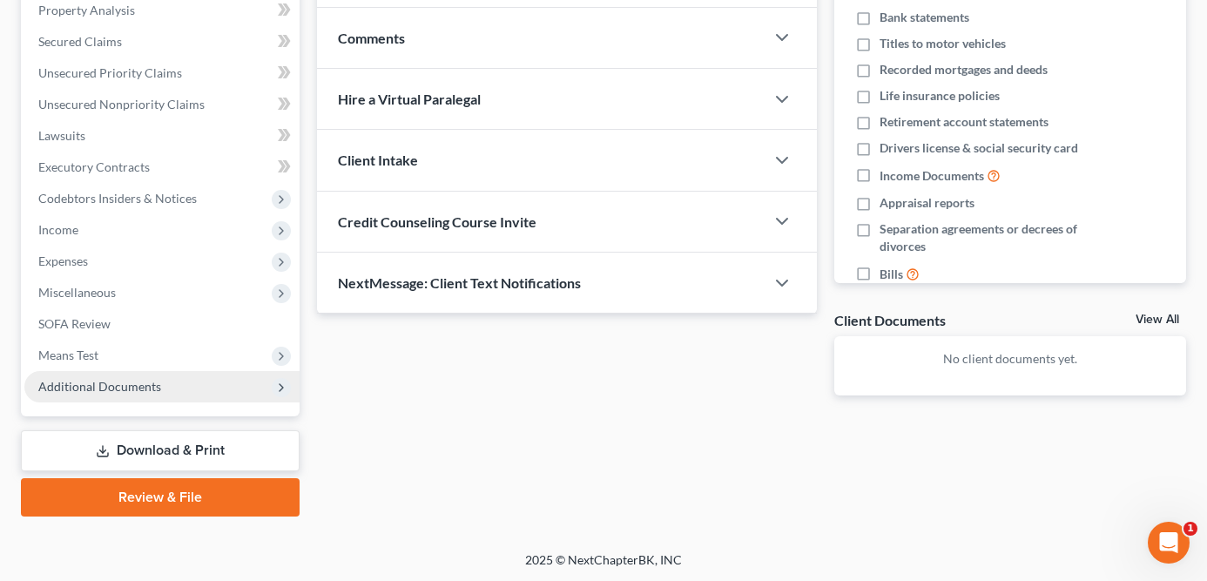
click at [161, 388] on span "Additional Documents" at bounding box center [161, 386] width 275 height 31
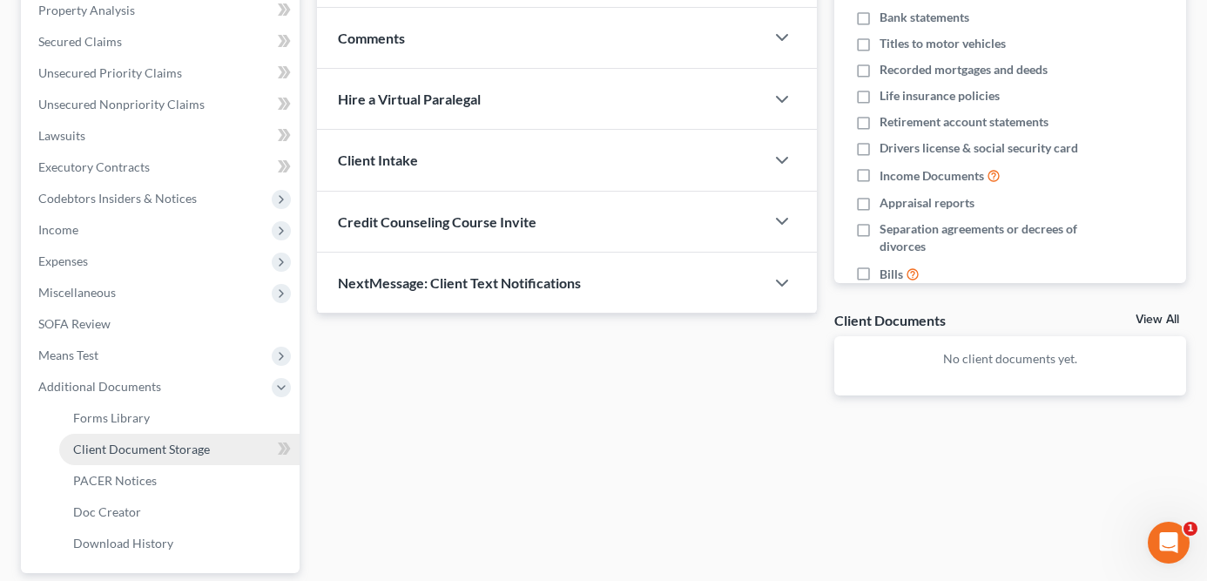
click at [154, 454] on span "Client Document Storage" at bounding box center [141, 449] width 137 height 15
